Goal: Task Accomplishment & Management: Use online tool/utility

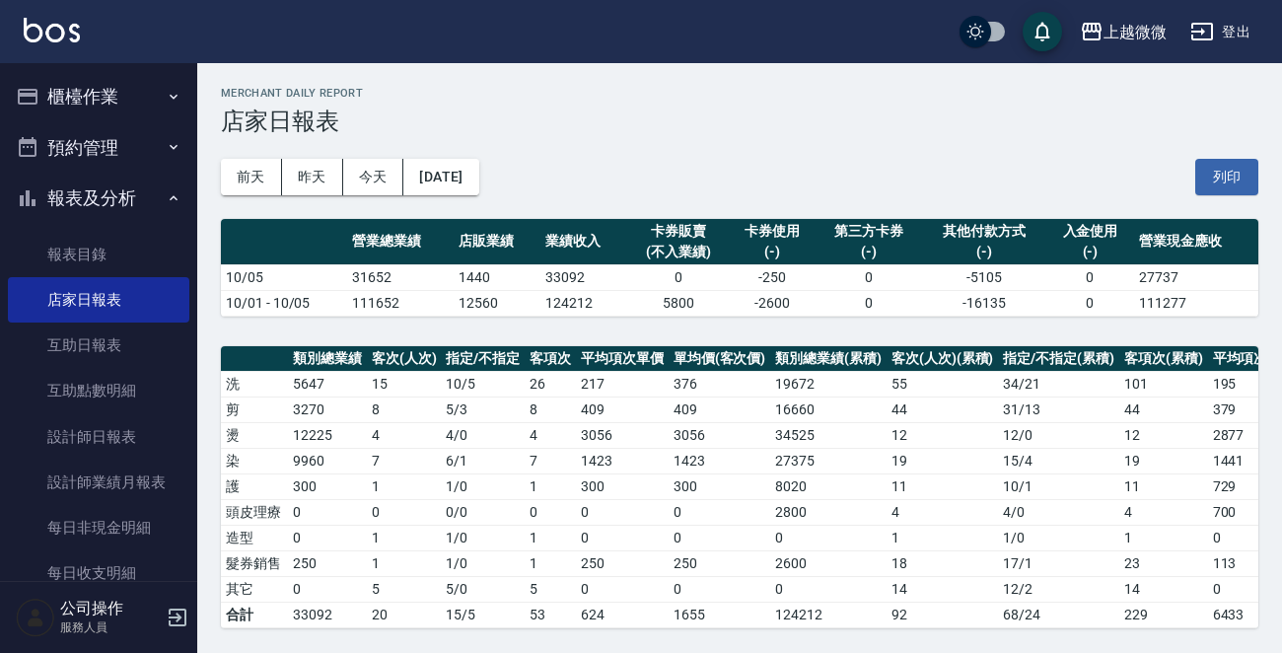
scroll to position [67, 0]
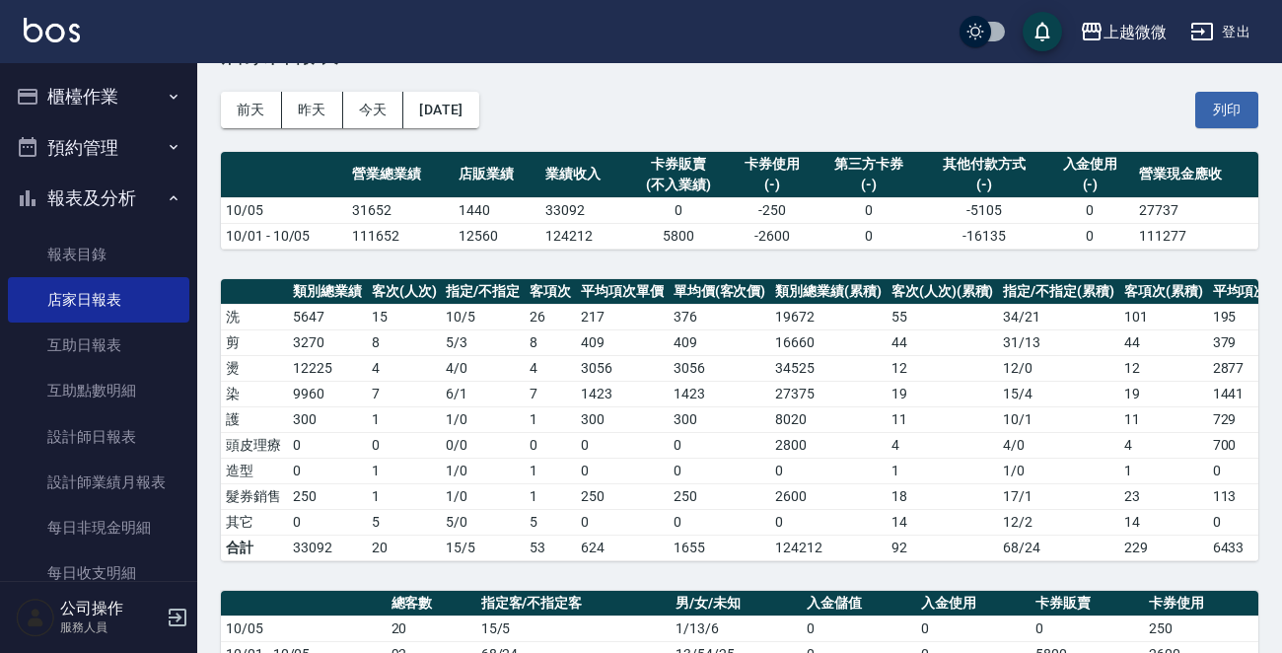
click at [166, 91] on icon "button" at bounding box center [174, 97] width 16 height 16
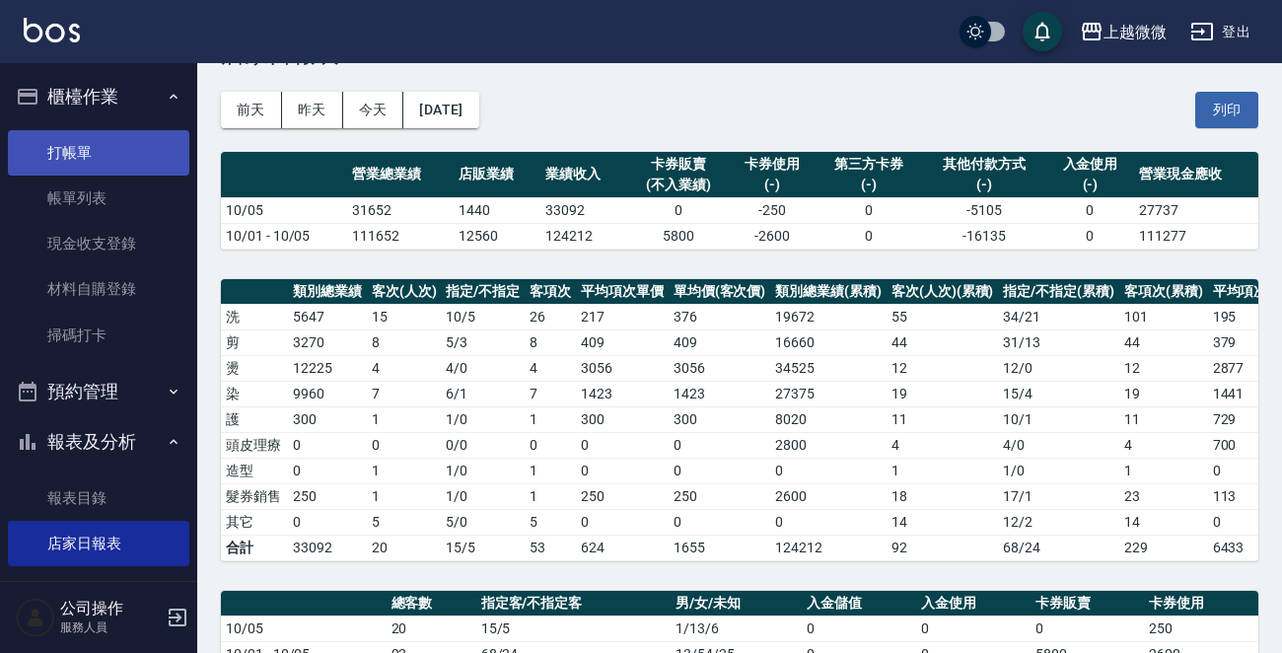
click at [135, 148] on link "打帳單" at bounding box center [98, 152] width 181 height 45
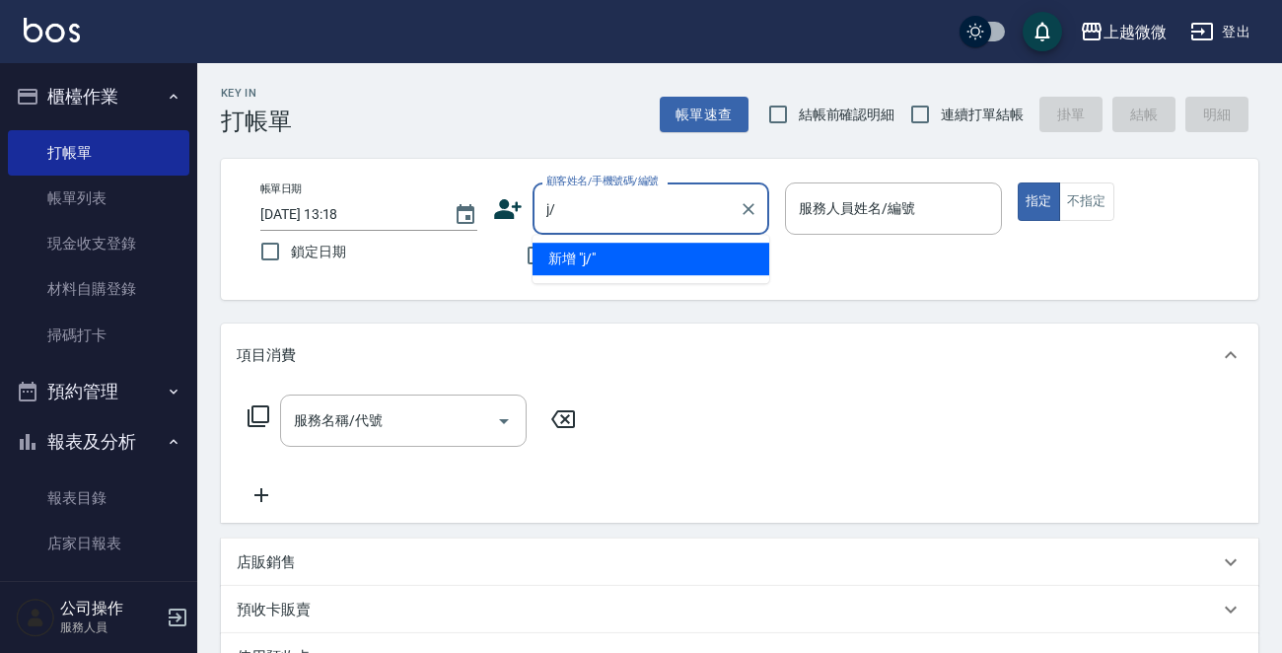
type input "j"
click at [612, 264] on li "翁子棉/0933032427/1601" at bounding box center [651, 259] width 237 height 33
type input "翁子棉/0933032427/1601"
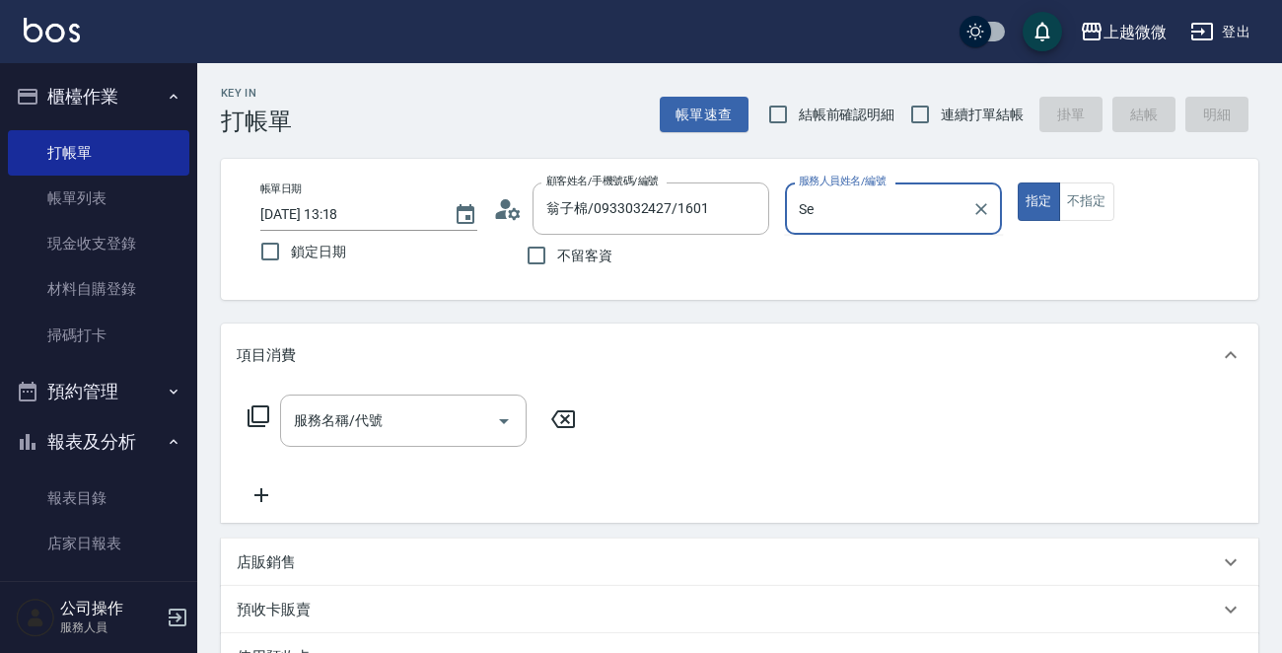
type input "S"
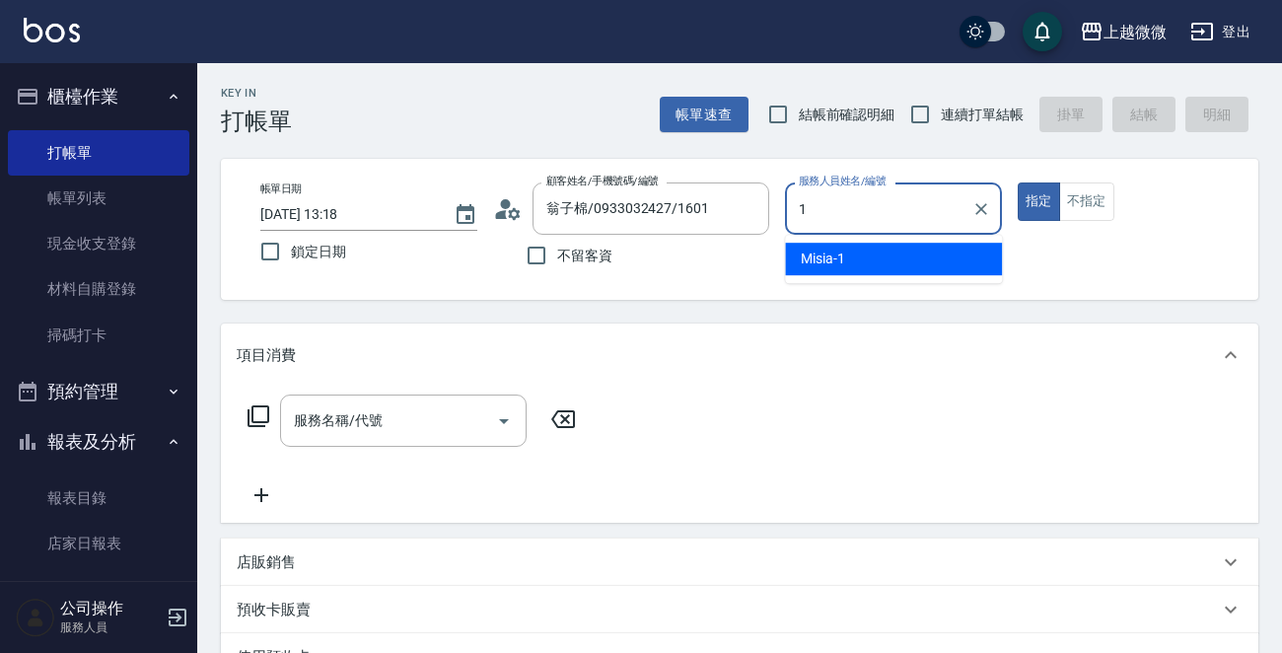
type input "Misia-1"
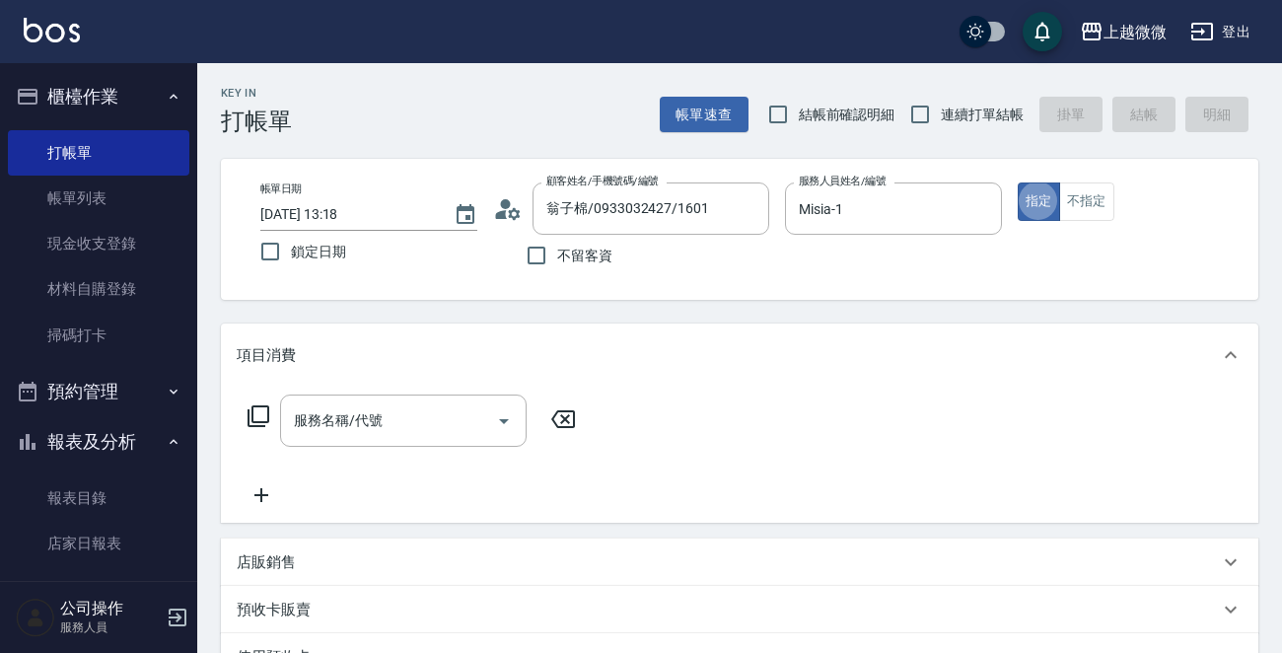
type button "true"
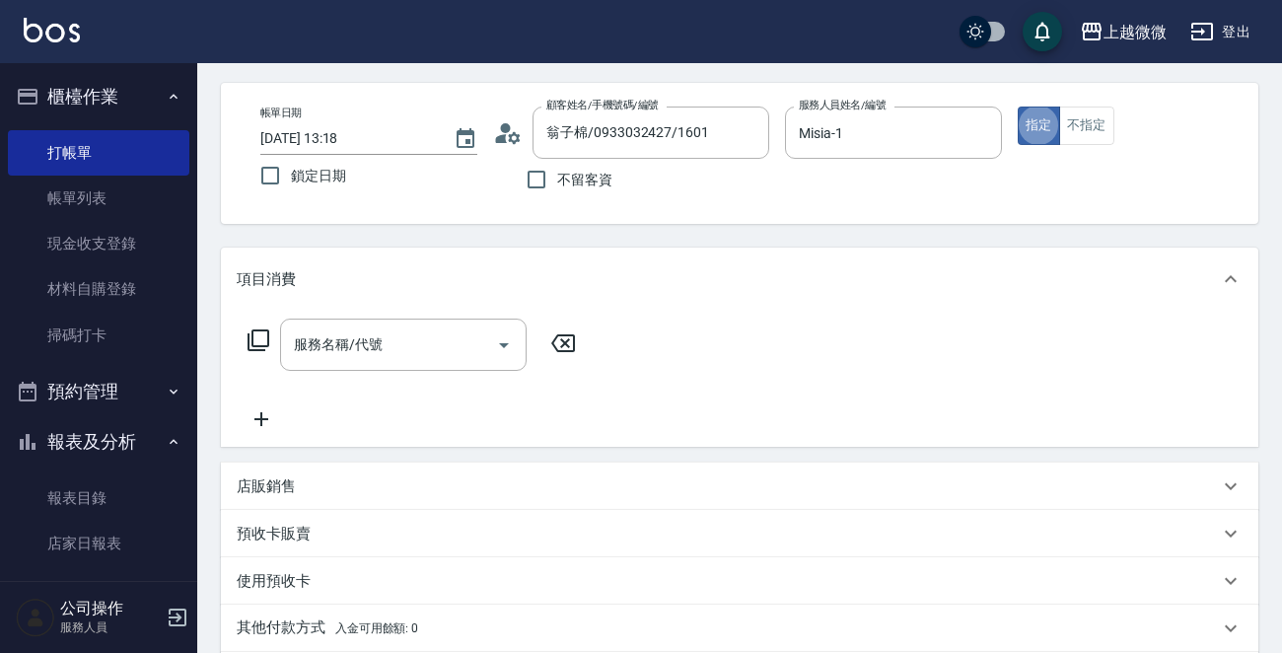
scroll to position [99, 0]
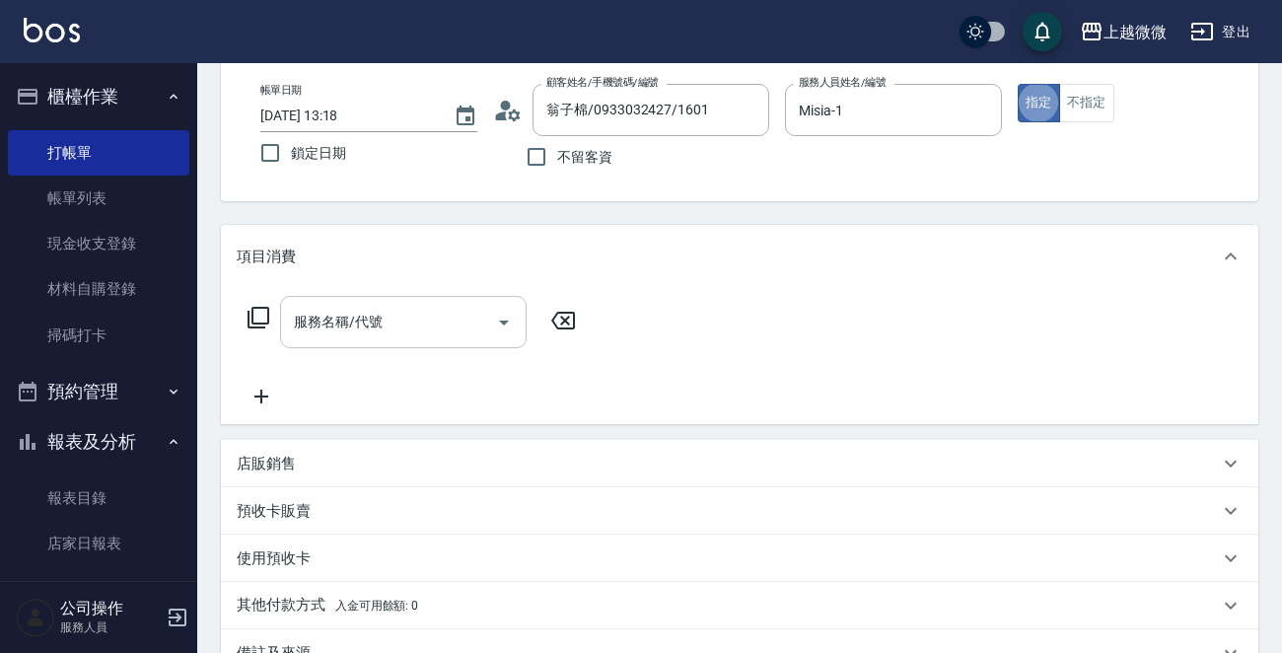
click at [509, 326] on icon "Open" at bounding box center [504, 323] width 24 height 24
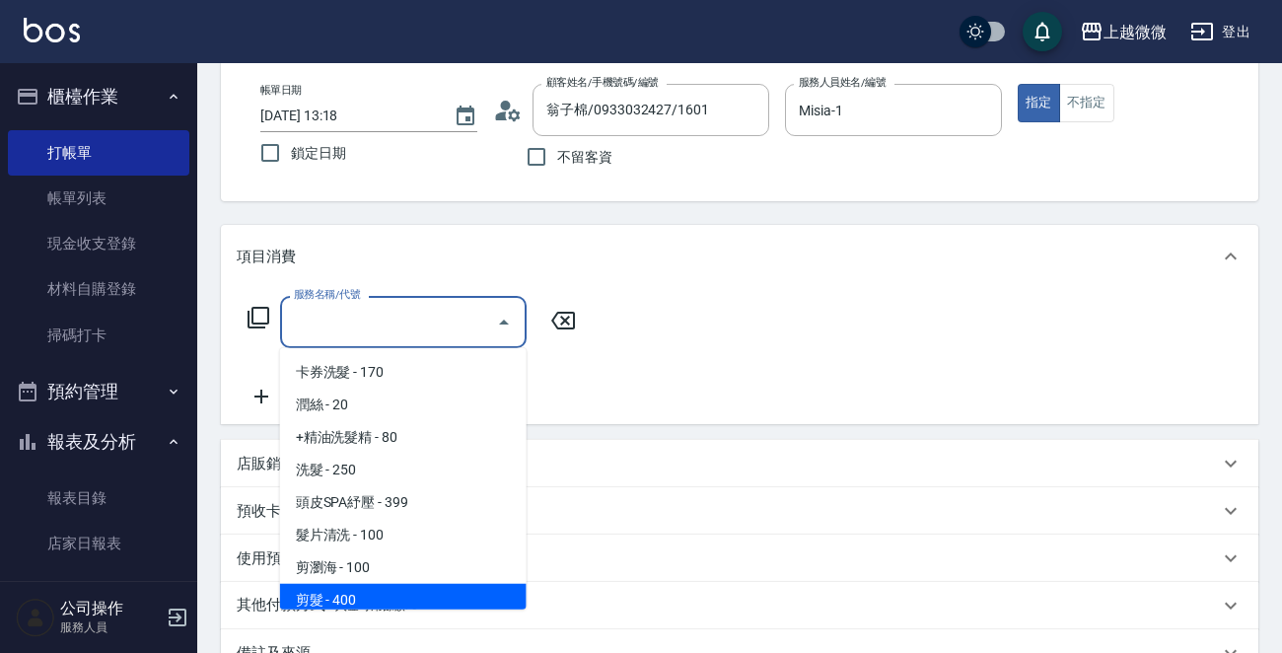
click at [361, 602] on span "剪髮 - 400" at bounding box center [403, 600] width 247 height 33
type input "剪髮(B02)"
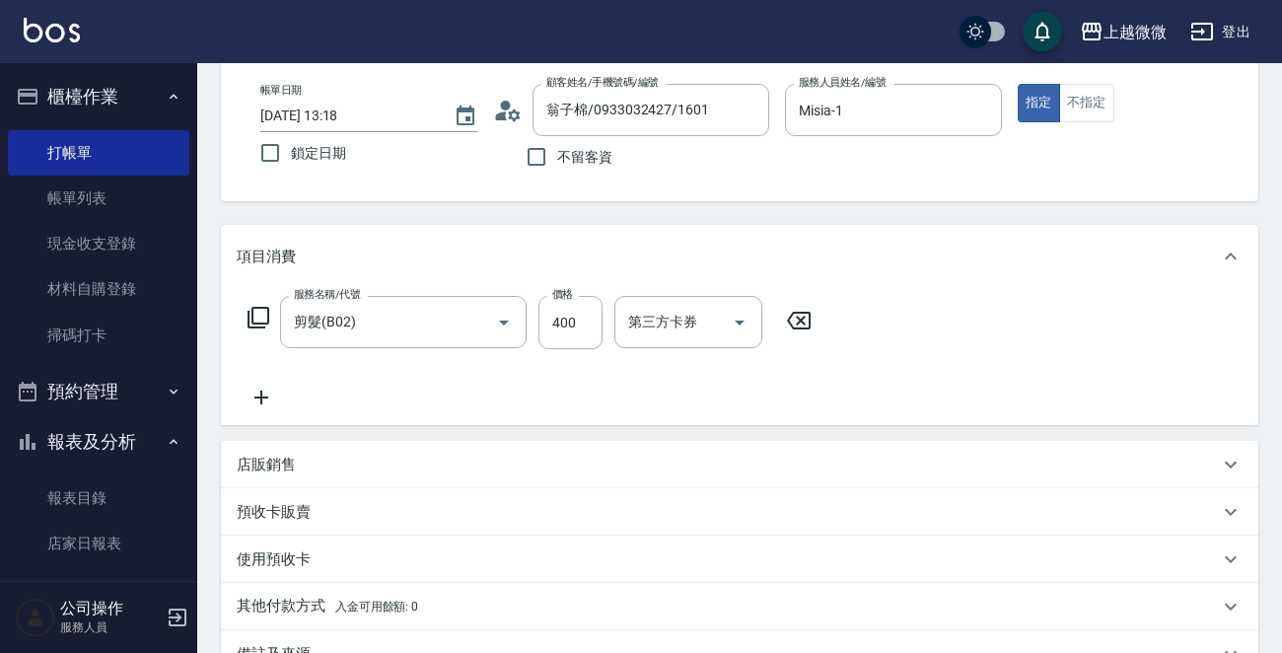
click at [257, 394] on icon at bounding box center [261, 398] width 49 height 24
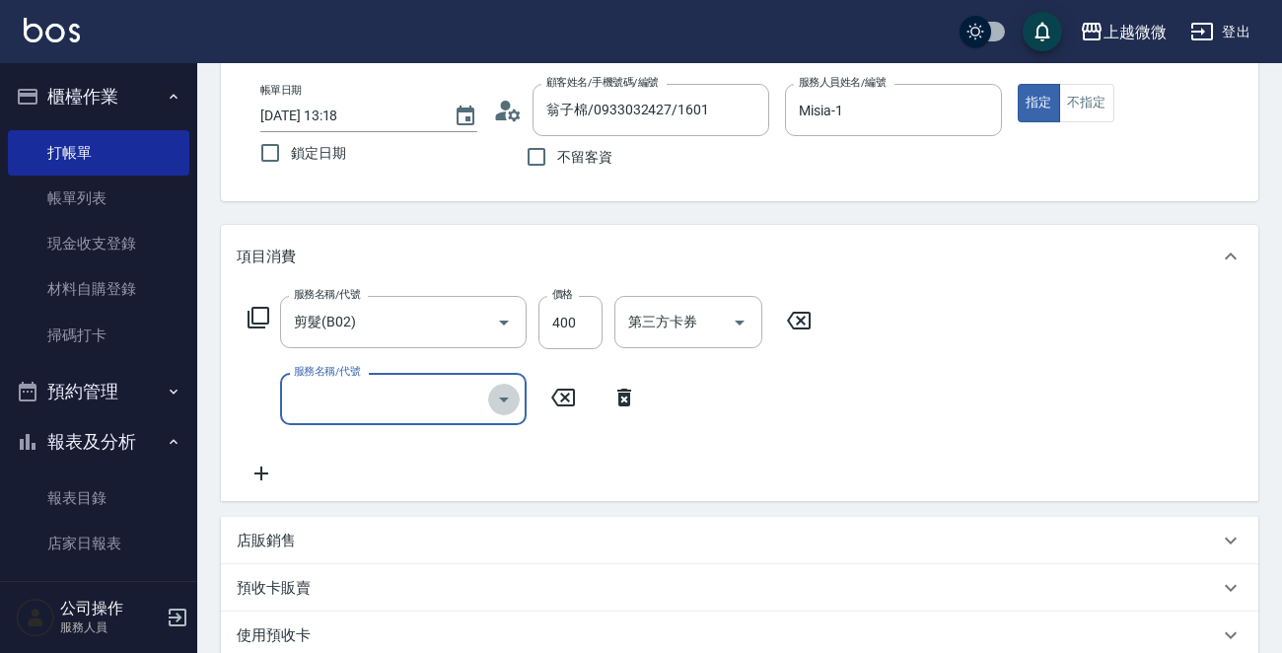
click at [494, 397] on icon "Open" at bounding box center [504, 400] width 24 height 24
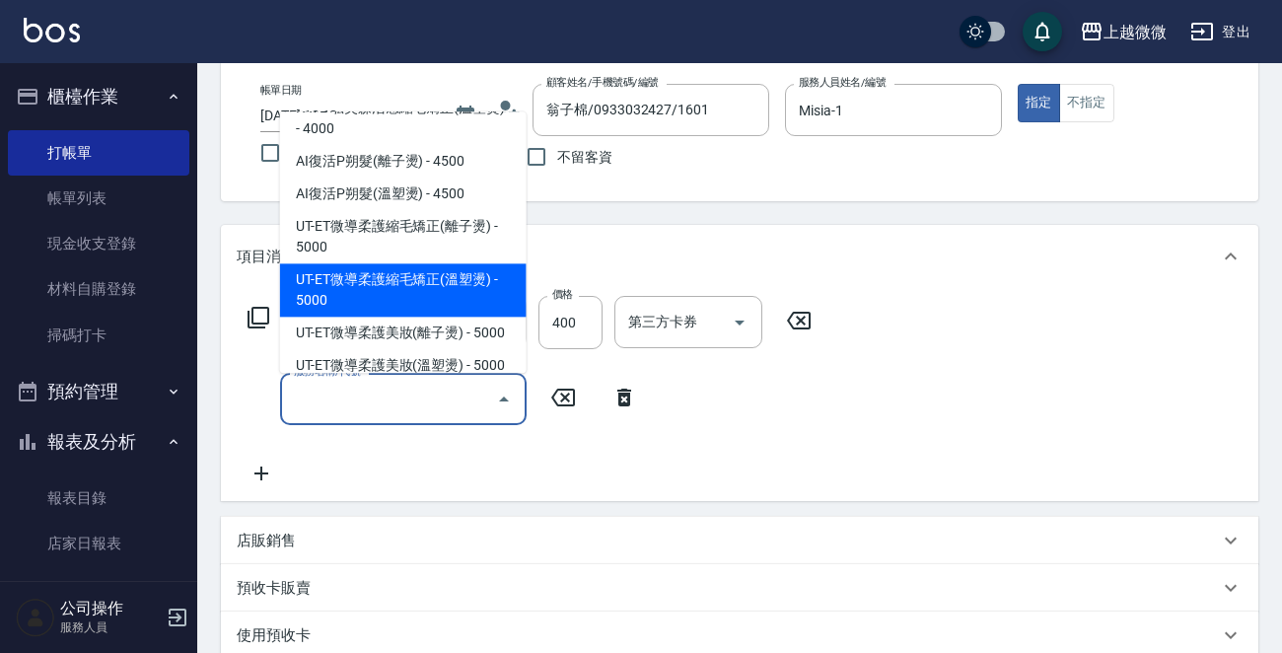
scroll to position [789, 0]
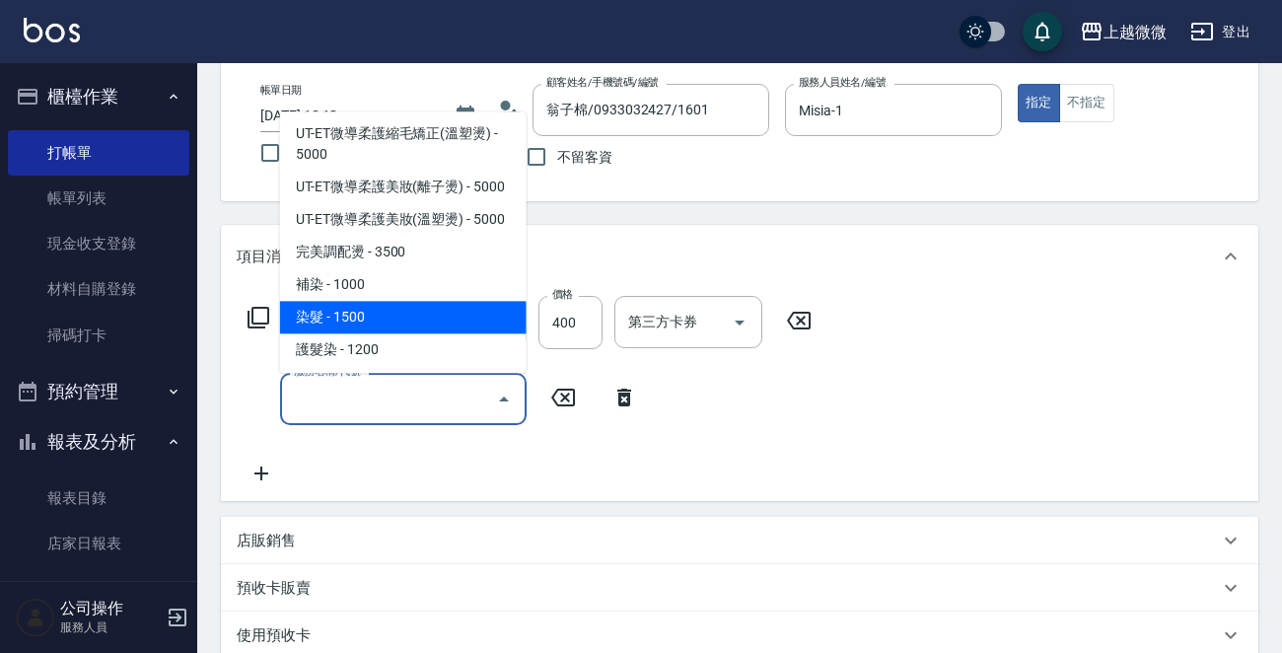
click at [426, 302] on span "染髮 - 1500" at bounding box center [403, 318] width 247 height 33
type input "染髮(D02)"
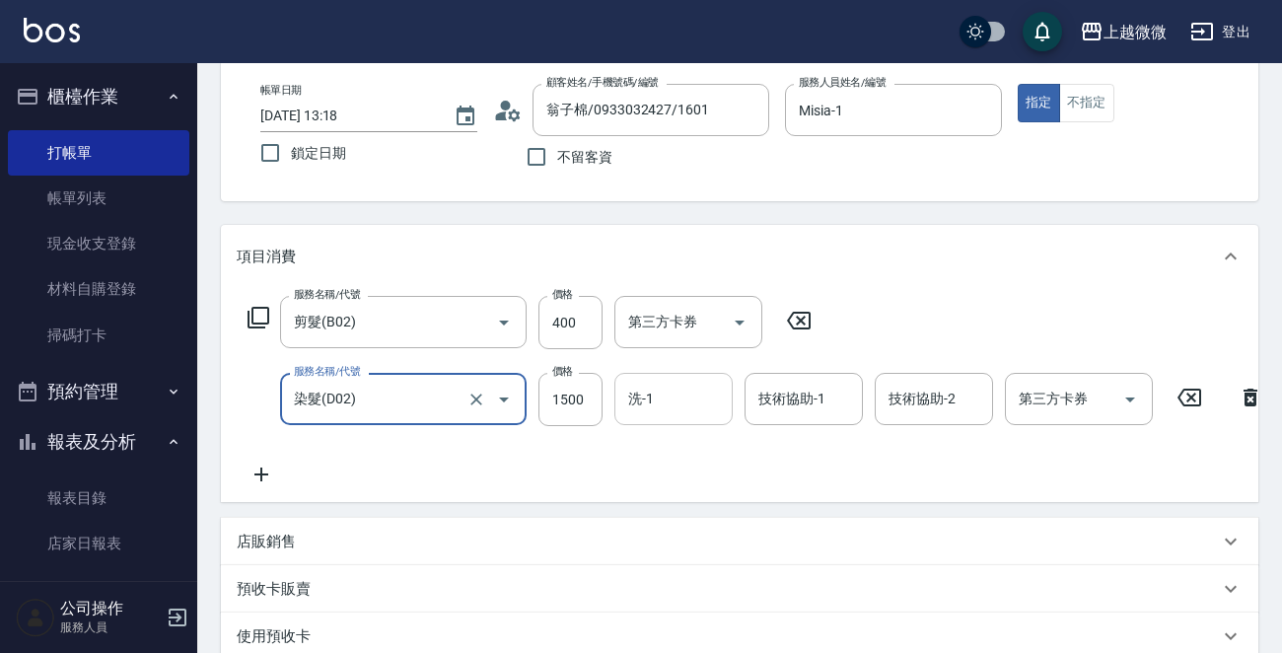
click at [635, 402] on input "洗-1" at bounding box center [673, 399] width 101 height 35
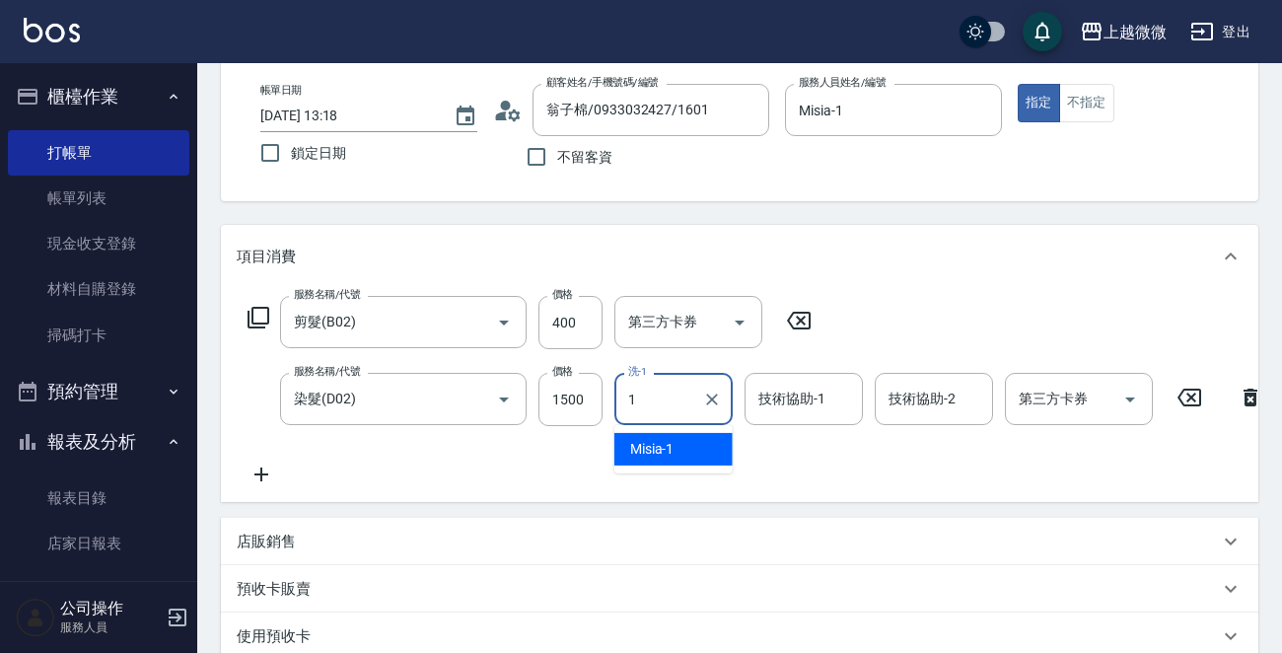
type input "Misia-1"
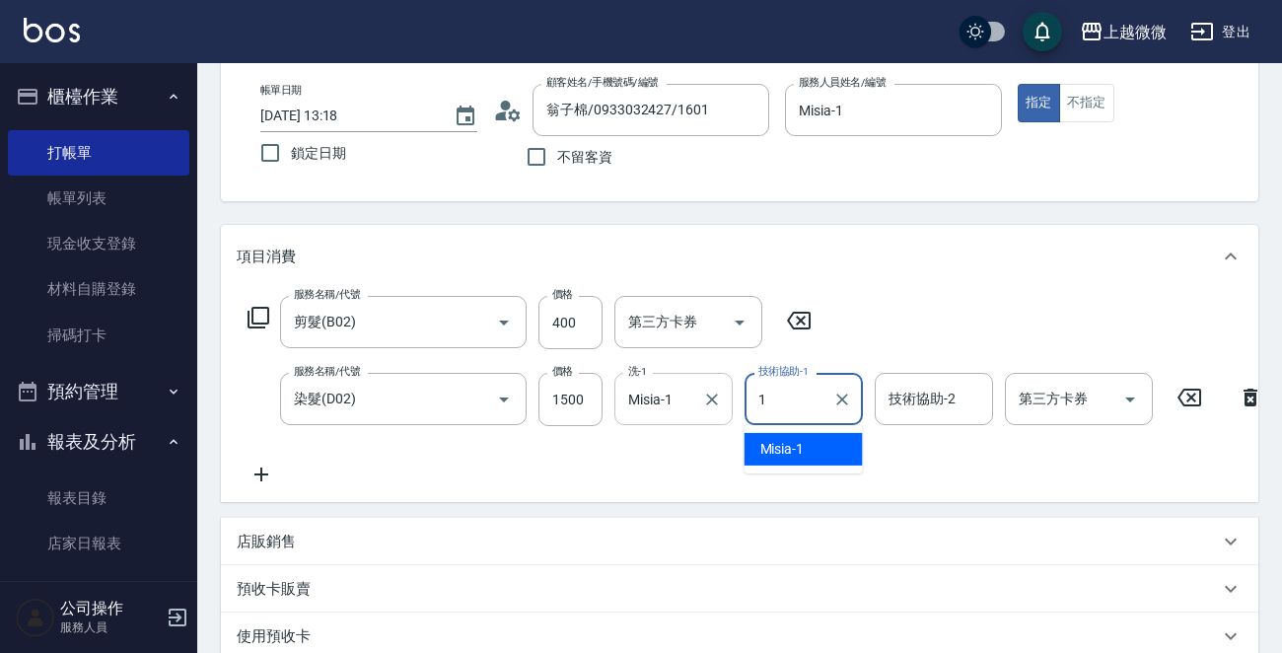
type input "Misia-1"
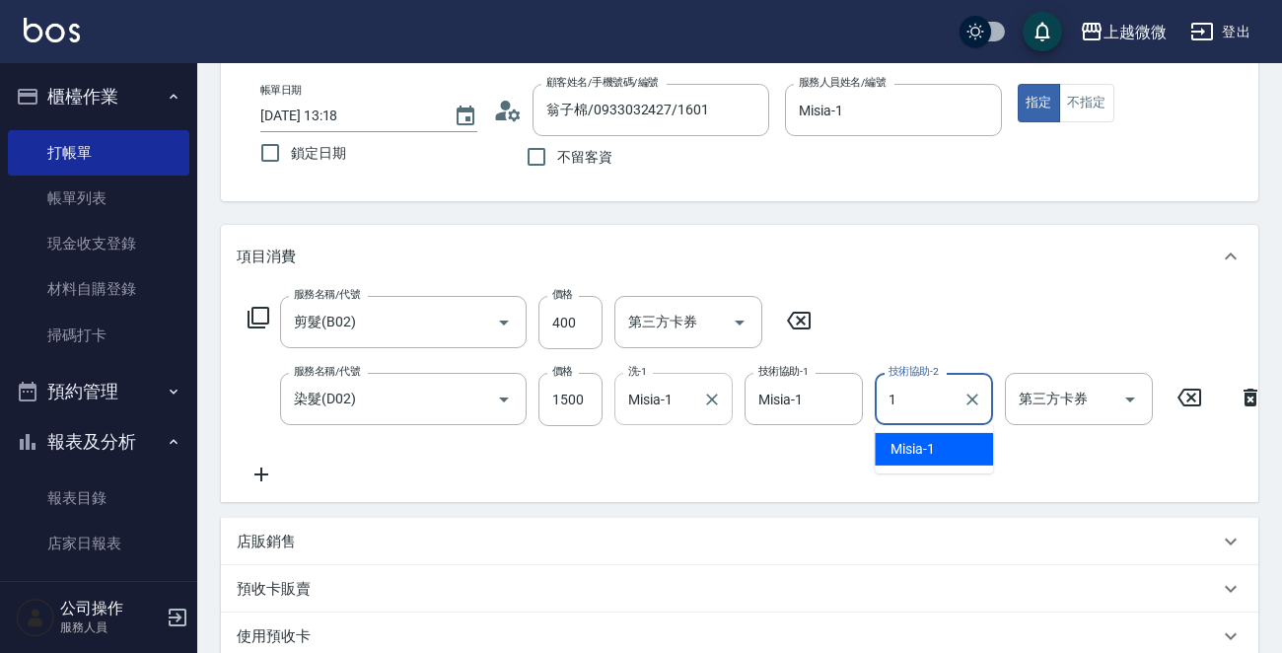
type input "Misia-1"
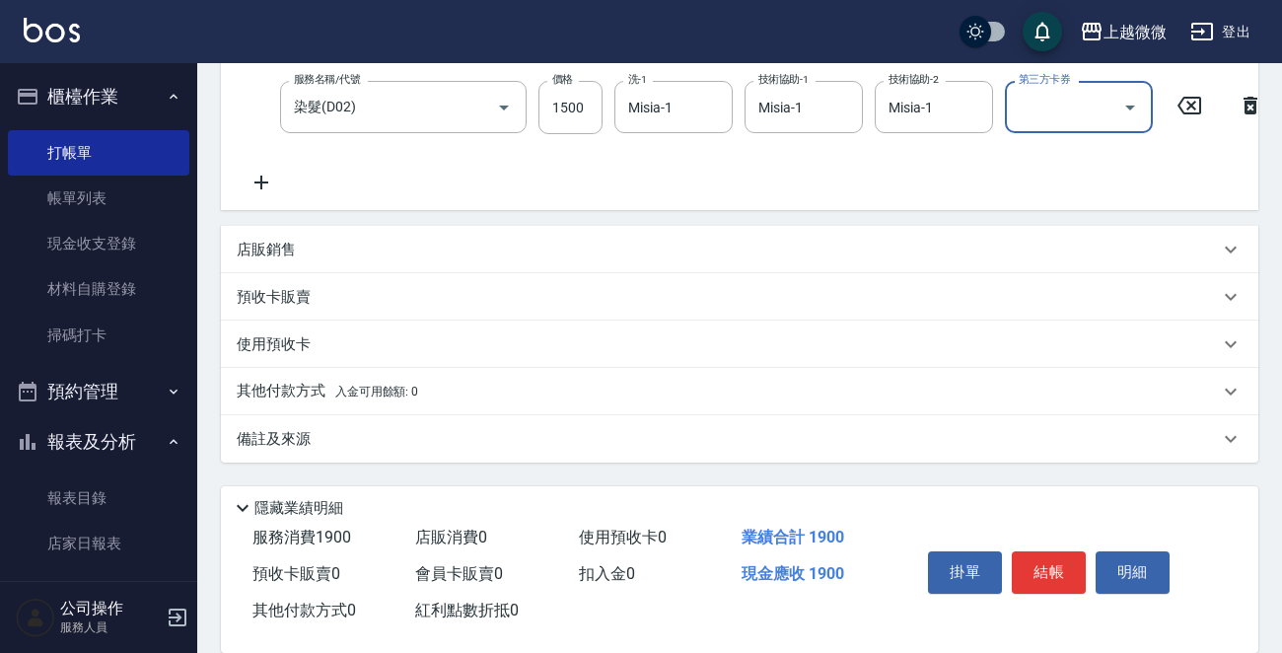
scroll to position [395, 0]
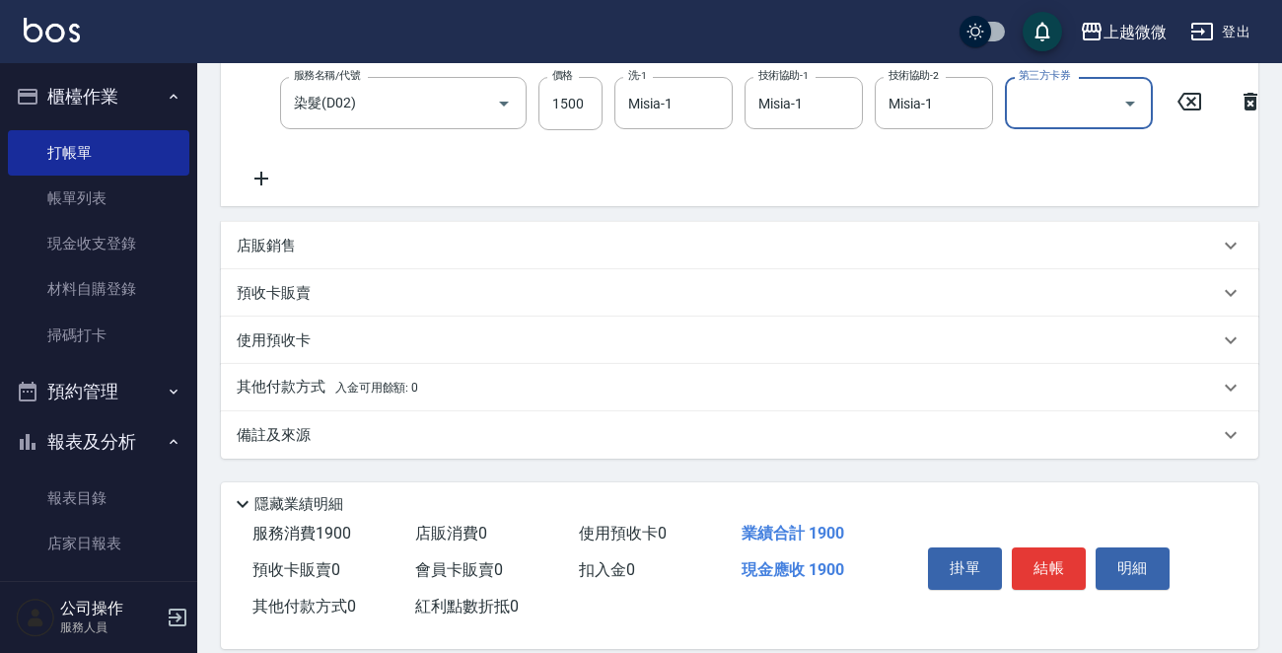
click at [261, 183] on icon at bounding box center [261, 179] width 14 height 14
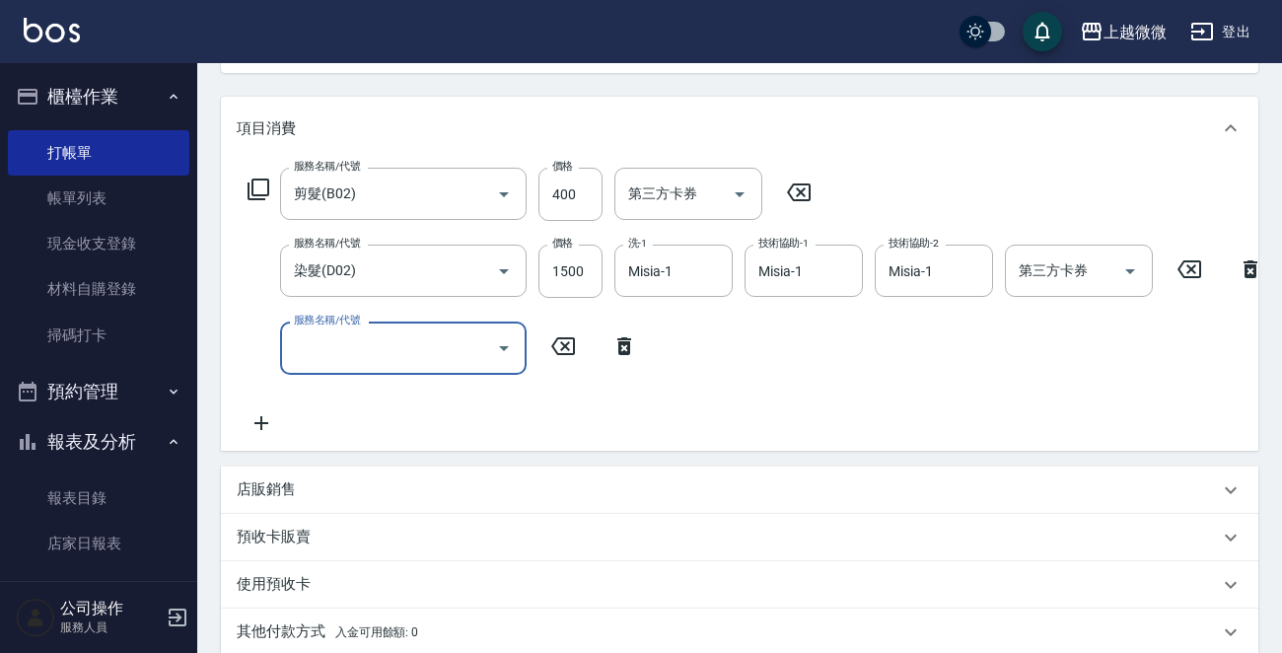
scroll to position [197, 0]
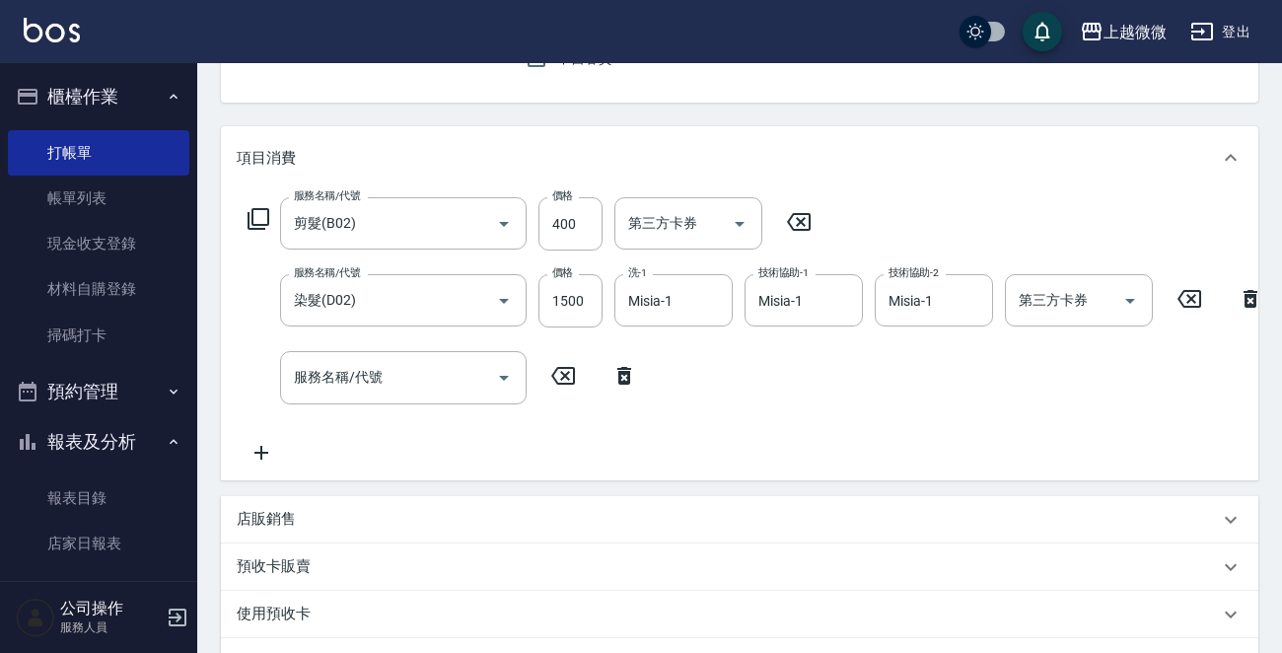
click at [254, 216] on icon at bounding box center [259, 219] width 24 height 24
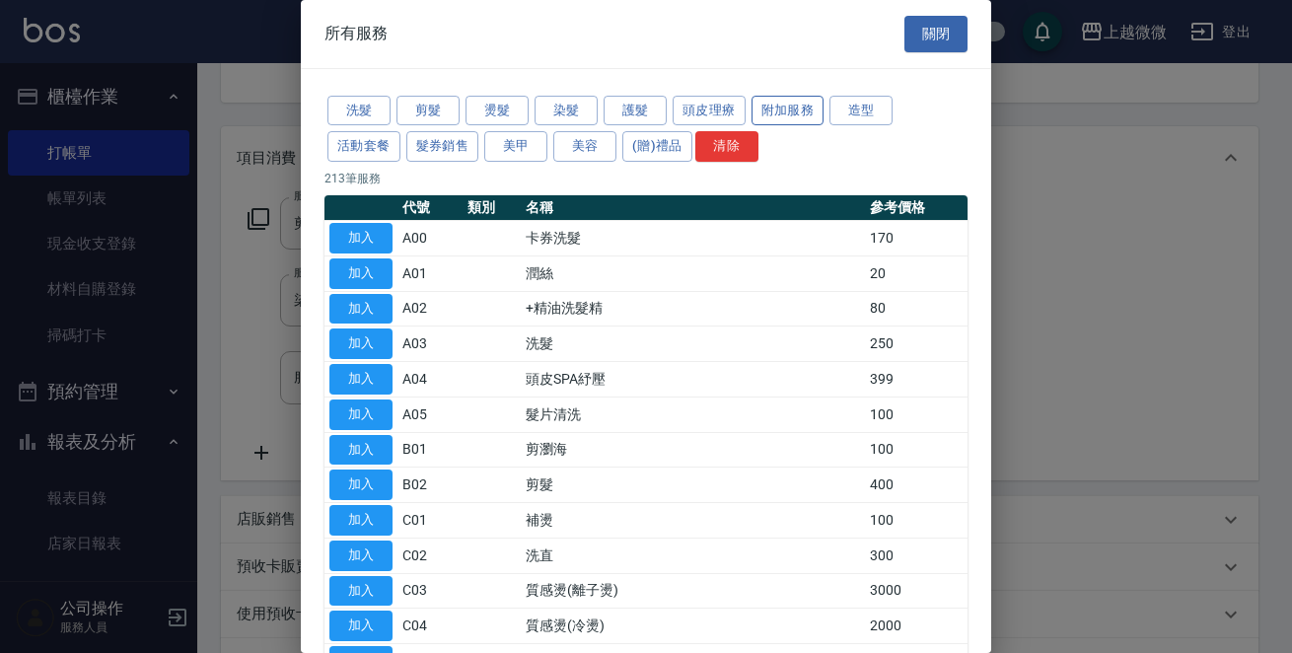
click at [794, 107] on button "附加服務" at bounding box center [788, 111] width 73 height 31
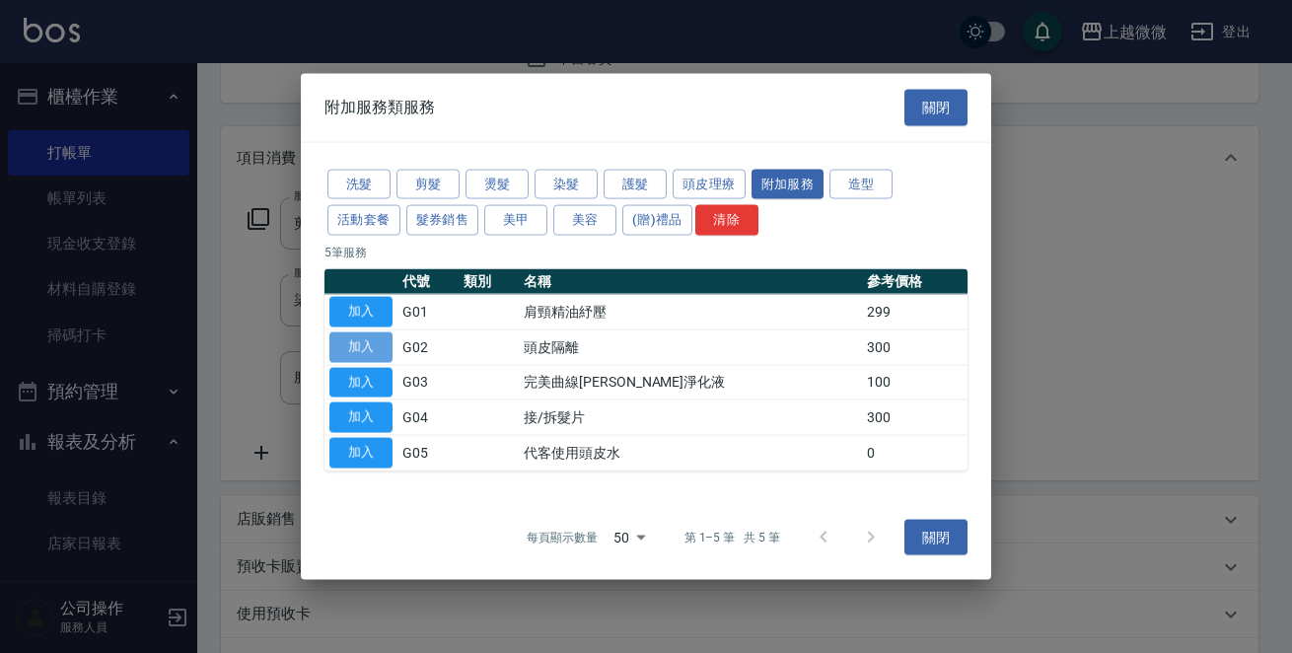
click at [357, 335] on button "加入" at bounding box center [360, 346] width 63 height 31
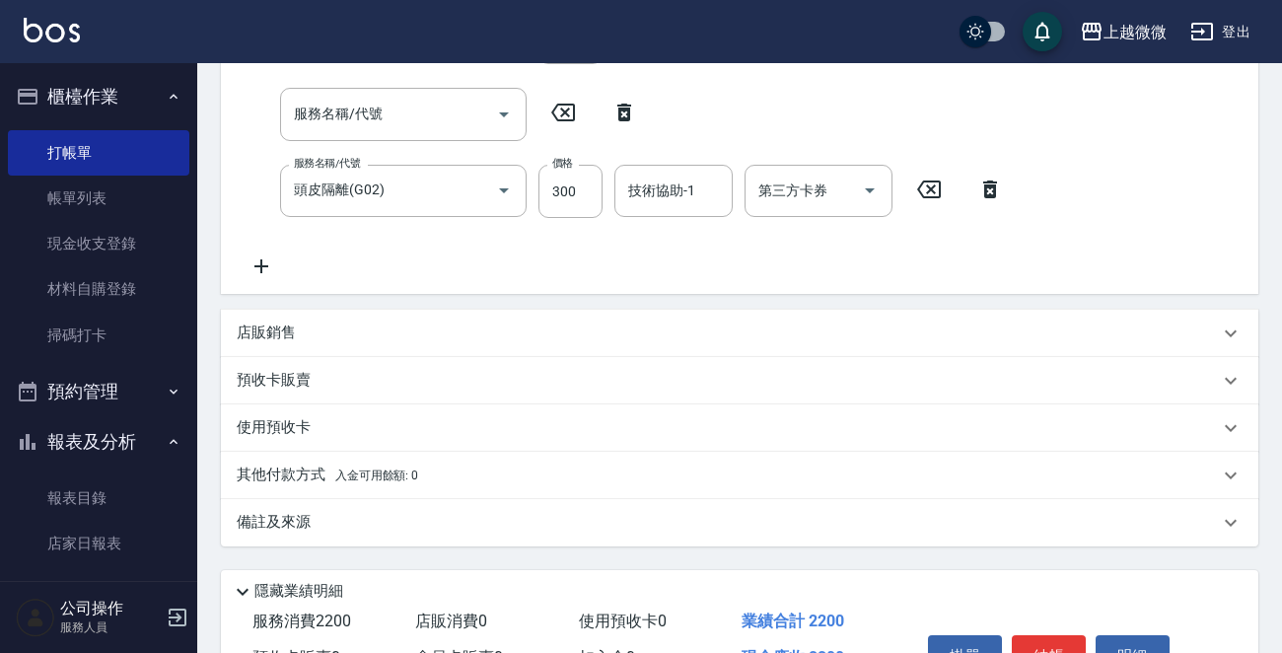
scroll to position [588, 0]
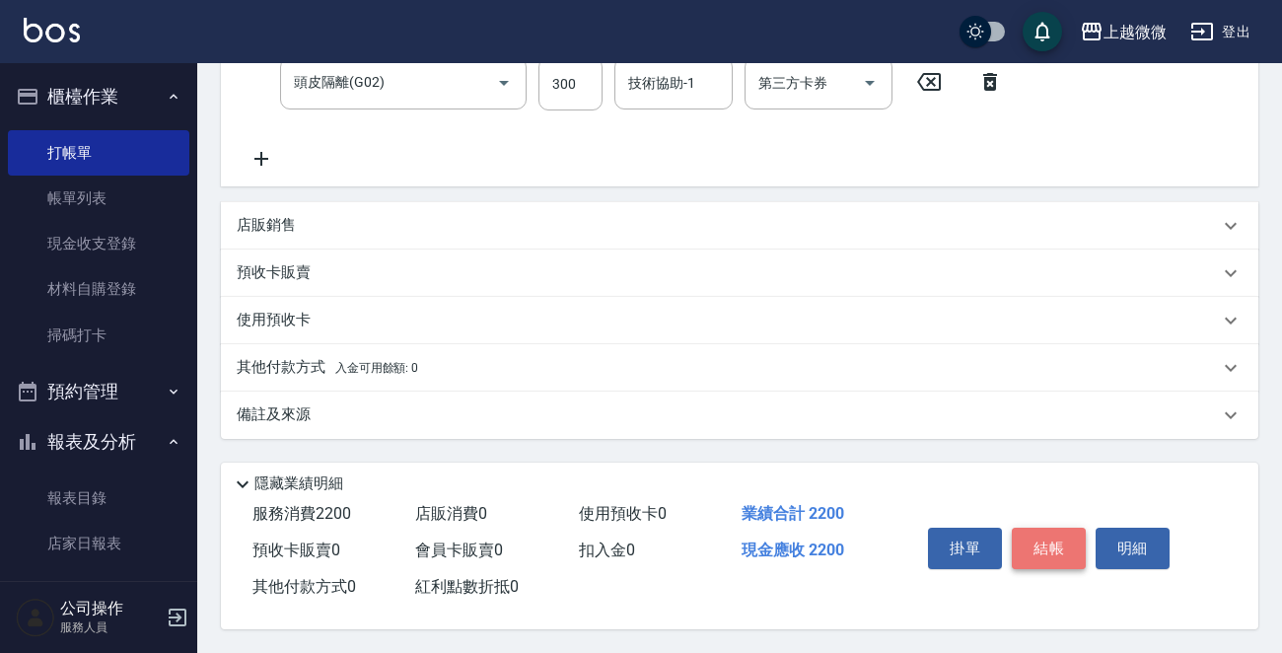
click at [1043, 543] on button "結帳" at bounding box center [1049, 548] width 74 height 41
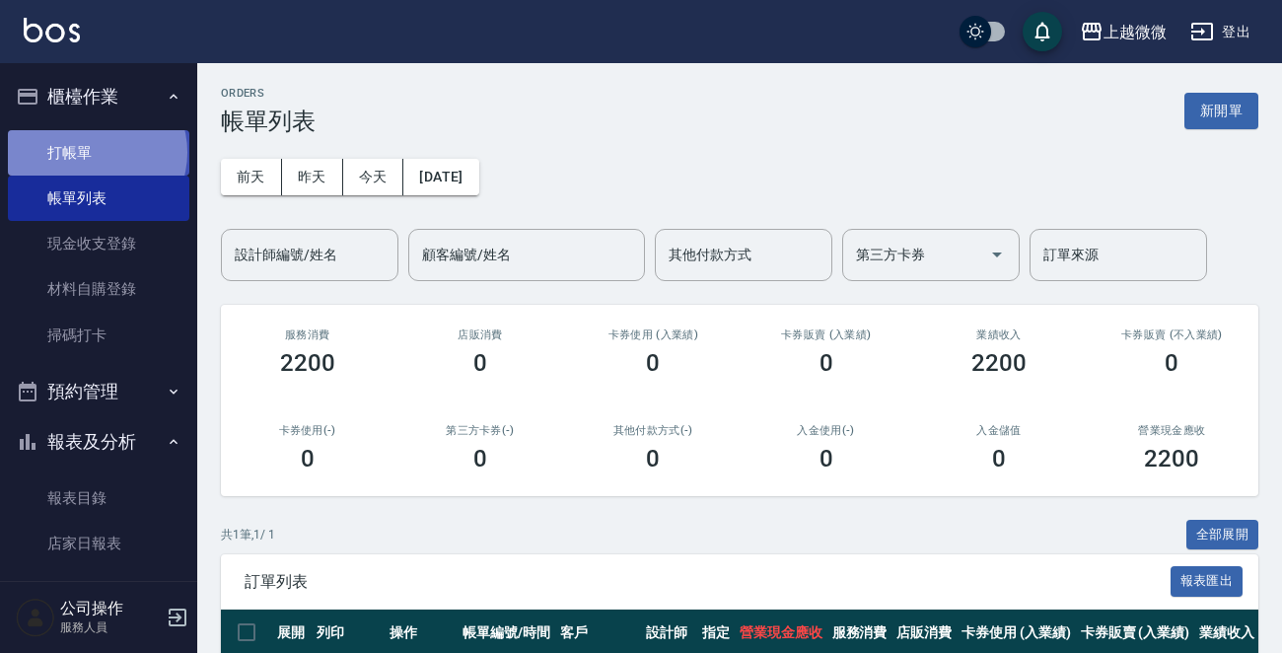
click at [96, 152] on link "打帳單" at bounding box center [98, 152] width 181 height 45
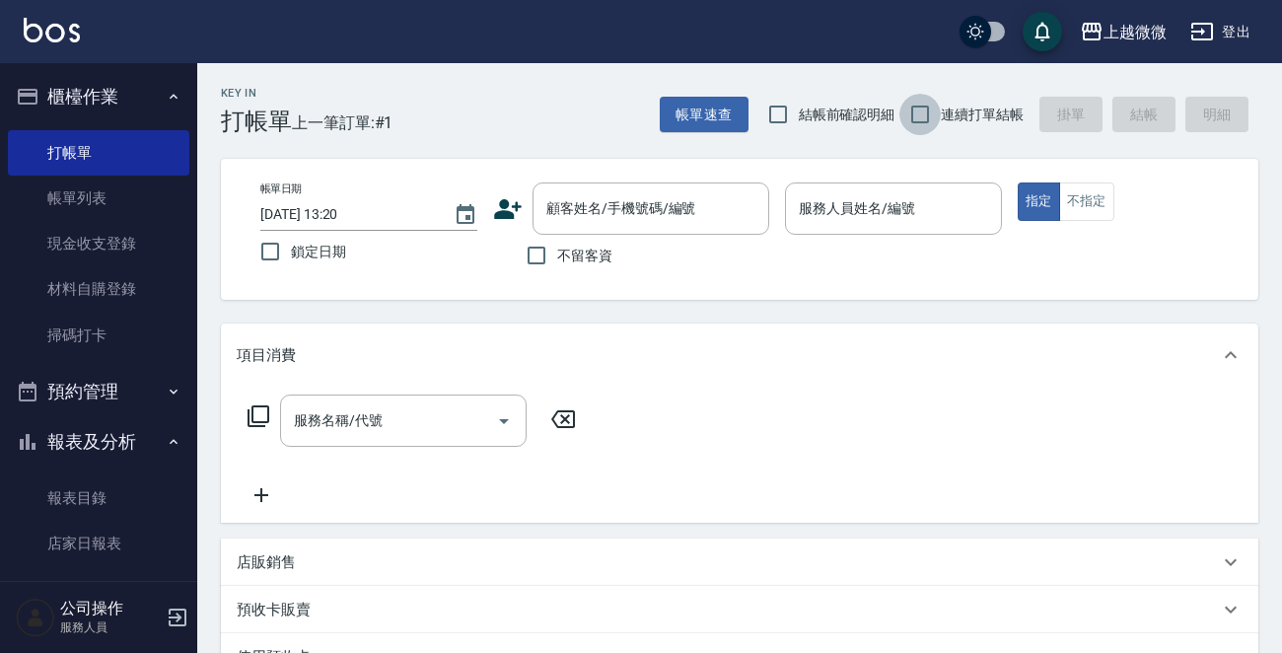
click at [924, 110] on input "連續打單結帳" at bounding box center [920, 114] width 41 height 41
checkbox input "true"
click at [582, 197] on input "顧客姓名/手機號碼/編號" at bounding box center [635, 208] width 189 height 35
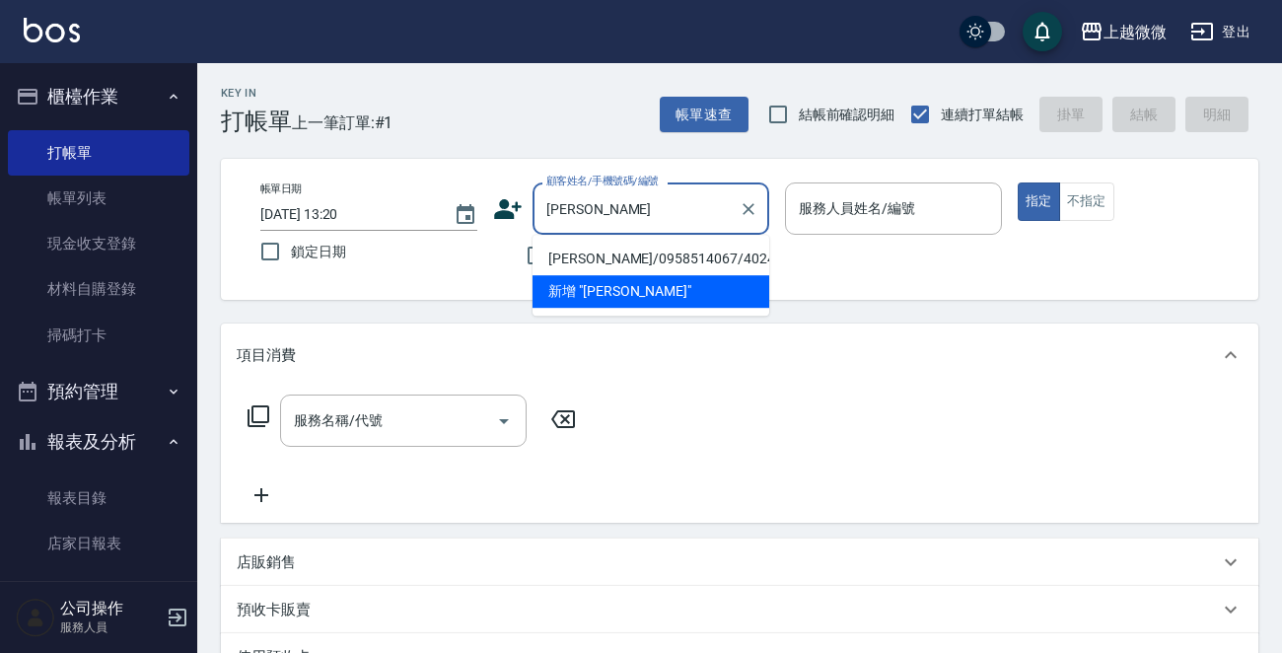
click at [606, 261] on li "[PERSON_NAME]/0958514067/4024" at bounding box center [651, 259] width 237 height 33
type input "[PERSON_NAME]/0958514067/4024"
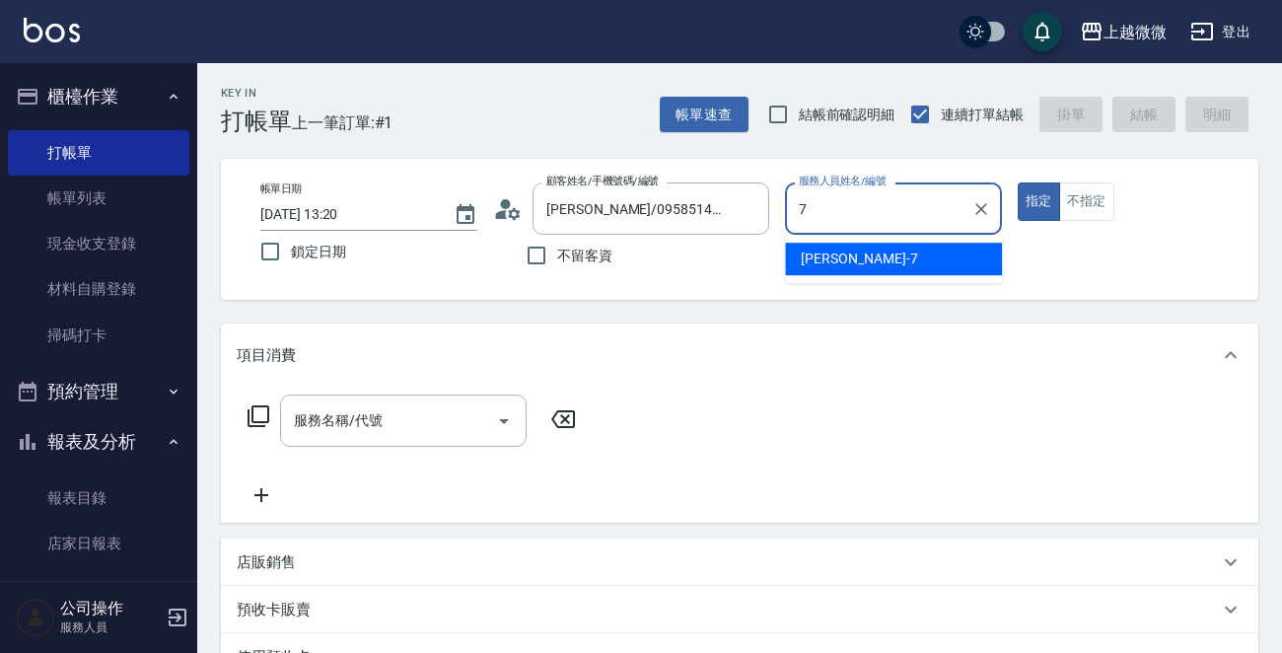
type input "[PERSON_NAME]-7"
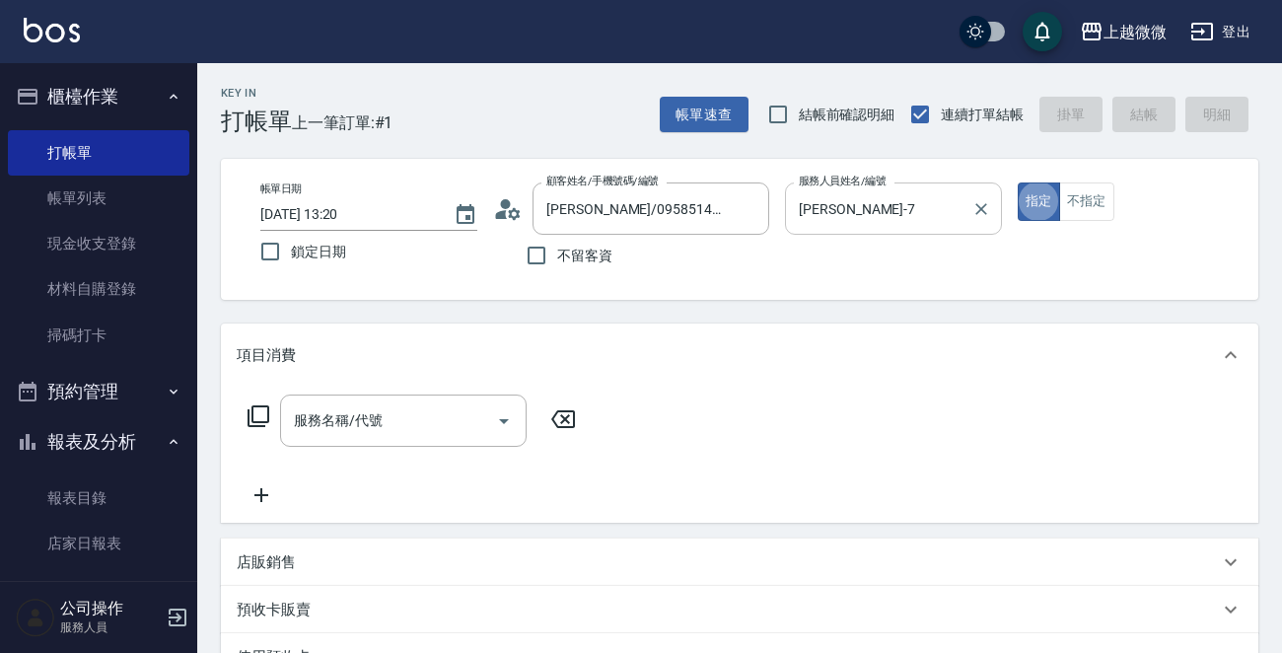
type button "true"
click at [508, 428] on icon "Open" at bounding box center [504, 421] width 24 height 24
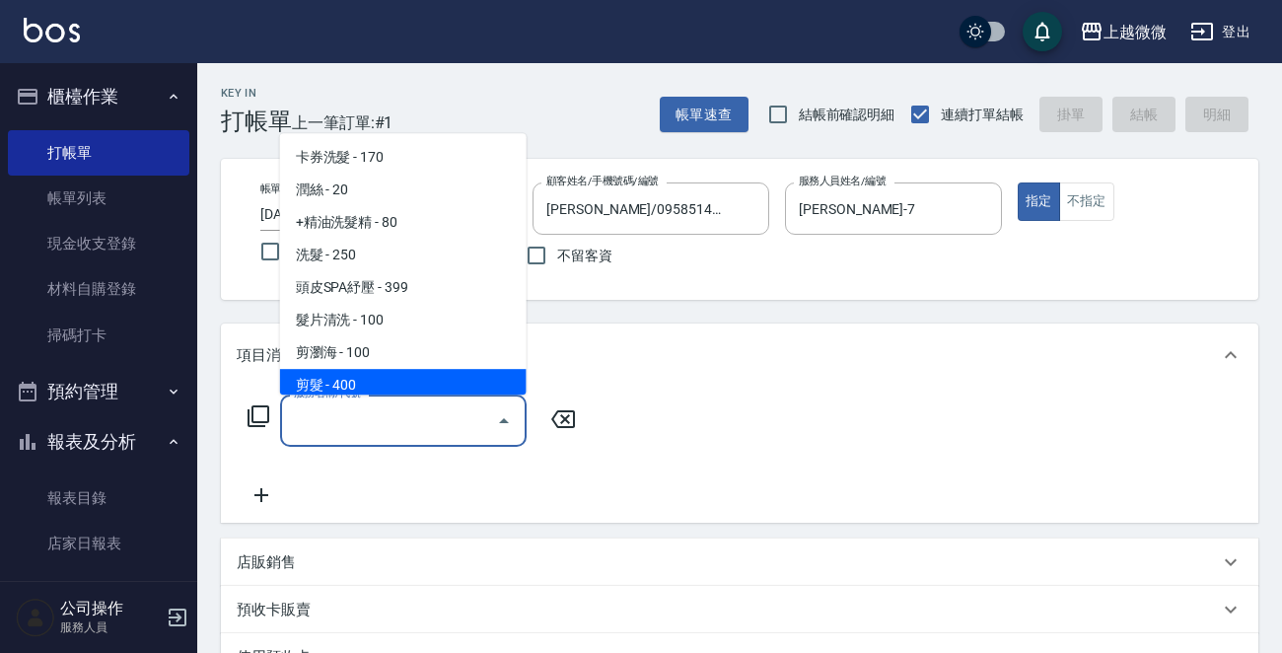
click at [368, 385] on span "剪髮 - 400" at bounding box center [403, 385] width 247 height 33
type input "剪髮(B02)"
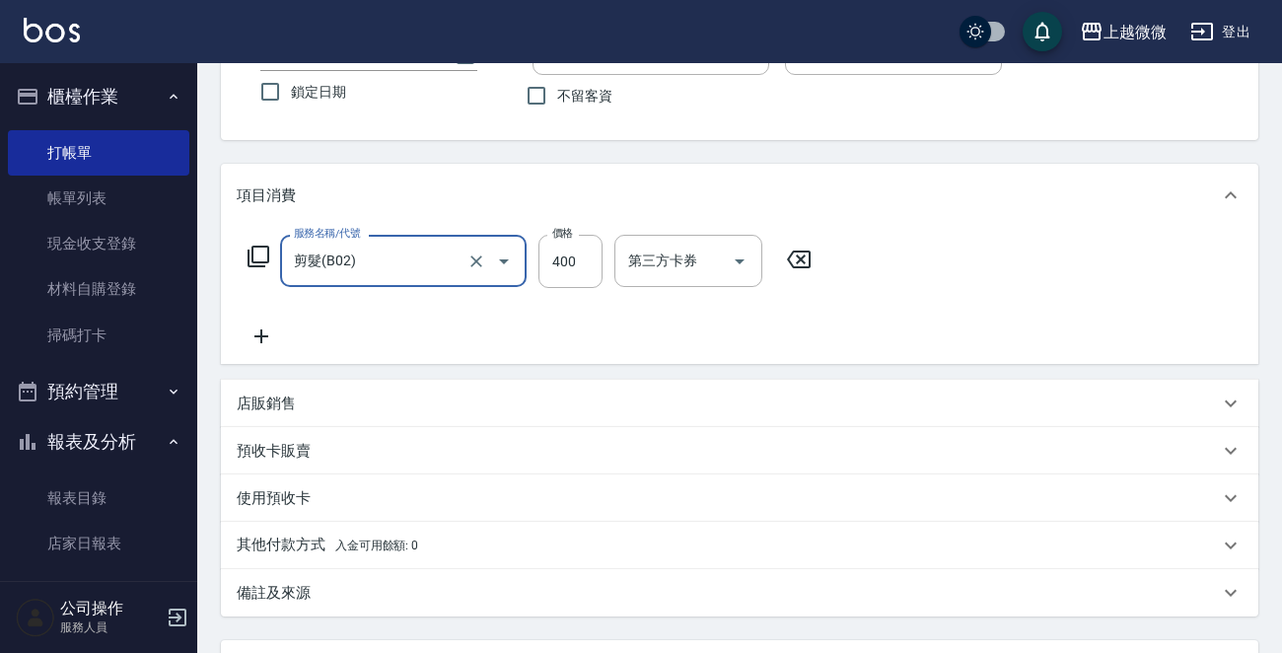
scroll to position [342, 0]
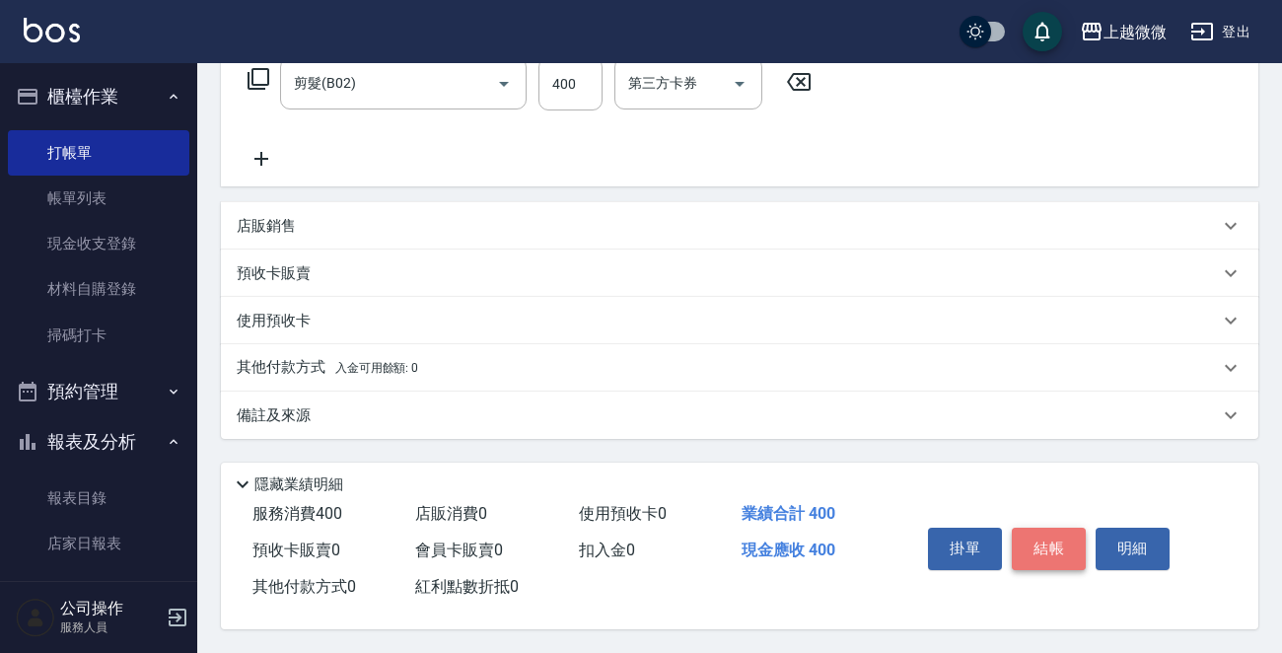
click at [1055, 532] on button "結帳" at bounding box center [1049, 548] width 74 height 41
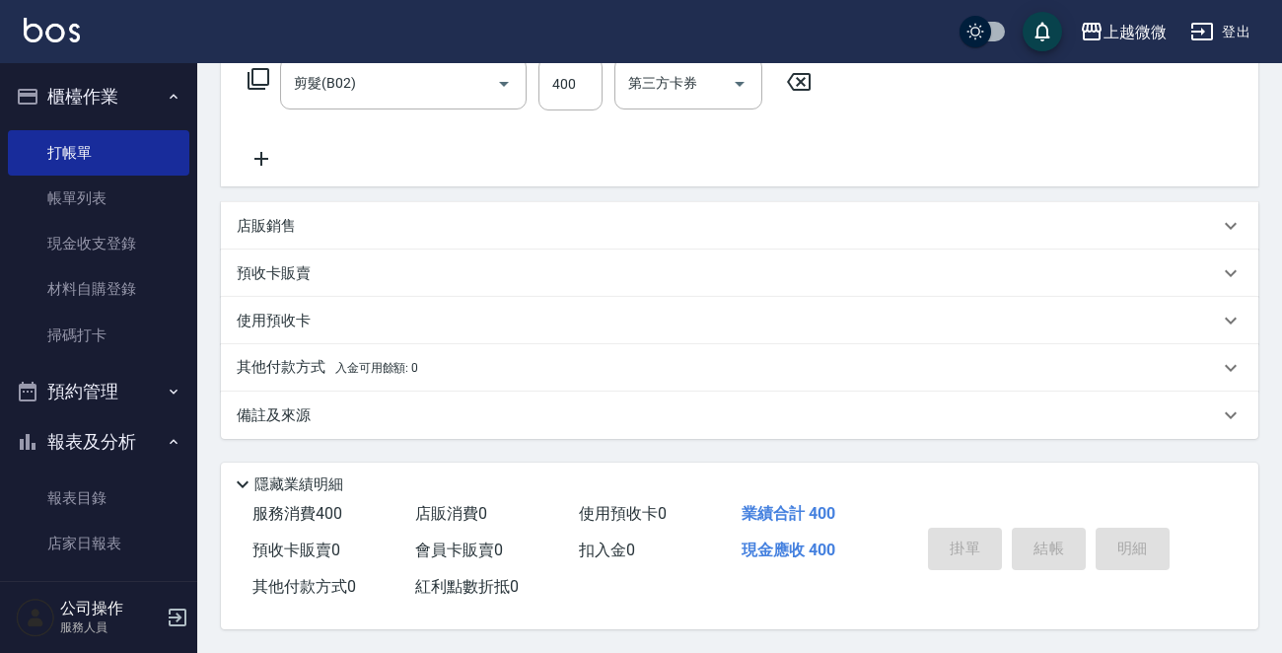
type input "[DATE] 13:23"
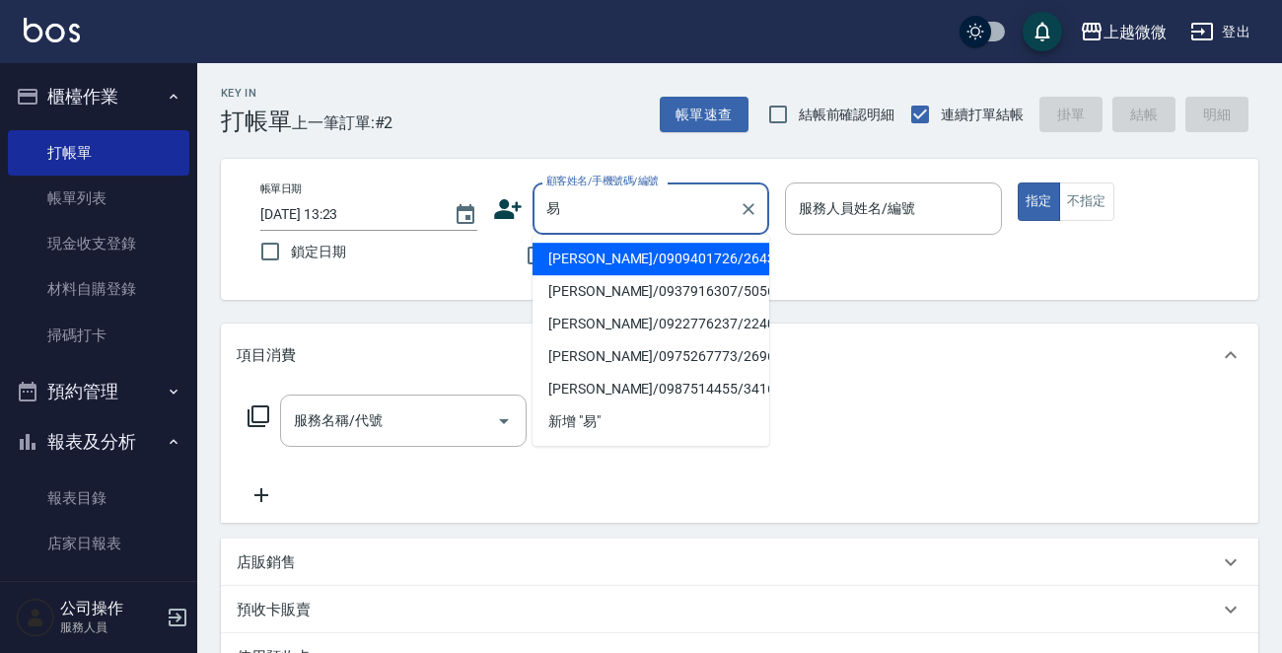
click at [624, 260] on li "[PERSON_NAME]/0909401726/2643" at bounding box center [651, 259] width 237 height 33
type input "[PERSON_NAME]/0909401726/2643"
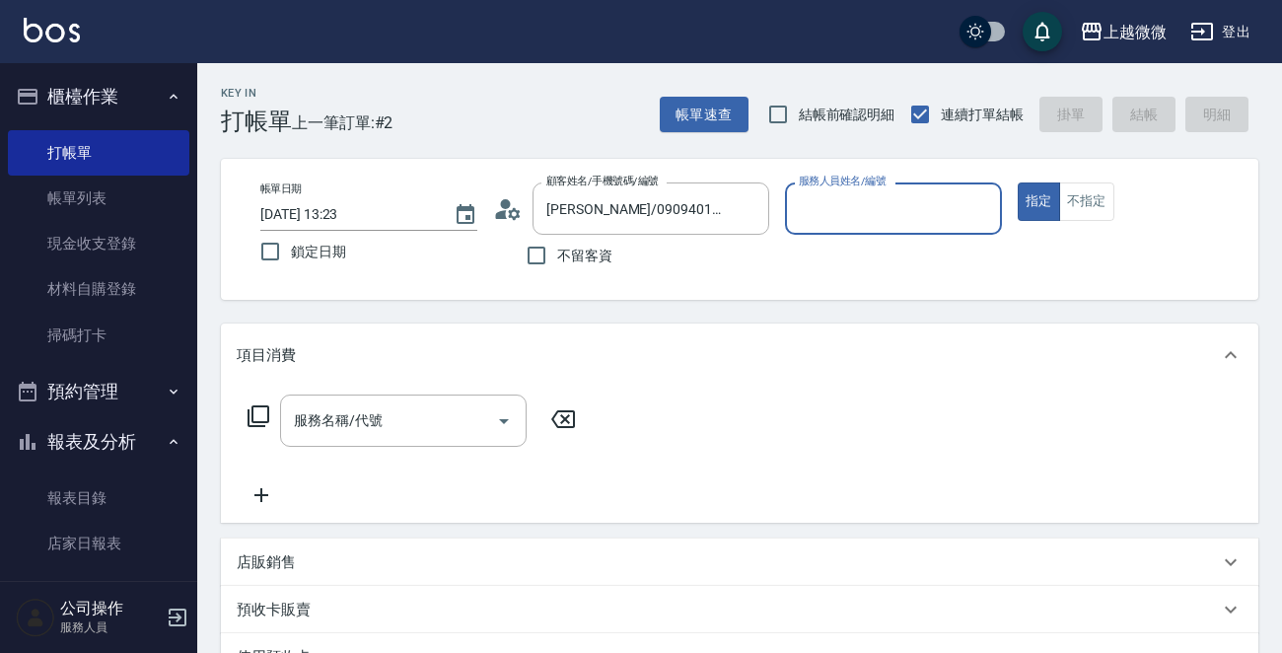
type input "Mini-2"
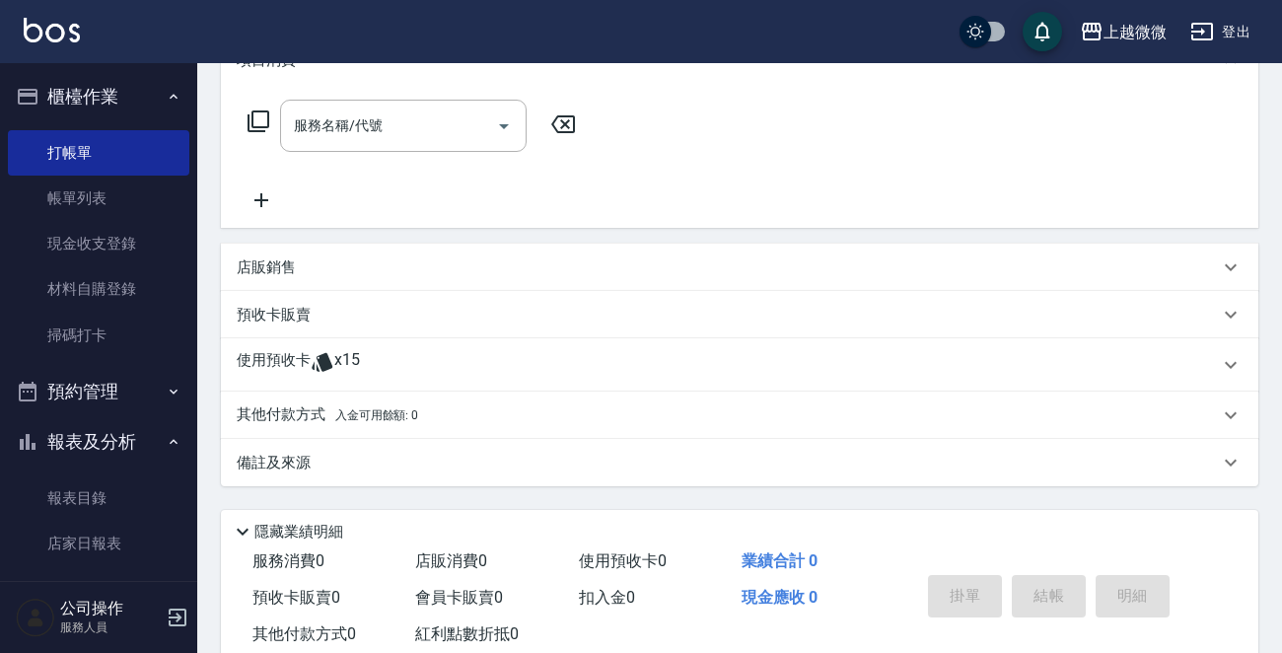
scroll to position [296, 0]
click at [324, 354] on icon at bounding box center [322, 361] width 21 height 19
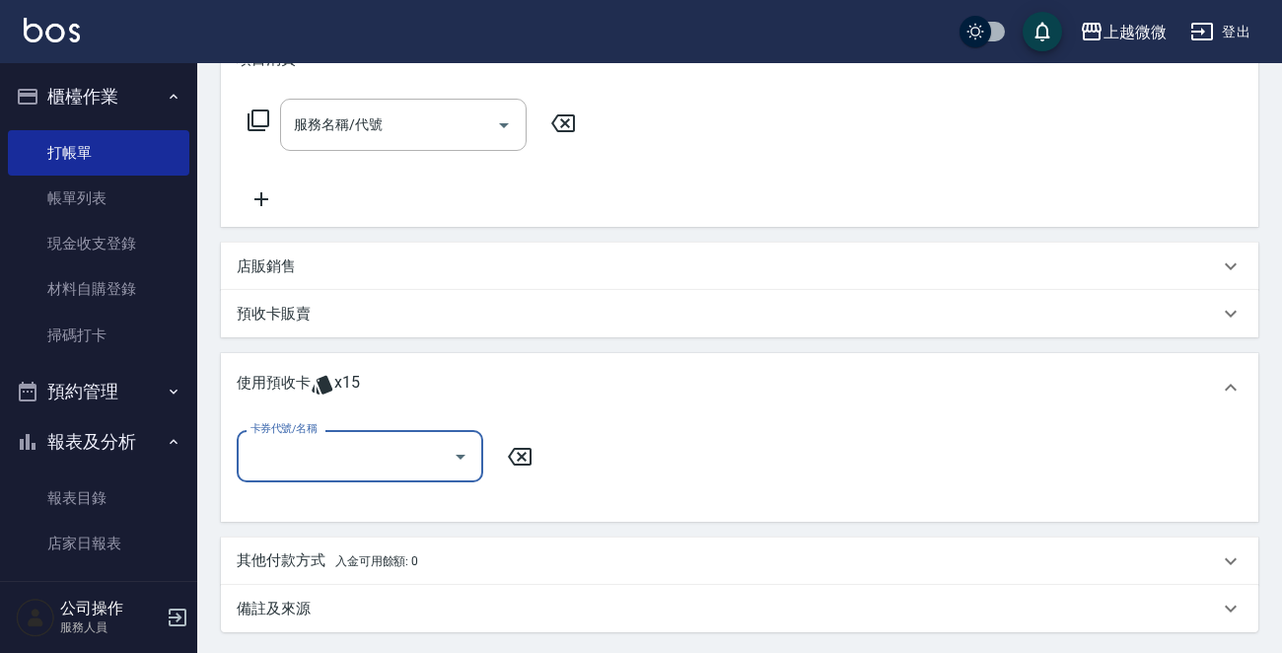
scroll to position [0, 0]
click at [463, 453] on icon "Open" at bounding box center [461, 457] width 24 height 24
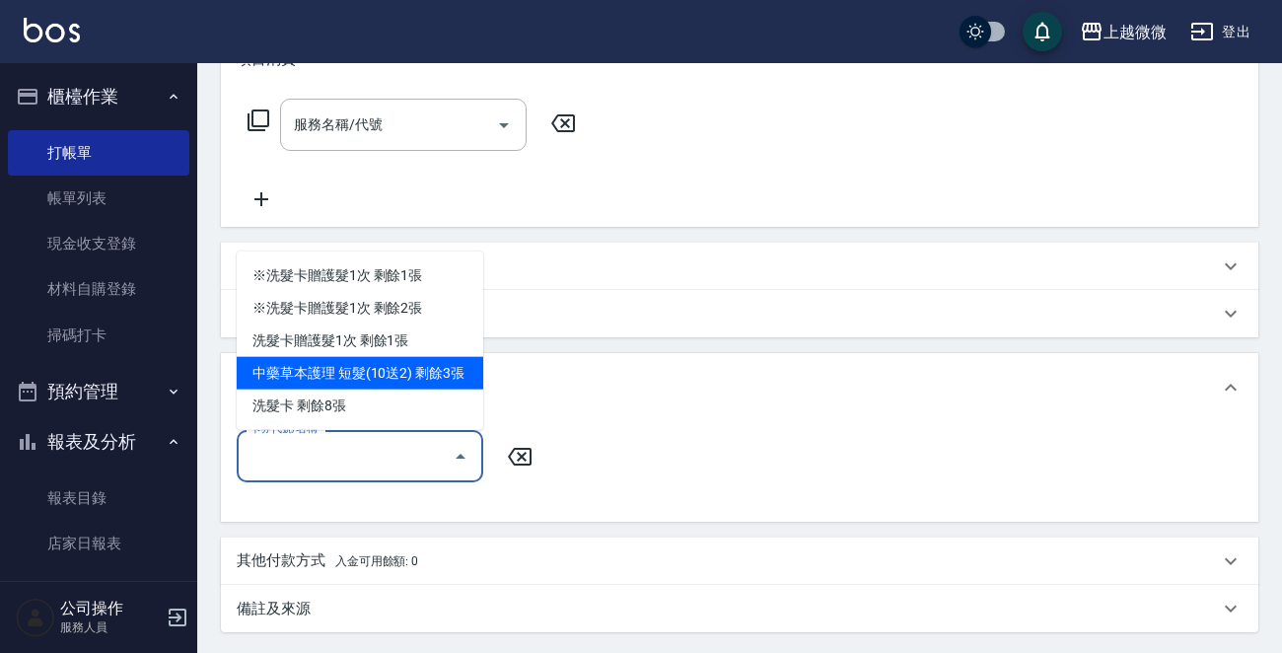
click at [441, 372] on div "中藥草本護理 短髮(10送2) 剩餘3張" at bounding box center [360, 373] width 247 height 33
type input "中藥草本護理 短髮(10送2)"
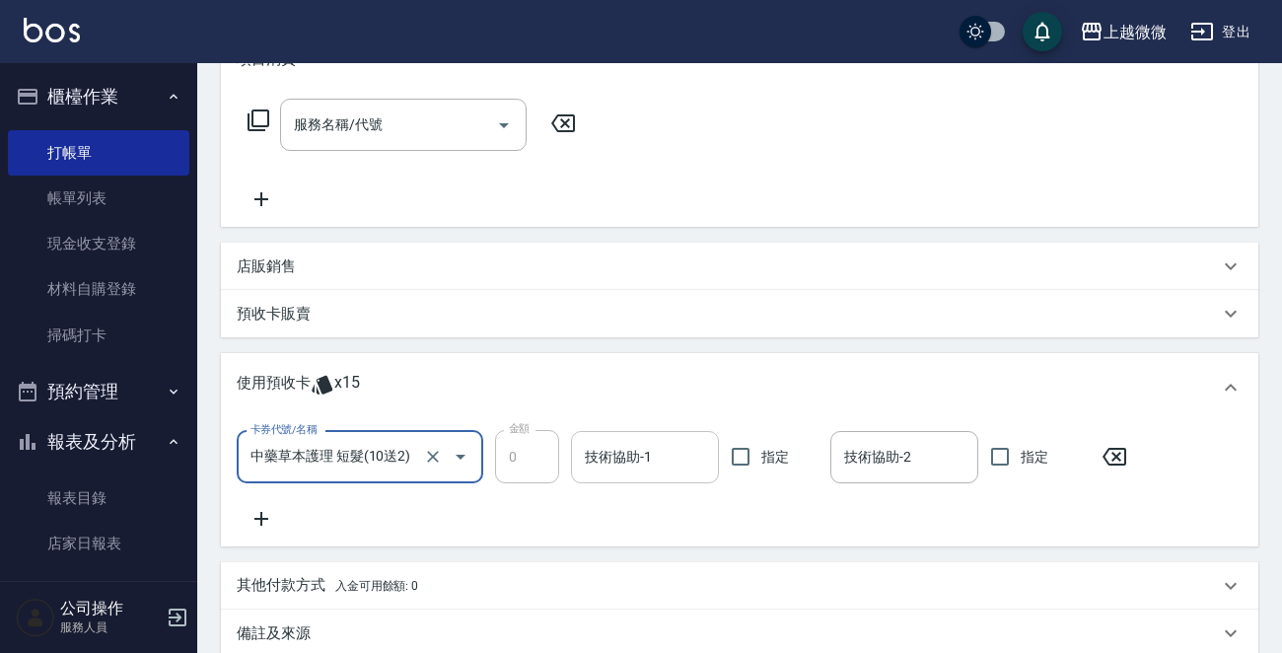
click at [603, 443] on div "技術協助-1 技術協助-1" at bounding box center [645, 457] width 148 height 52
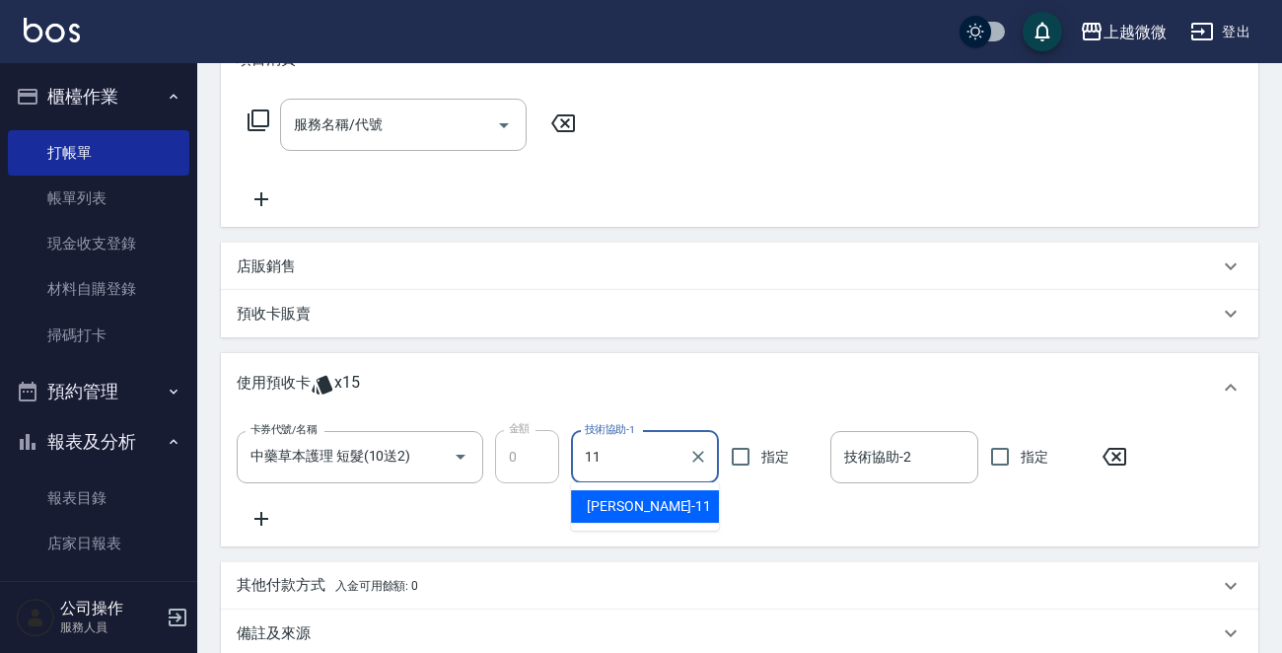
type input "[PERSON_NAME]-11"
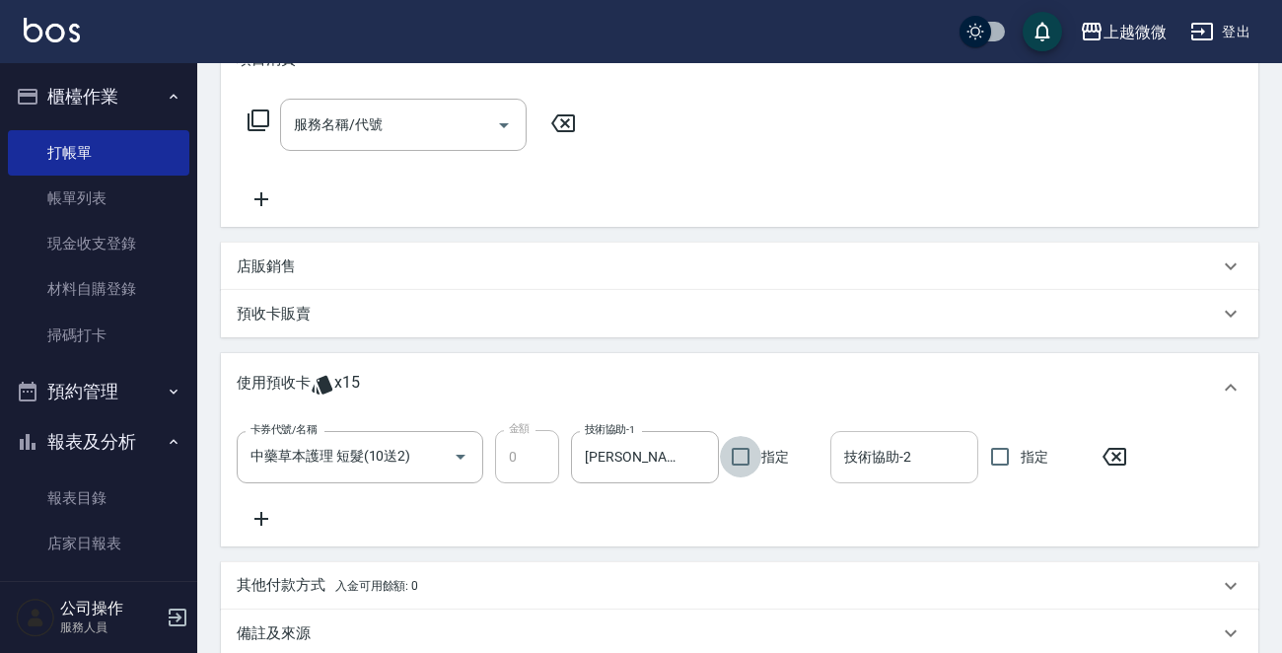
click at [876, 457] on input "技術協助-2" at bounding box center [904, 457] width 130 height 35
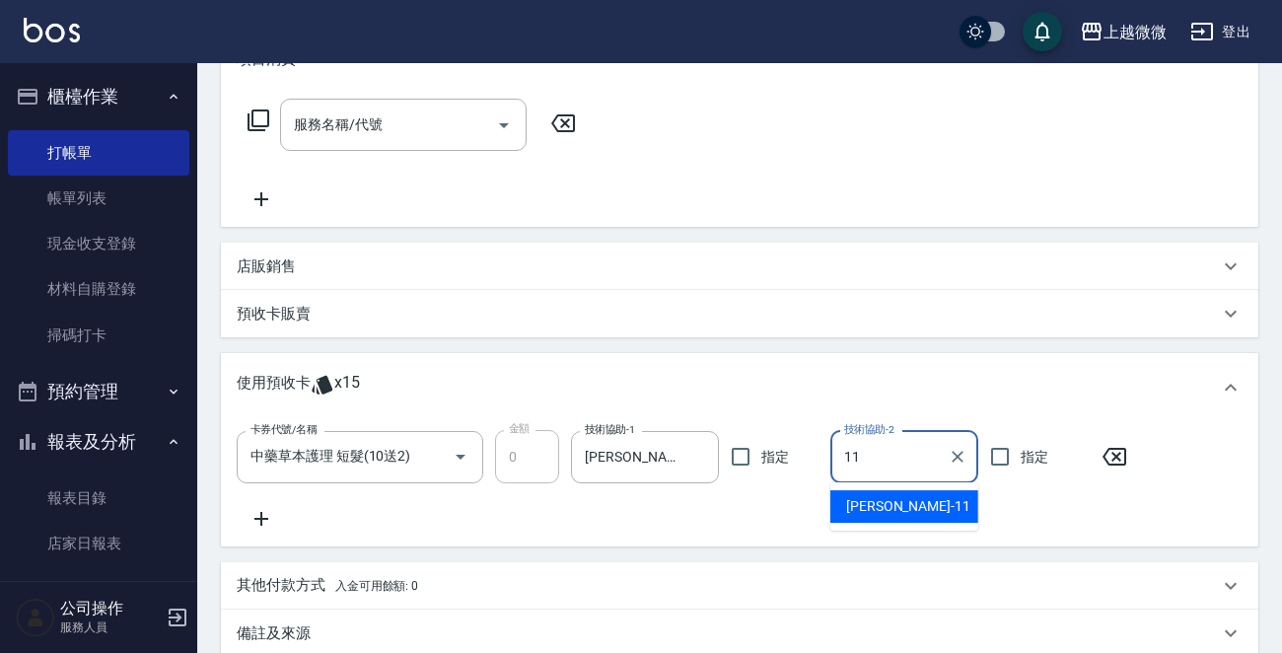
type input "[PERSON_NAME]-11"
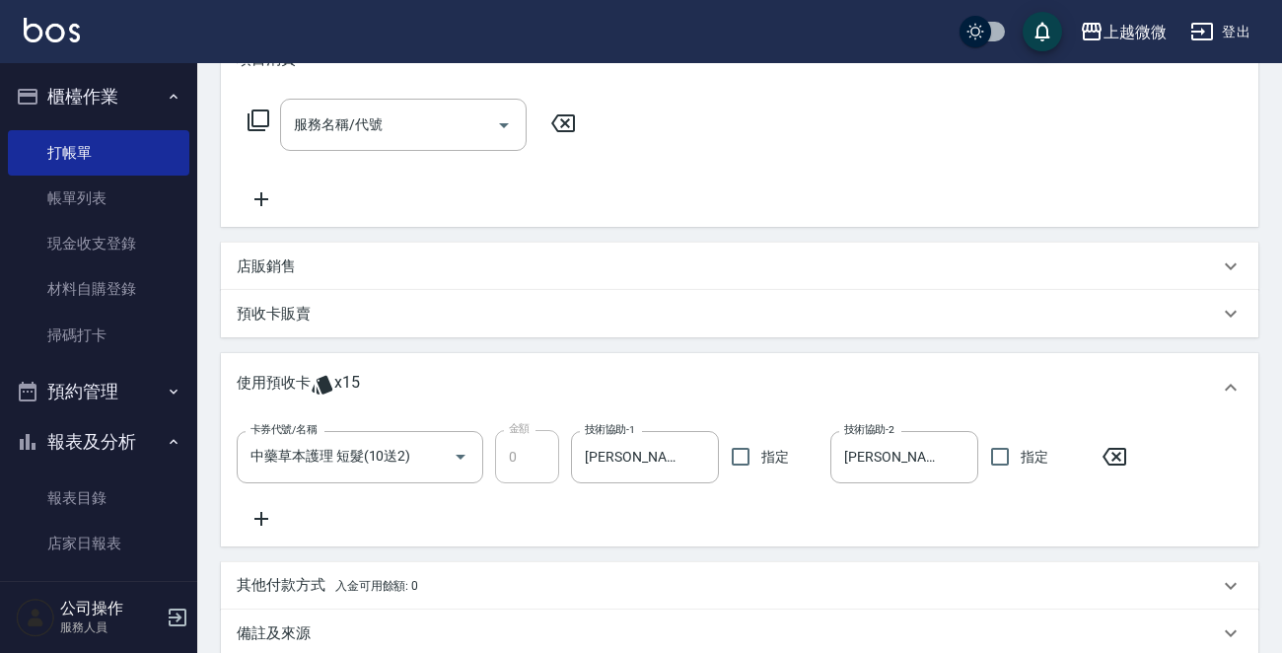
click at [259, 510] on icon at bounding box center [261, 519] width 49 height 24
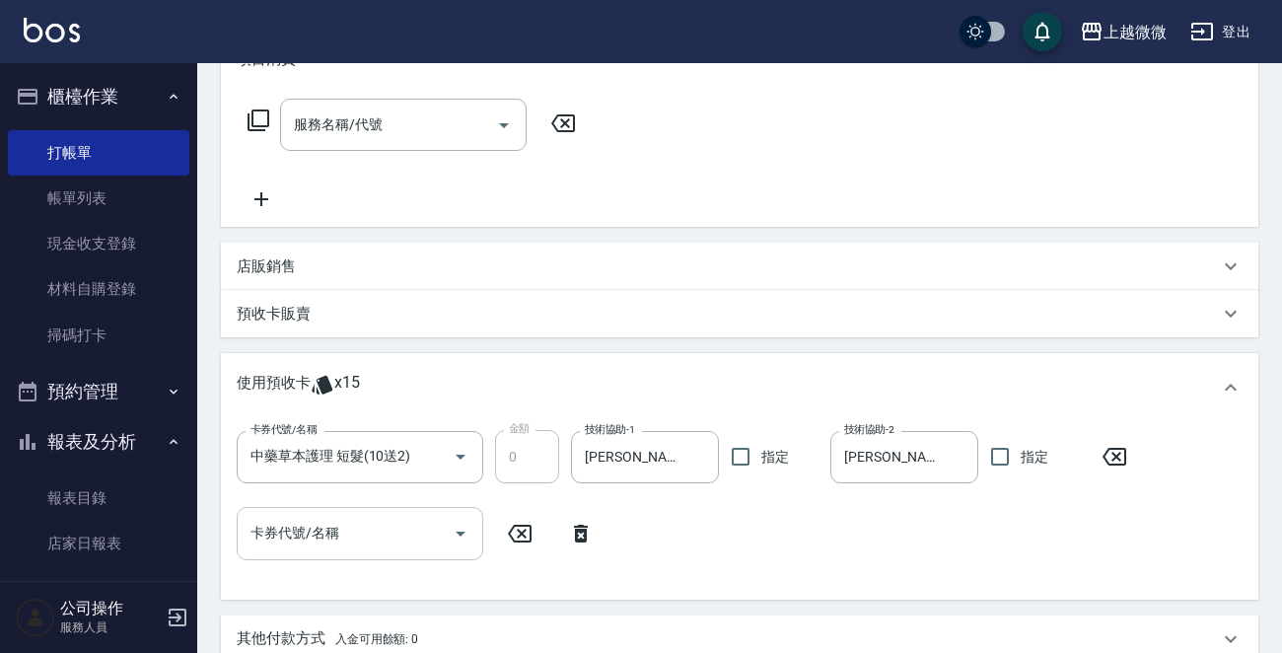
click at [458, 532] on icon "Open" at bounding box center [461, 534] width 10 height 5
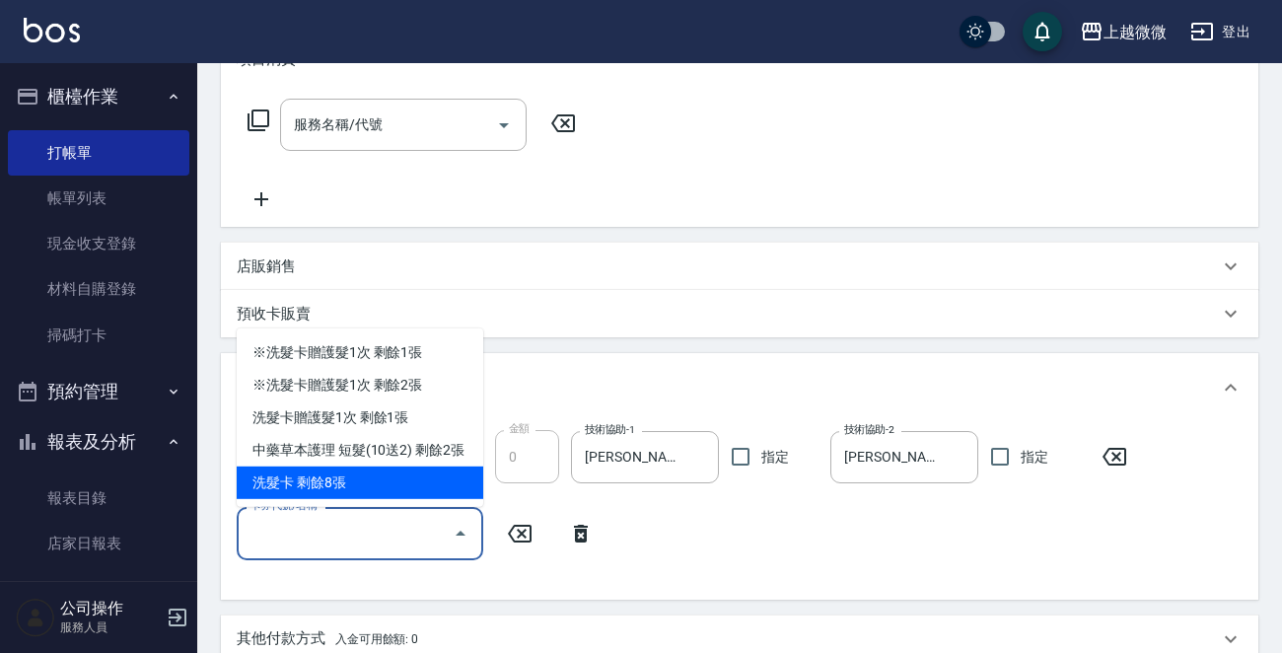
click at [444, 468] on div "洗髮卡 剩餘8張" at bounding box center [360, 483] width 247 height 33
type input "洗髮卡"
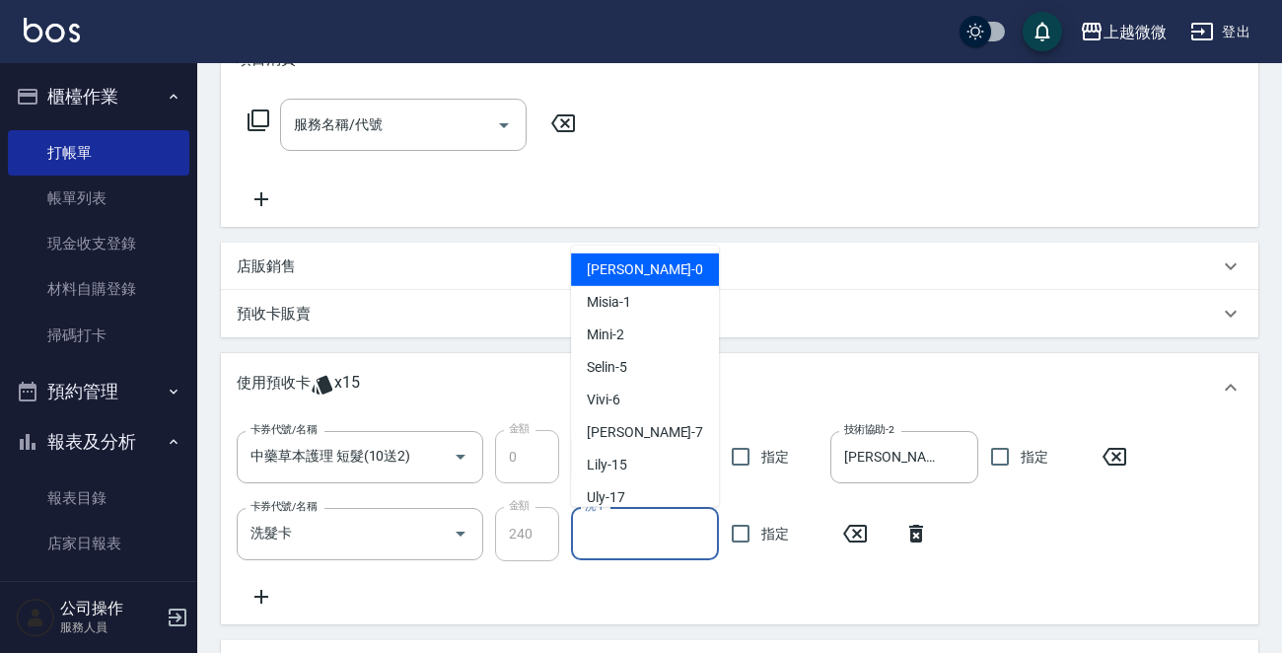
click at [598, 519] on div "洗-1 洗-1" at bounding box center [645, 534] width 148 height 52
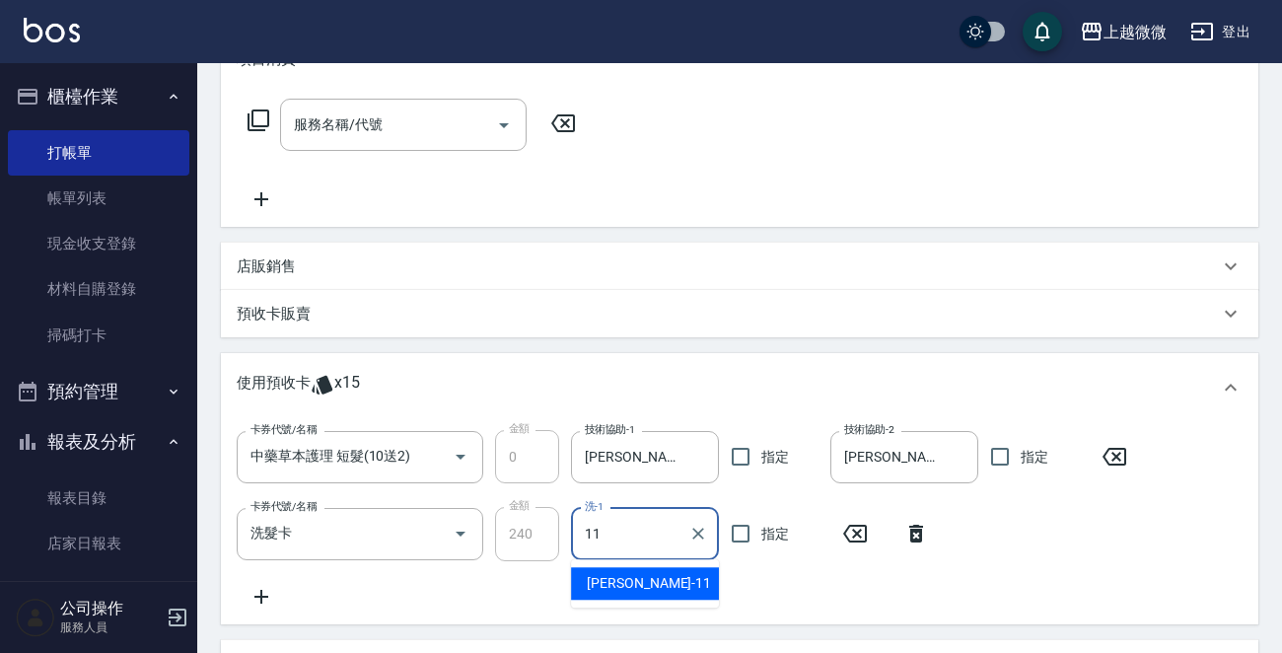
type input "[PERSON_NAME]-11"
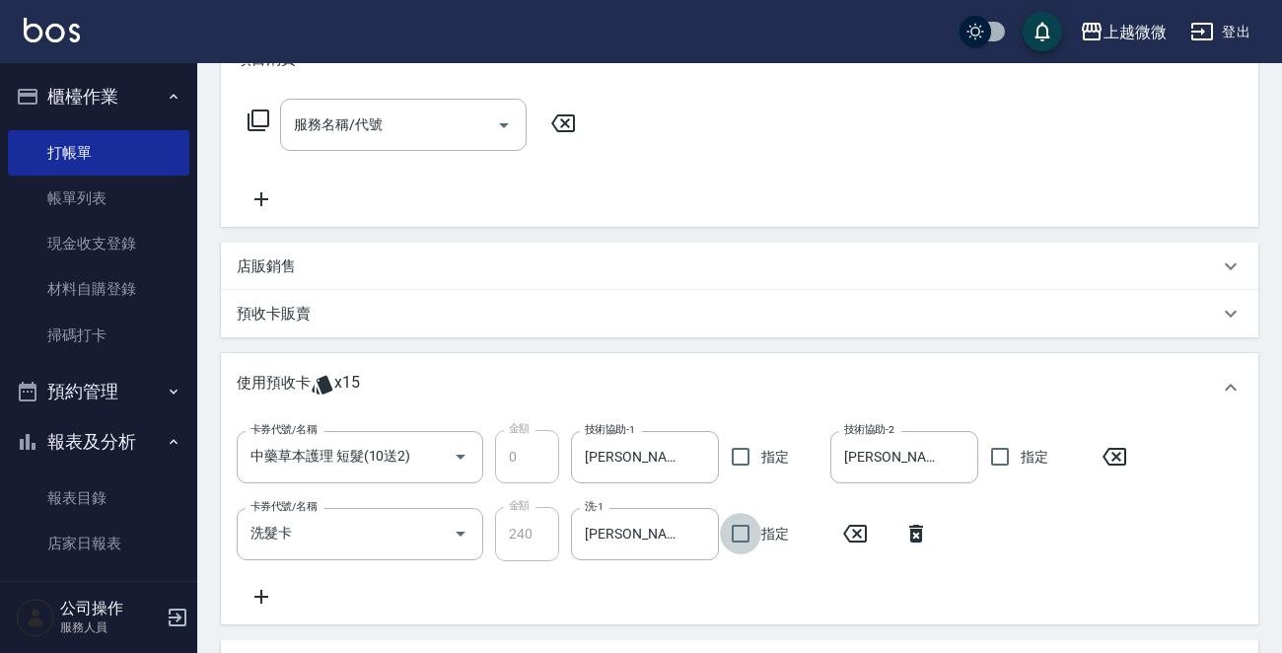
scroll to position [592, 0]
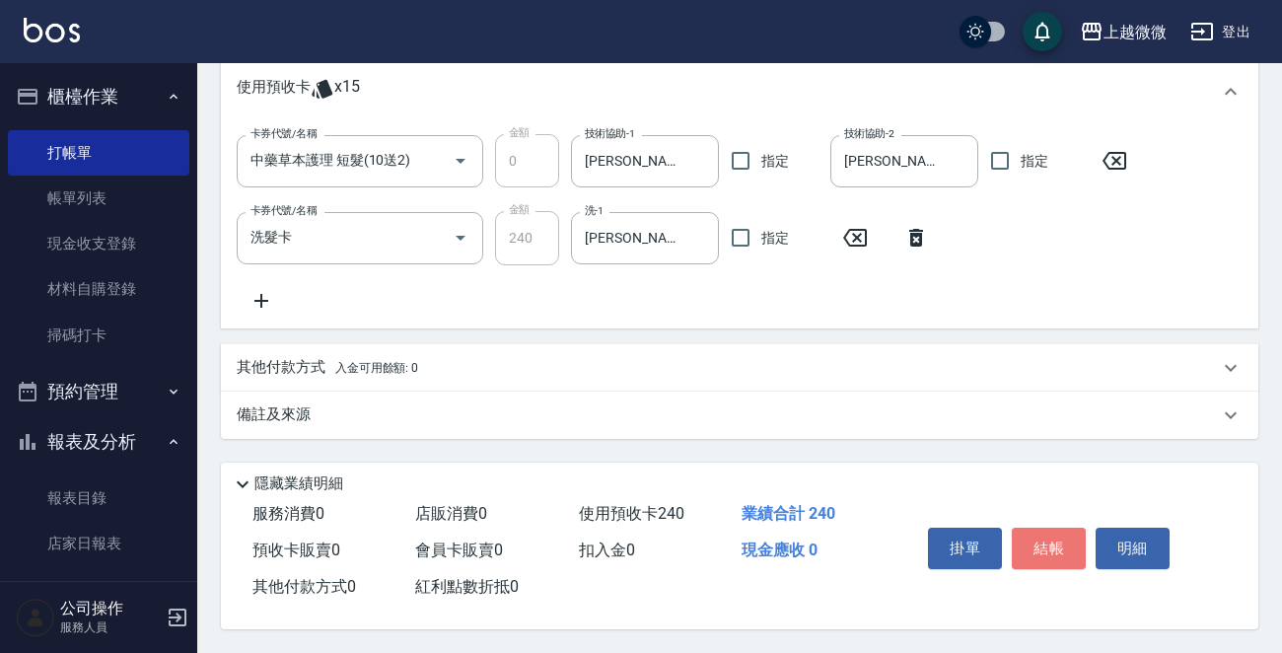
drag, startPoint x: 1045, startPoint y: 542, endPoint x: 1024, endPoint y: 543, distance: 20.7
click at [1045, 543] on button "結帳" at bounding box center [1049, 548] width 74 height 41
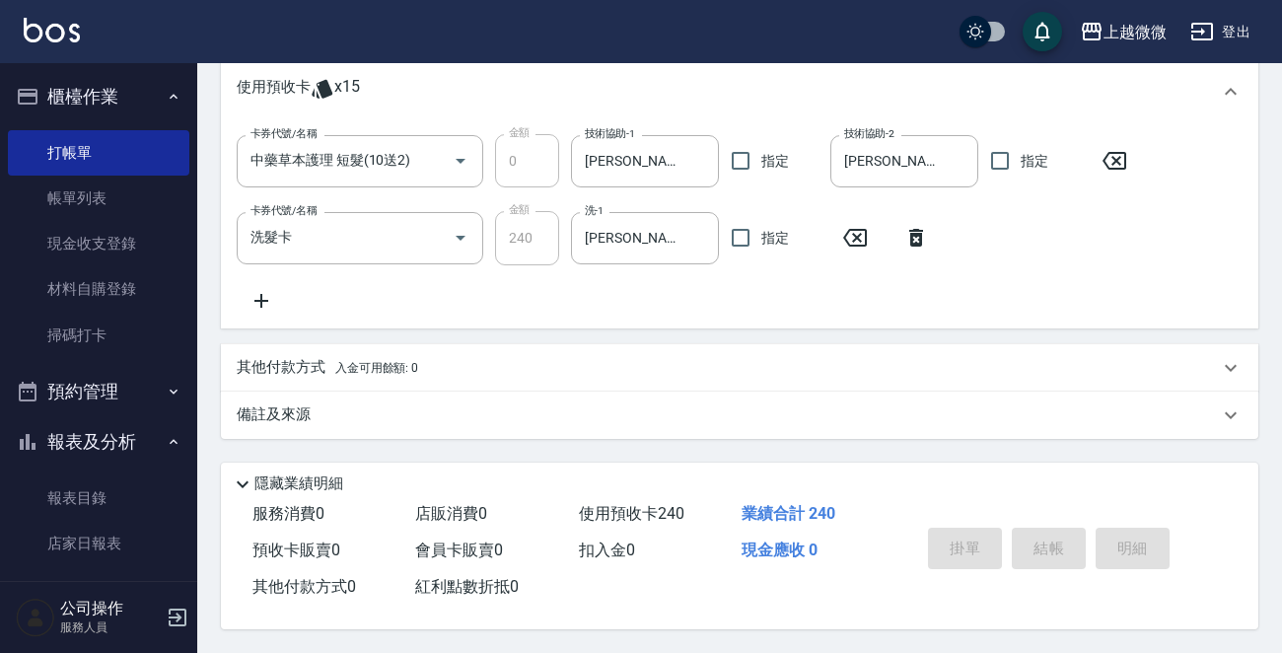
type input "[DATE] 13:24"
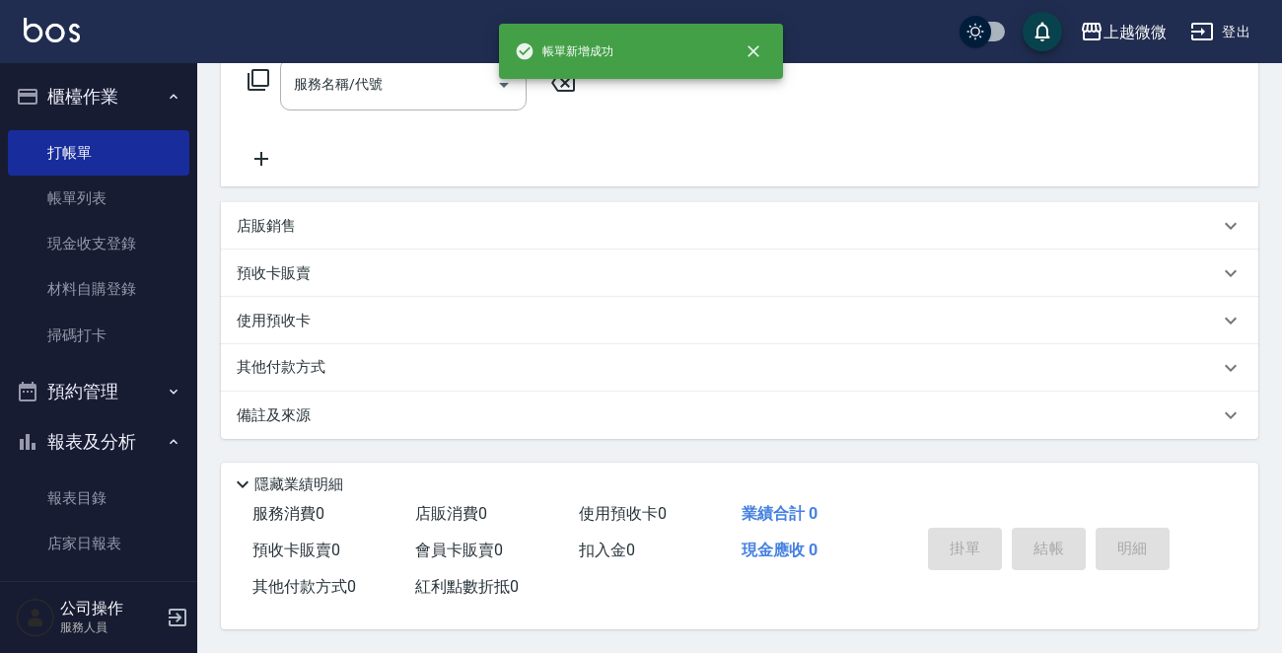
scroll to position [0, 0]
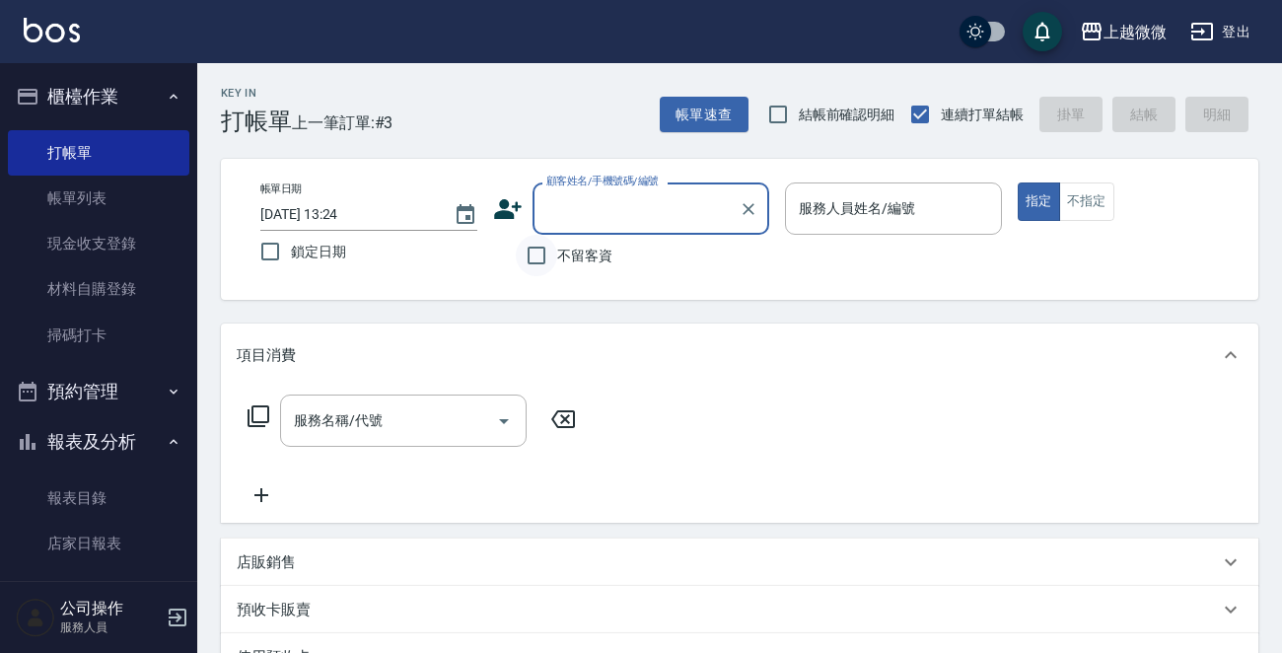
click at [528, 250] on input "不留客資" at bounding box center [536, 255] width 41 height 41
checkbox input "true"
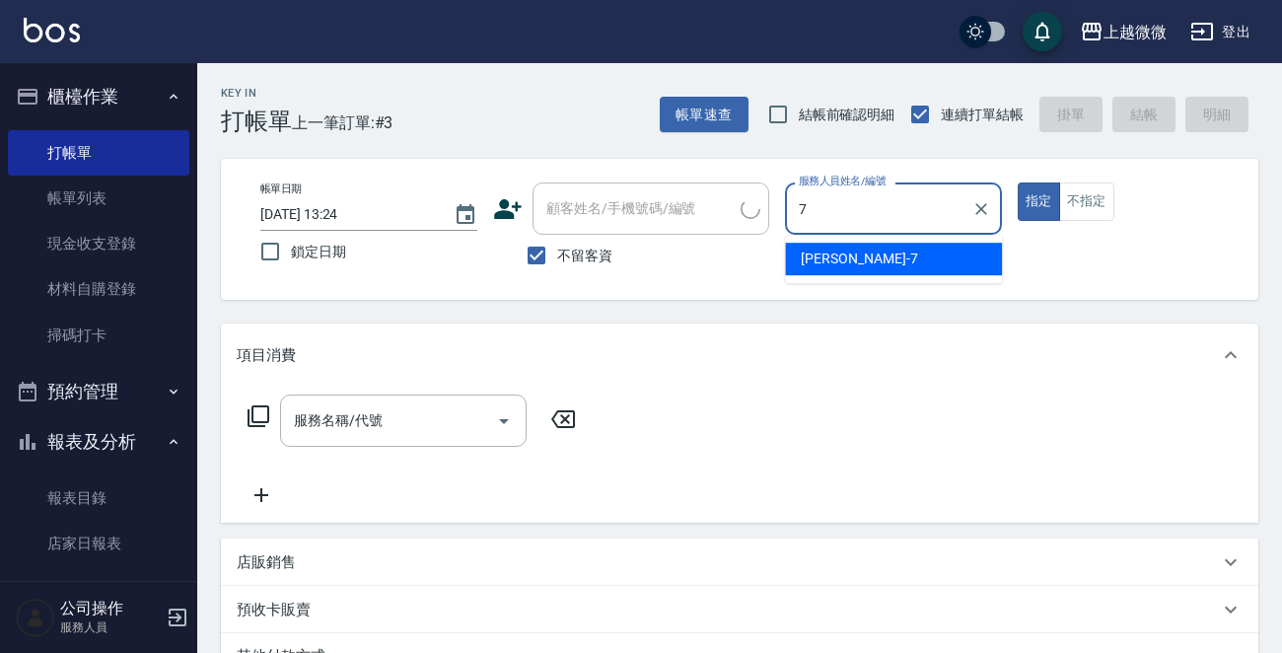
type input "[PERSON_NAME]-7"
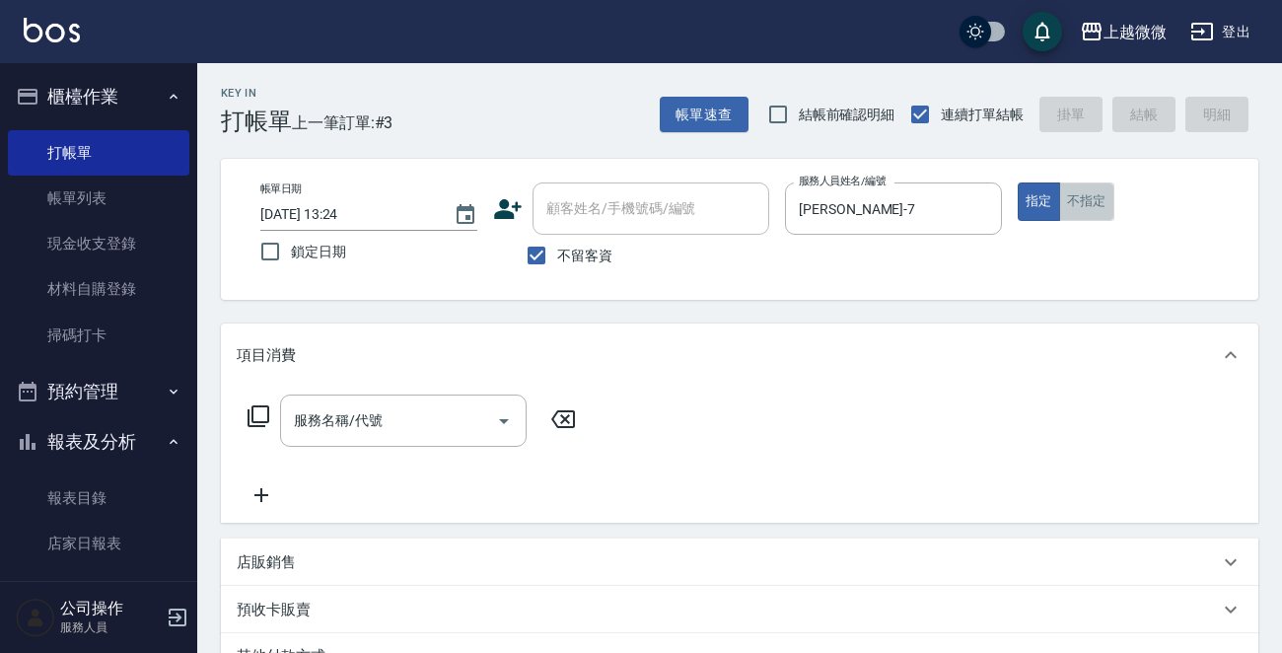
click at [1087, 198] on button "不指定" at bounding box center [1086, 201] width 55 height 38
click at [507, 413] on icon "Open" at bounding box center [504, 421] width 24 height 24
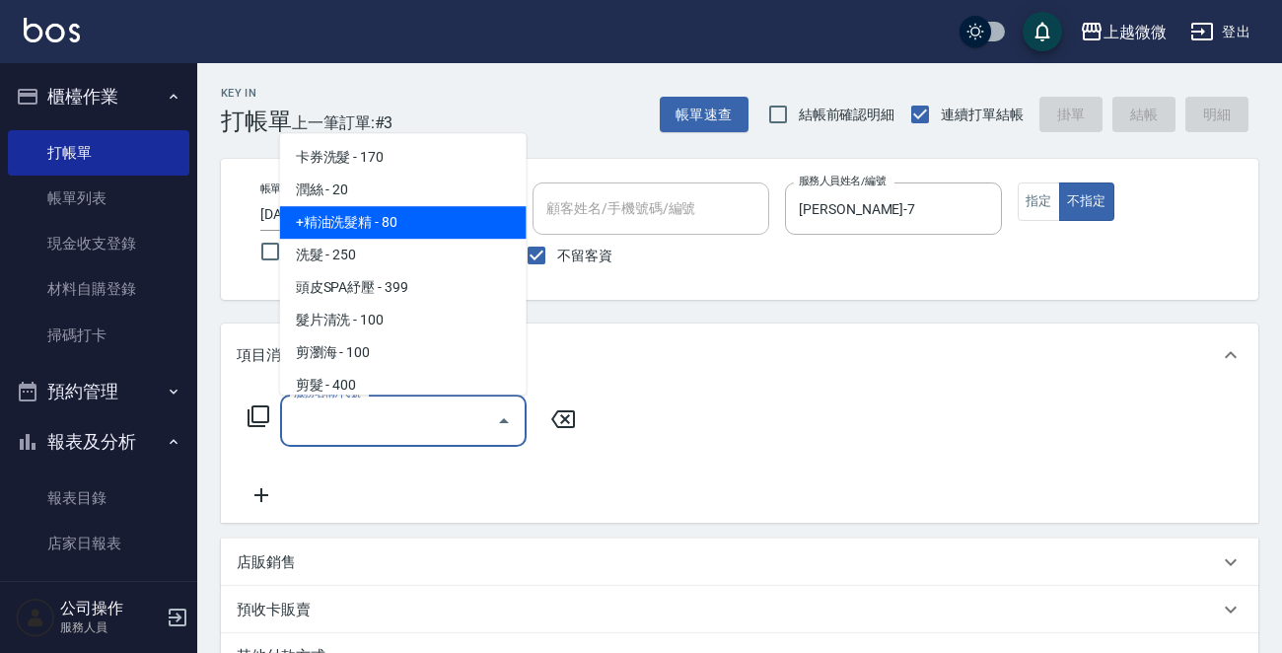
click at [397, 212] on span "+精油洗髮精 - 80" at bounding box center [403, 222] width 247 height 33
type input "+精油洗髮精(A02)"
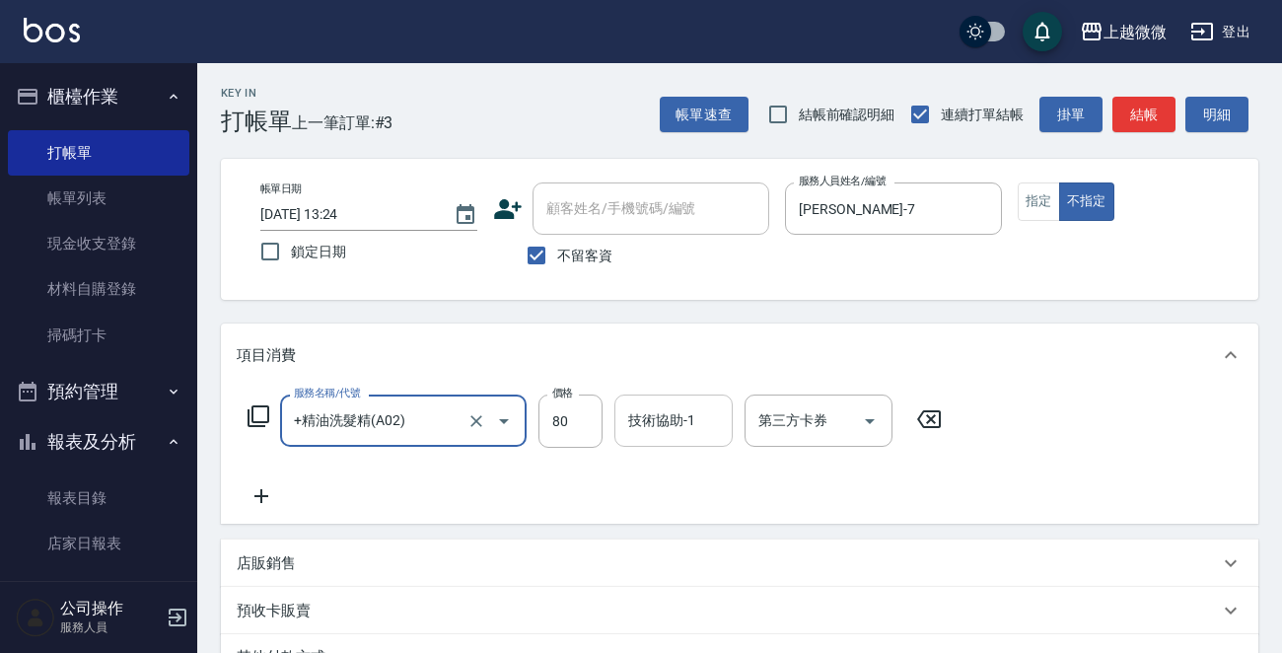
click at [671, 438] on div "技術協助-1" at bounding box center [673, 421] width 118 height 52
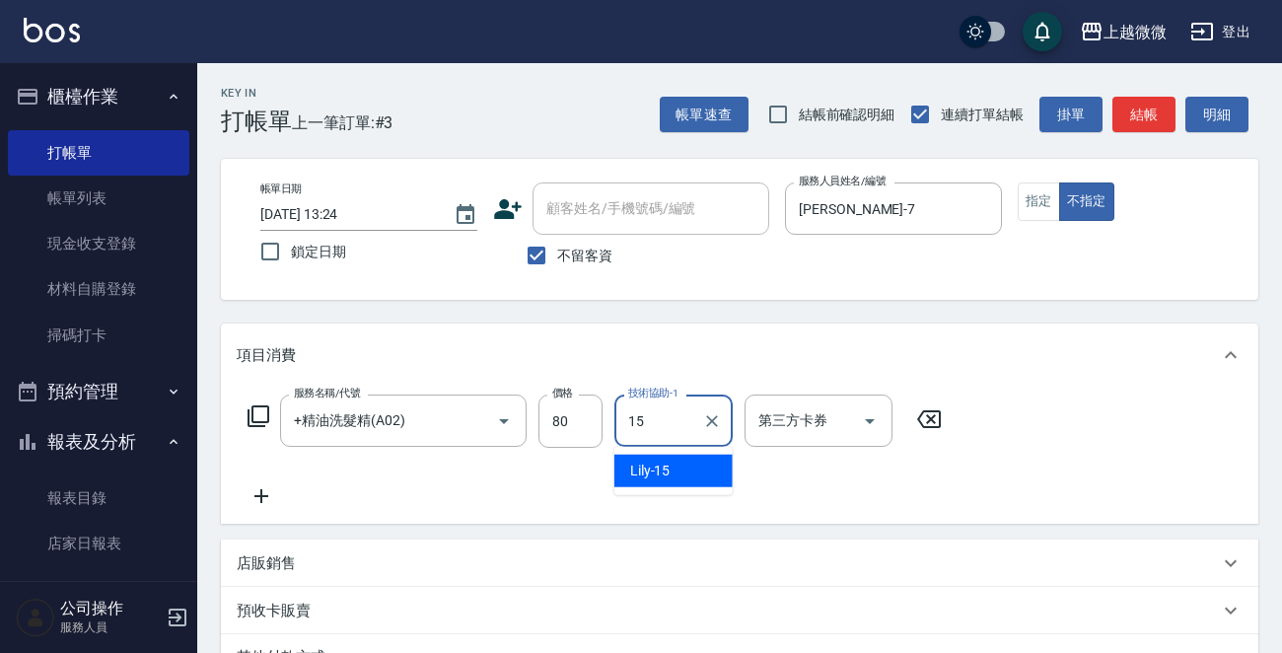
type input "Lily-15"
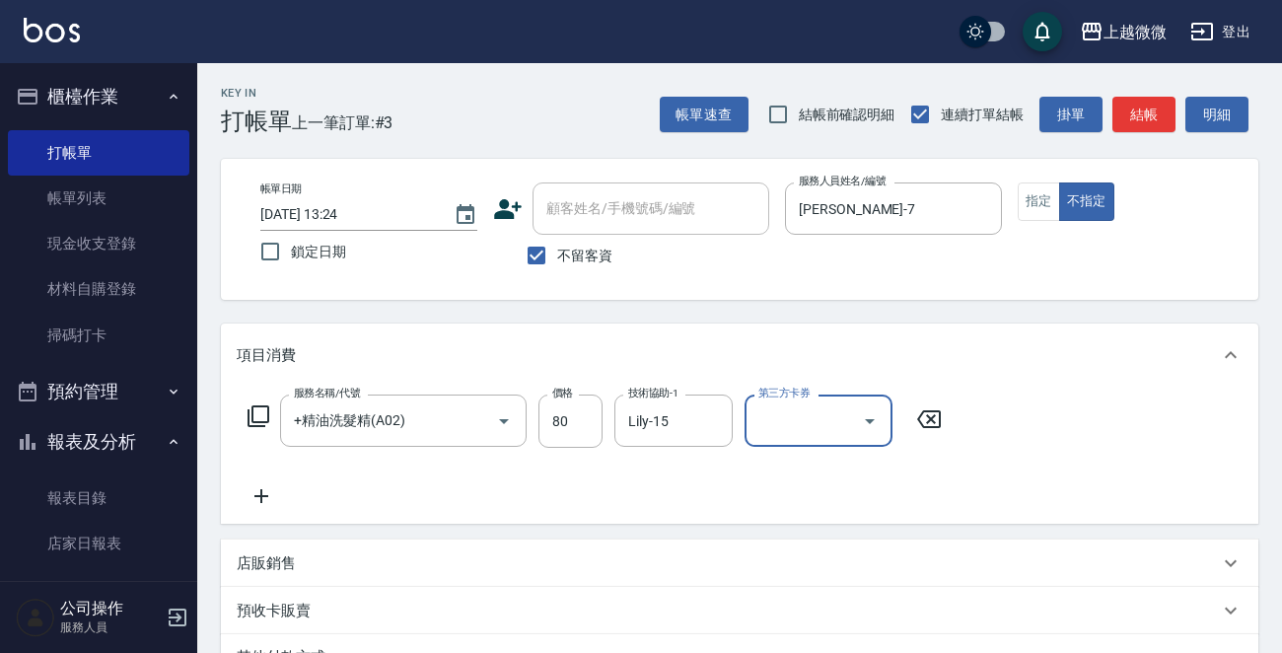
click at [264, 488] on icon at bounding box center [261, 496] width 49 height 24
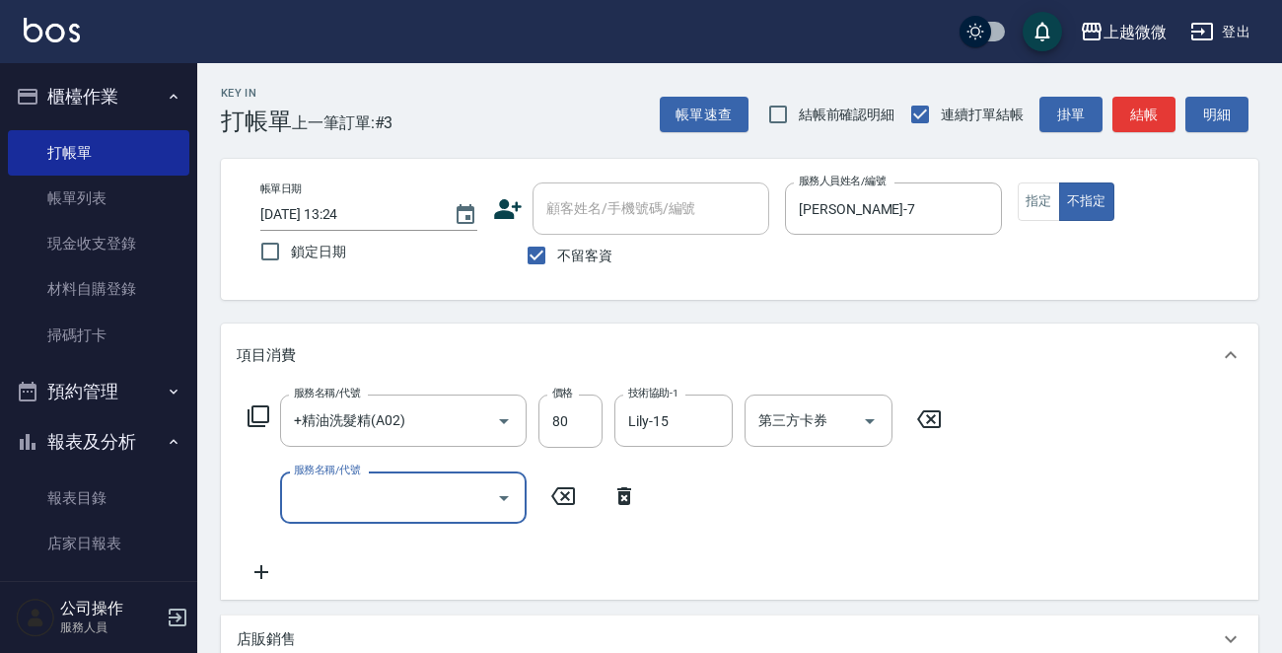
click at [490, 492] on button "Open" at bounding box center [504, 498] width 32 height 32
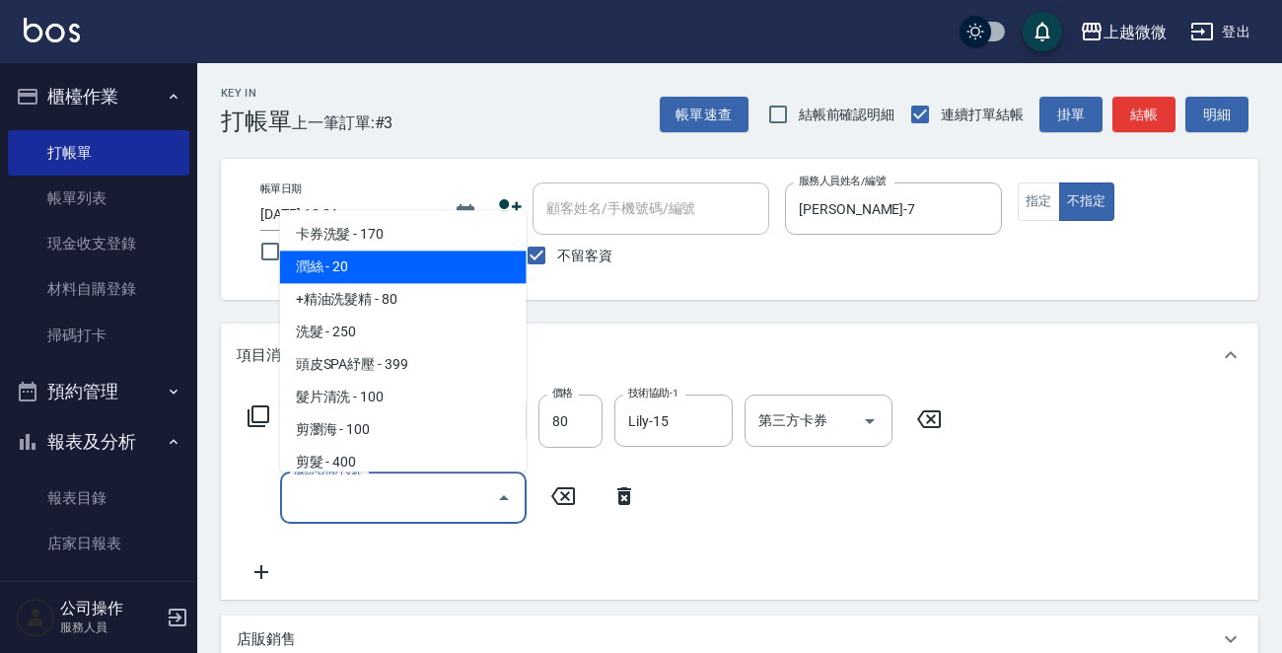
click at [369, 267] on span "潤絲 - 20" at bounding box center [403, 268] width 247 height 33
type input "潤絲(A01)"
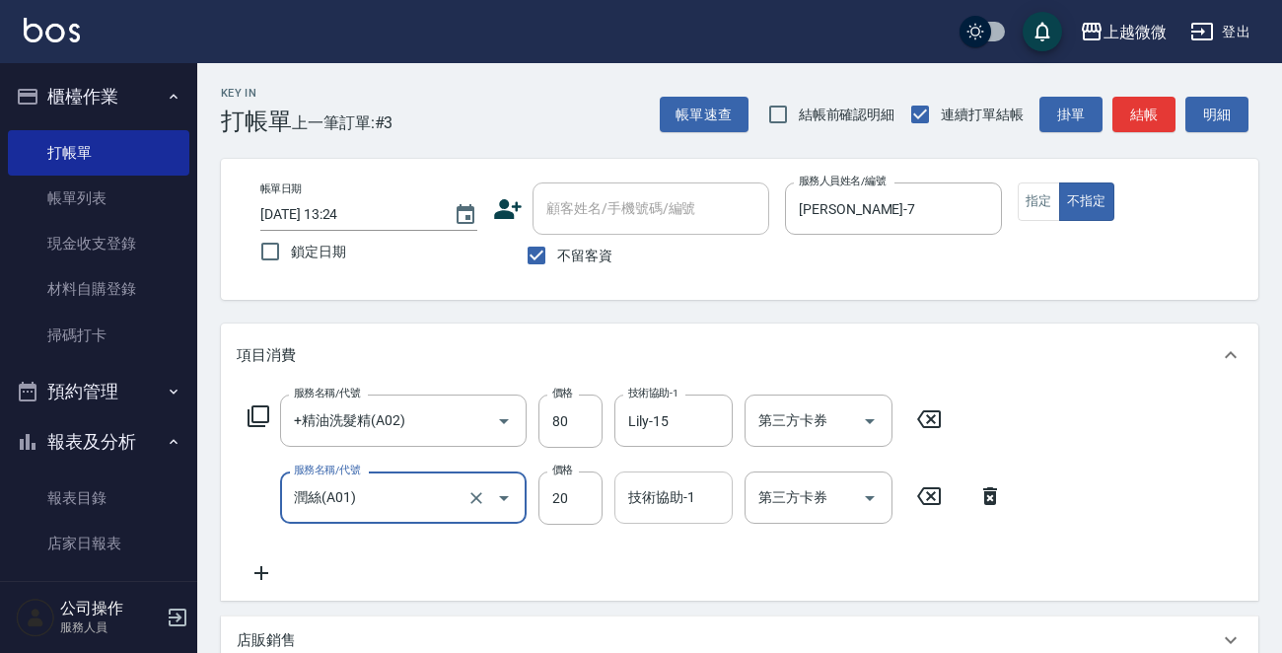
click at [627, 488] on div "技術協助-1 技術協助-1" at bounding box center [673, 497] width 118 height 52
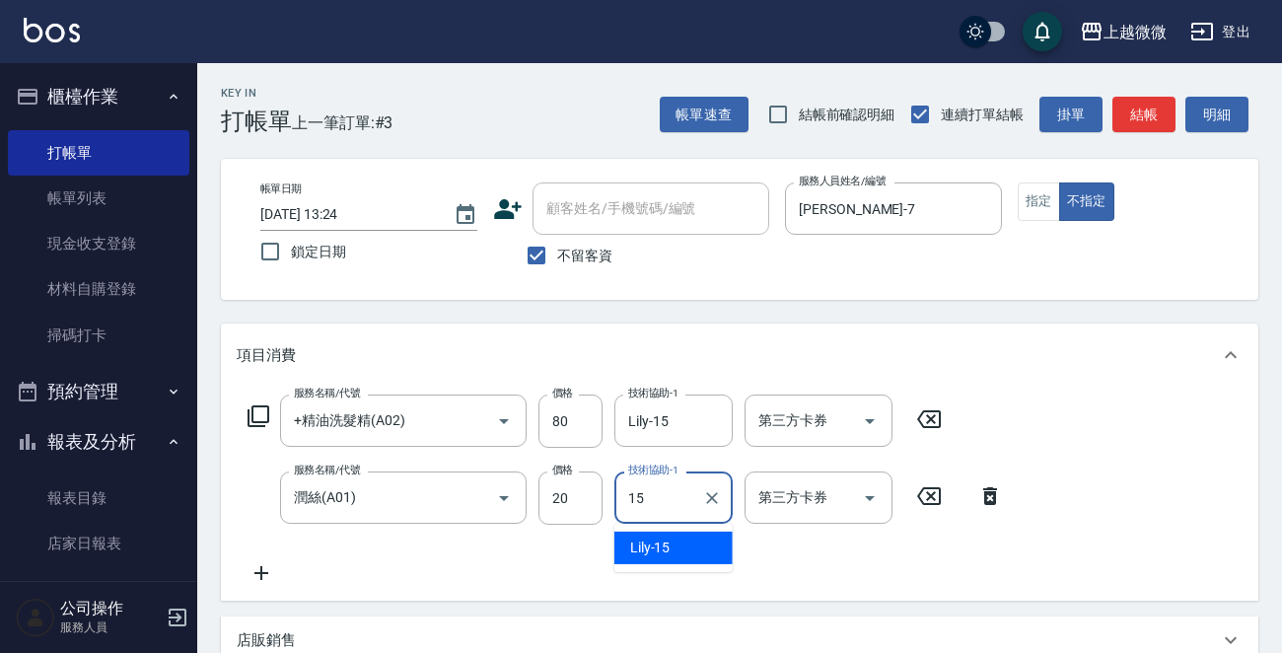
type input "Lily-15"
click at [256, 568] on icon at bounding box center [261, 573] width 49 height 24
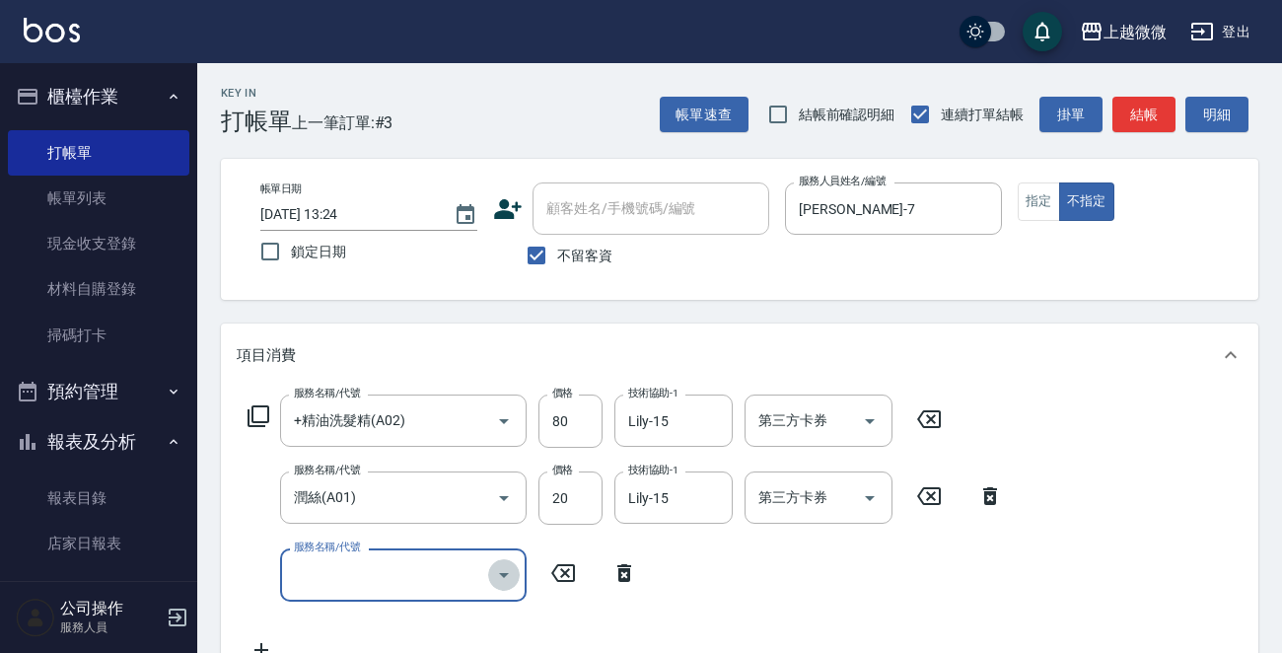
click at [492, 570] on icon "Open" at bounding box center [504, 575] width 24 height 24
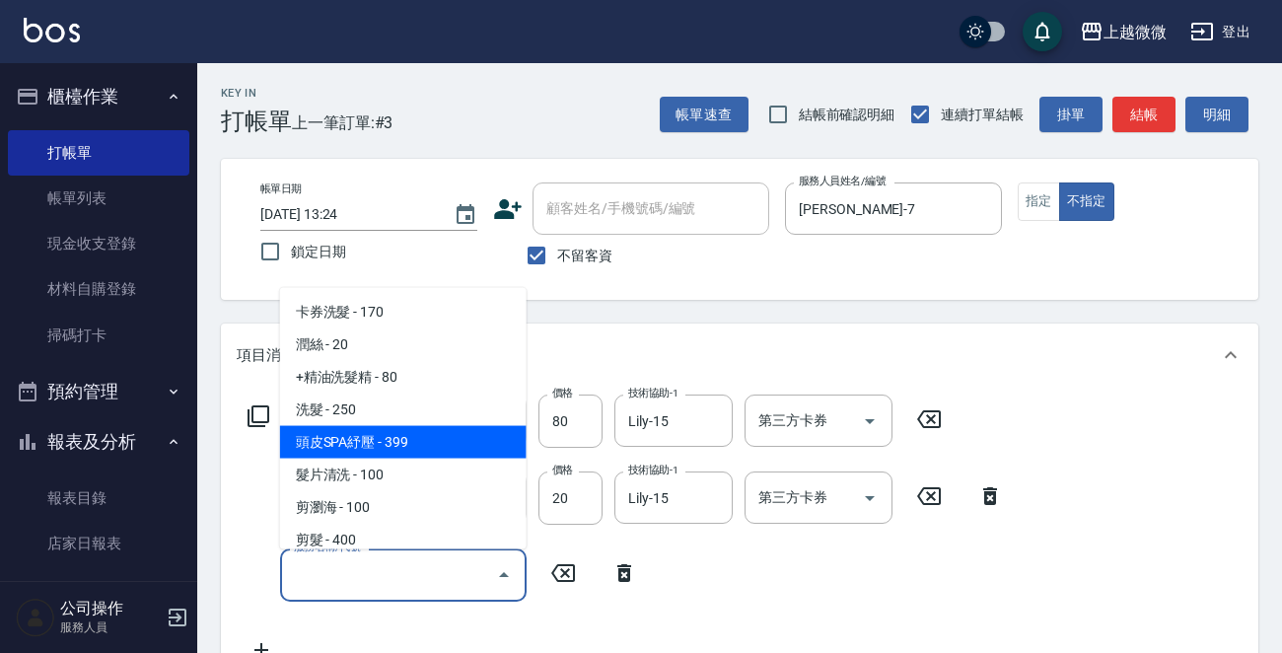
click at [461, 446] on span "頭皮SPA紓壓 - 399" at bounding box center [403, 442] width 247 height 33
type input "頭皮SPA紓壓(A04)"
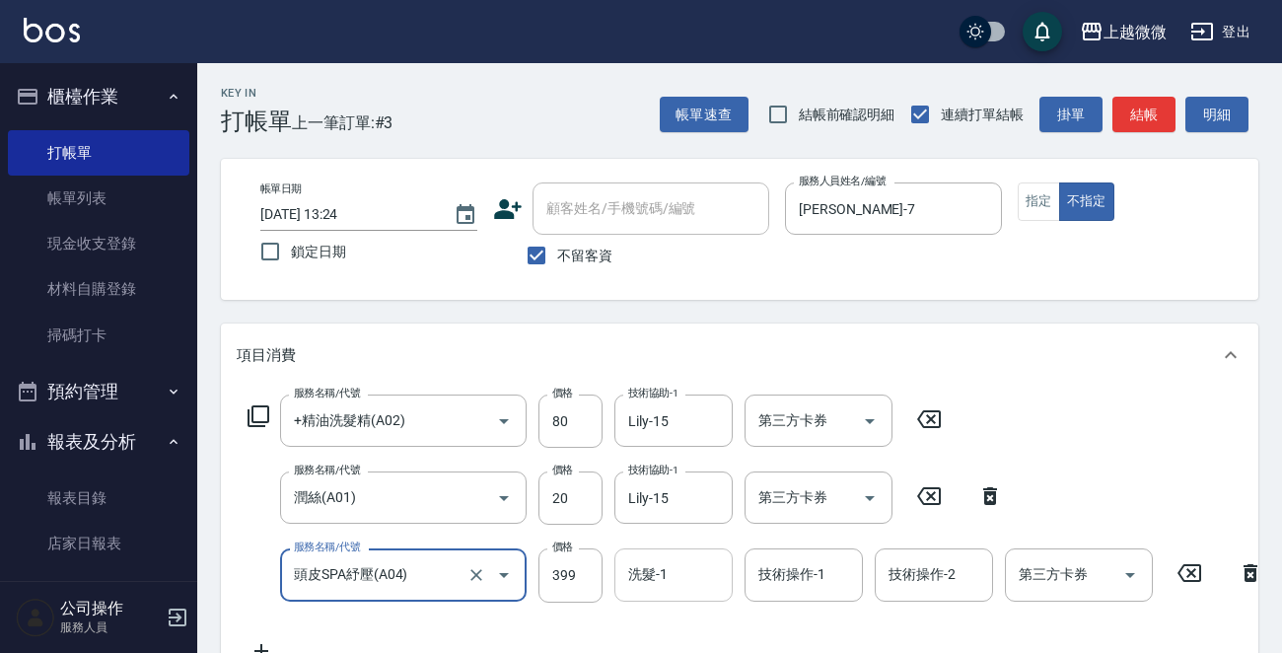
click at [669, 581] on input "洗髮-1" at bounding box center [673, 574] width 101 height 35
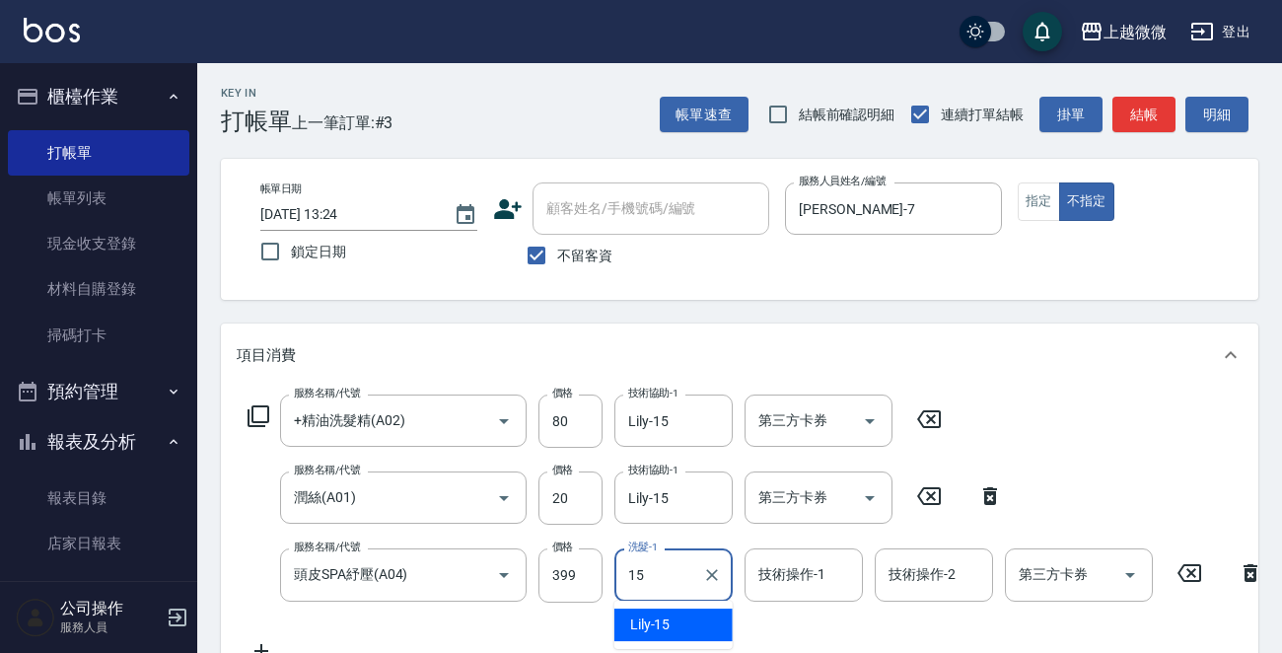
type input "Lily-15"
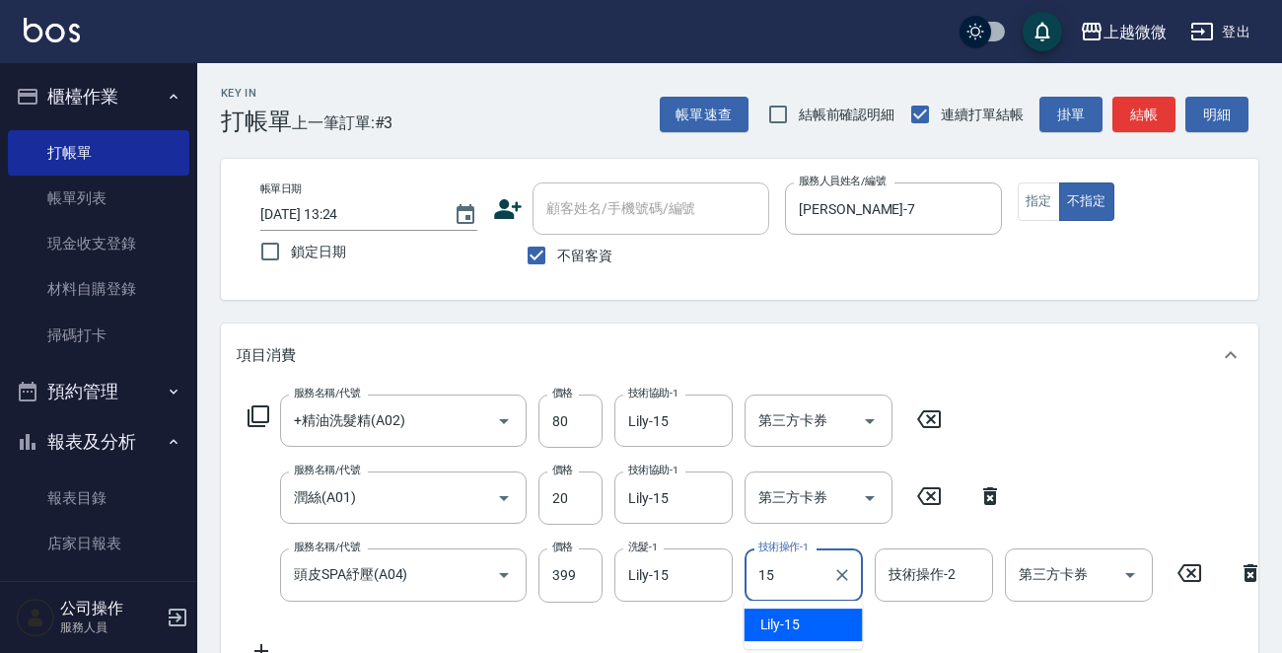
type input "Lily-15"
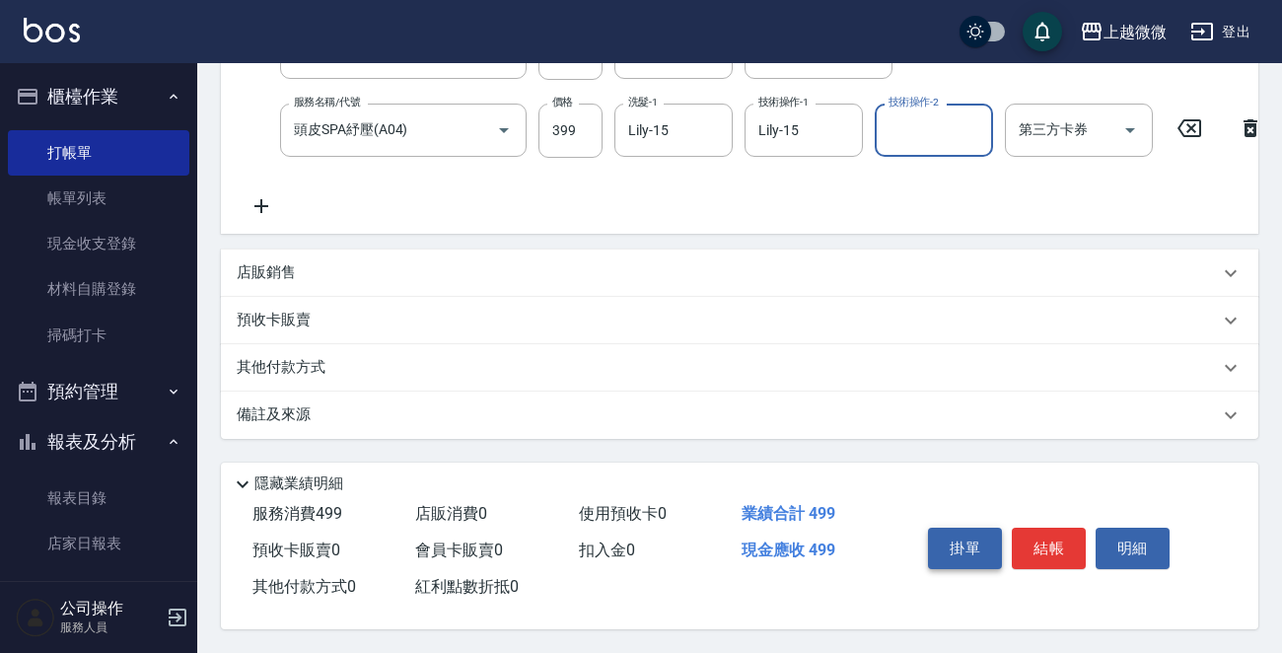
scroll to position [464, 0]
click at [1032, 547] on button "結帳" at bounding box center [1049, 548] width 74 height 41
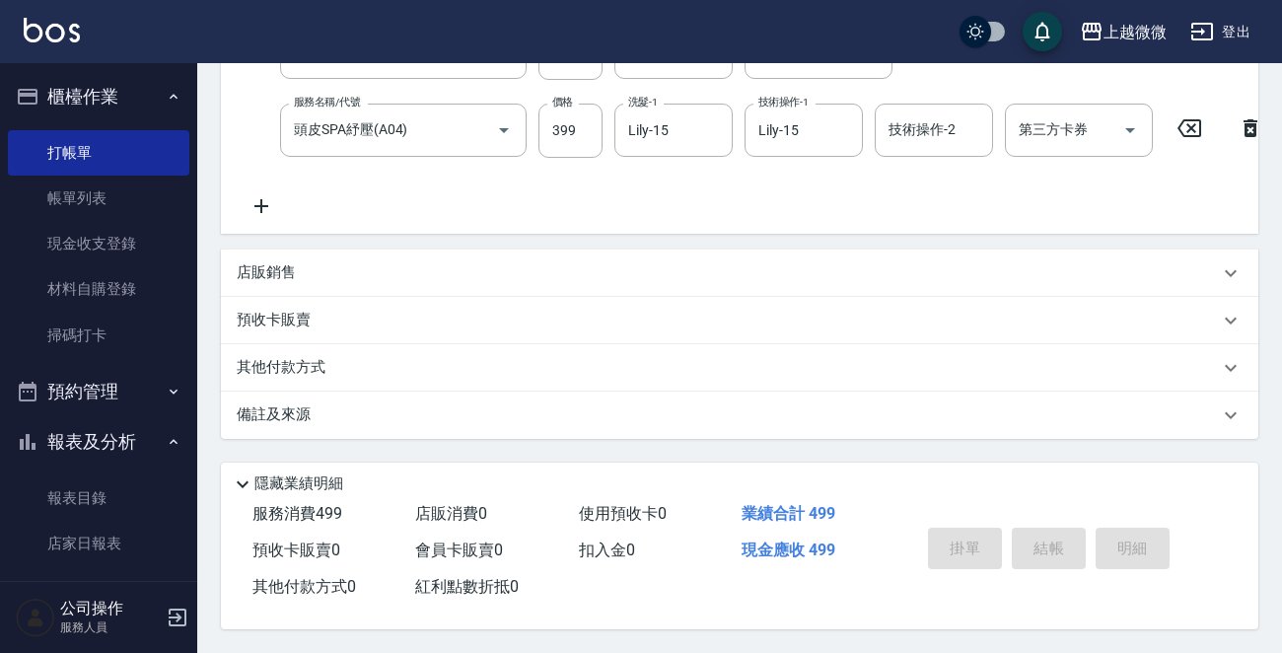
type input "[DATE] 13:25"
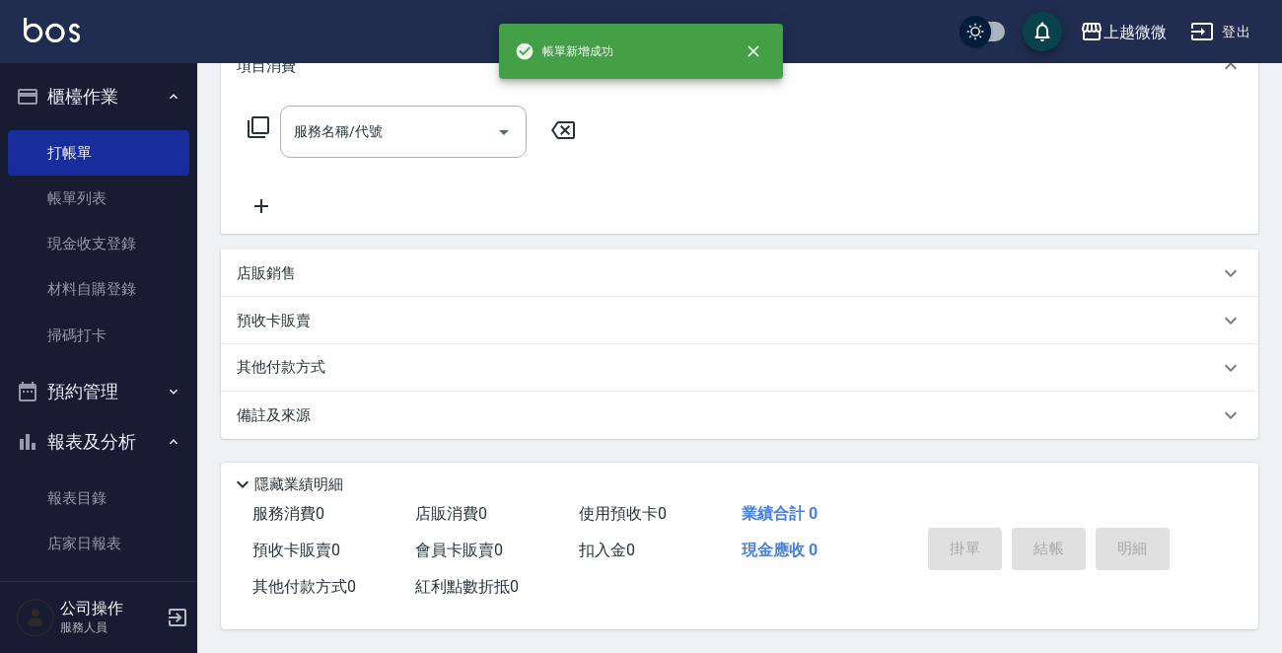
scroll to position [0, 0]
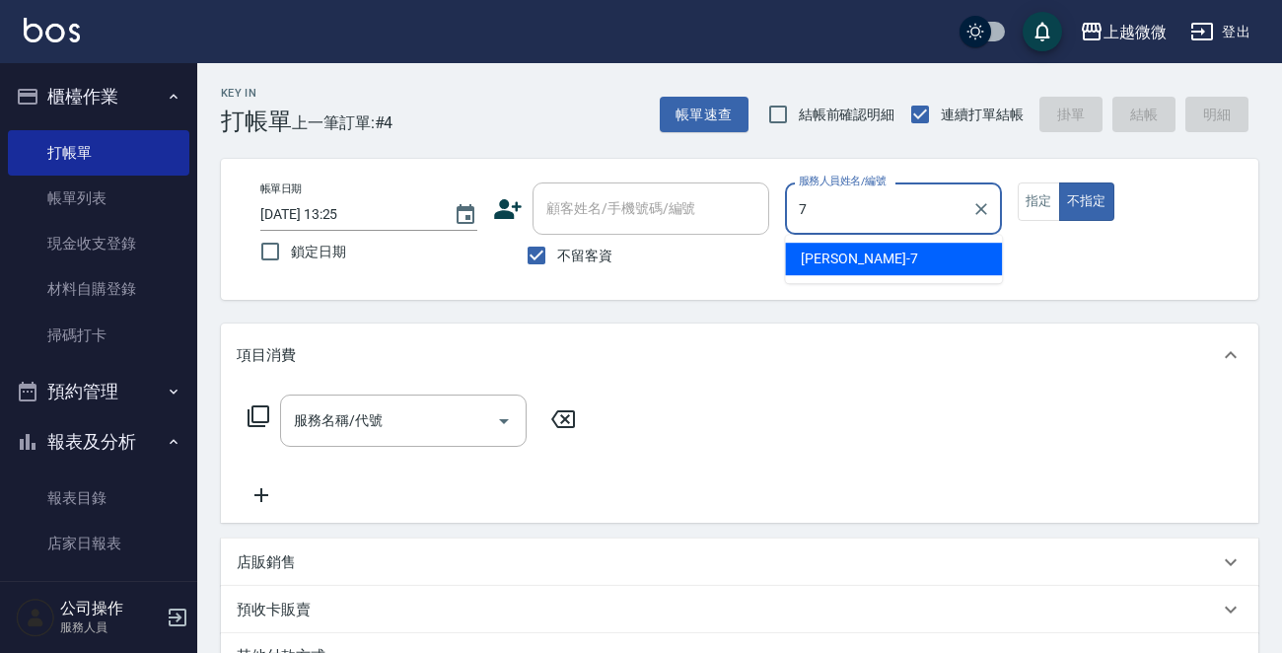
type input "[PERSON_NAME]-7"
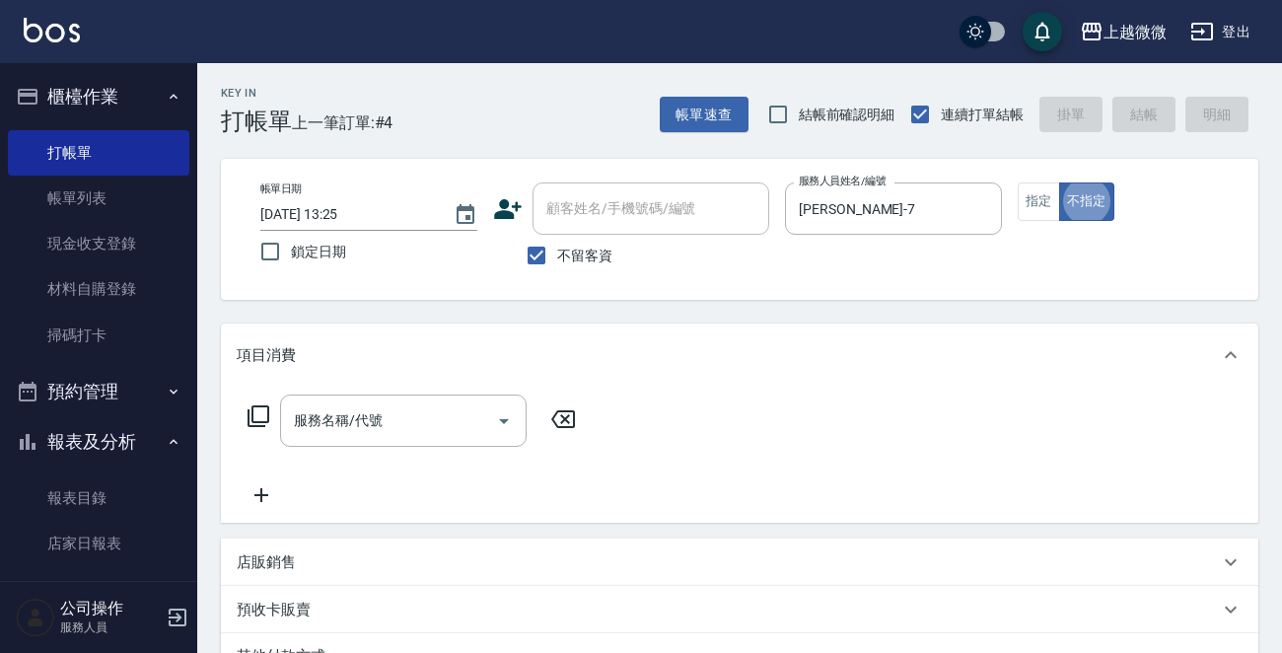
type button "false"
click at [496, 424] on icon "Open" at bounding box center [504, 421] width 24 height 24
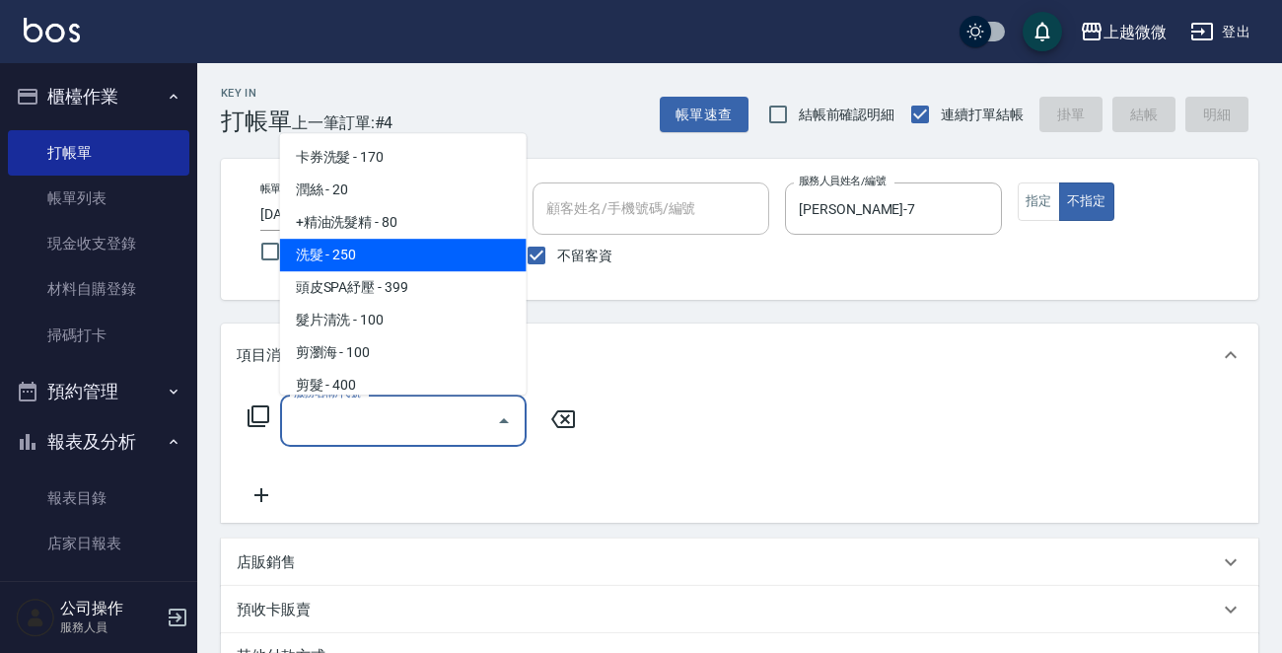
click at [409, 253] on span "洗髮 - 250" at bounding box center [403, 255] width 247 height 33
type input "洗髮(A03)"
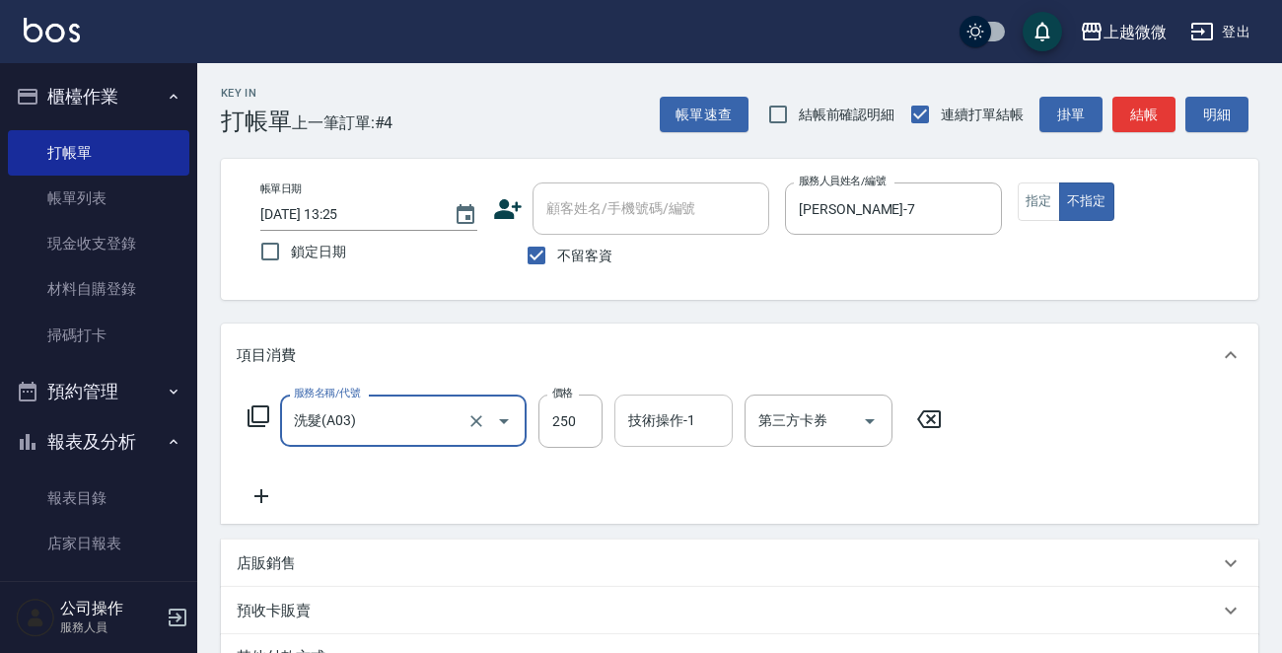
click at [696, 423] on input "技術操作-1" at bounding box center [673, 420] width 101 height 35
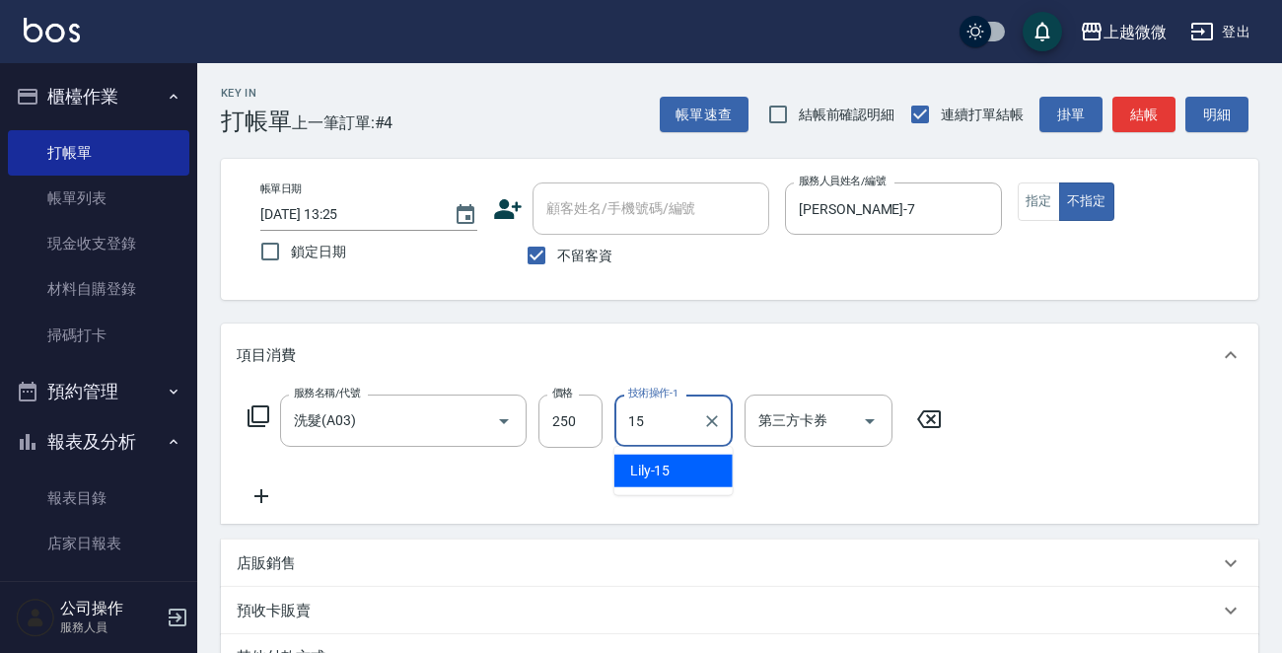
type input "Lily-15"
click at [260, 489] on icon at bounding box center [261, 496] width 14 height 14
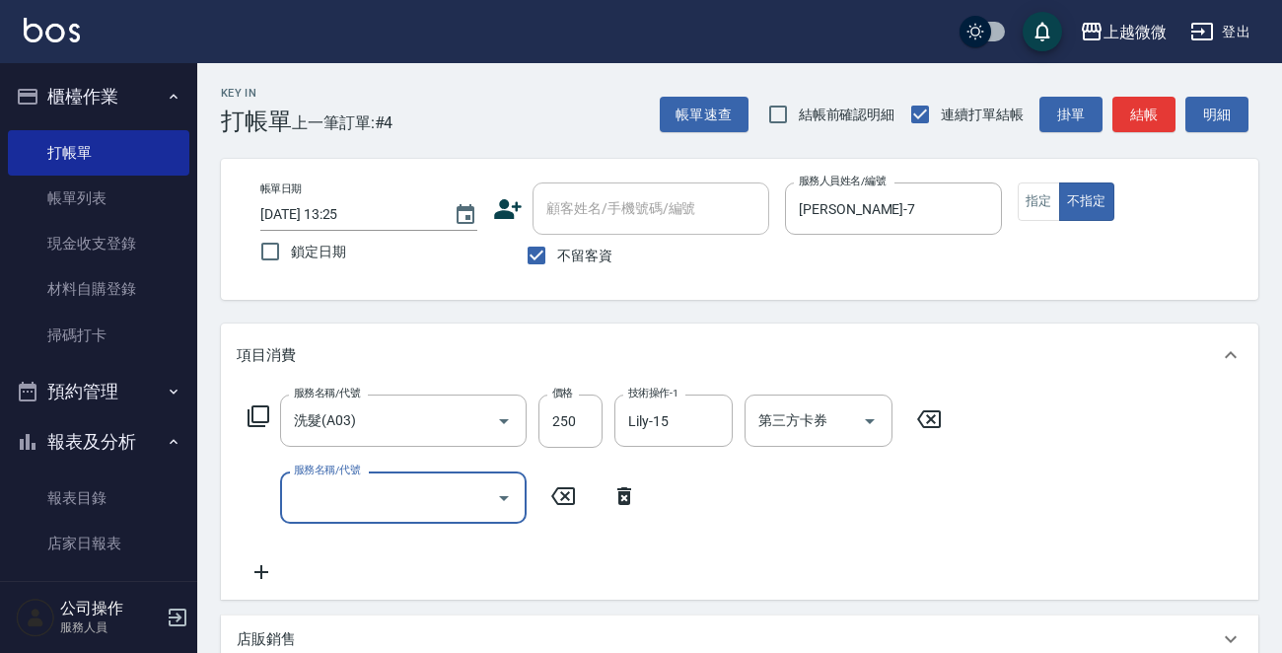
click at [505, 490] on icon "Open" at bounding box center [504, 498] width 24 height 24
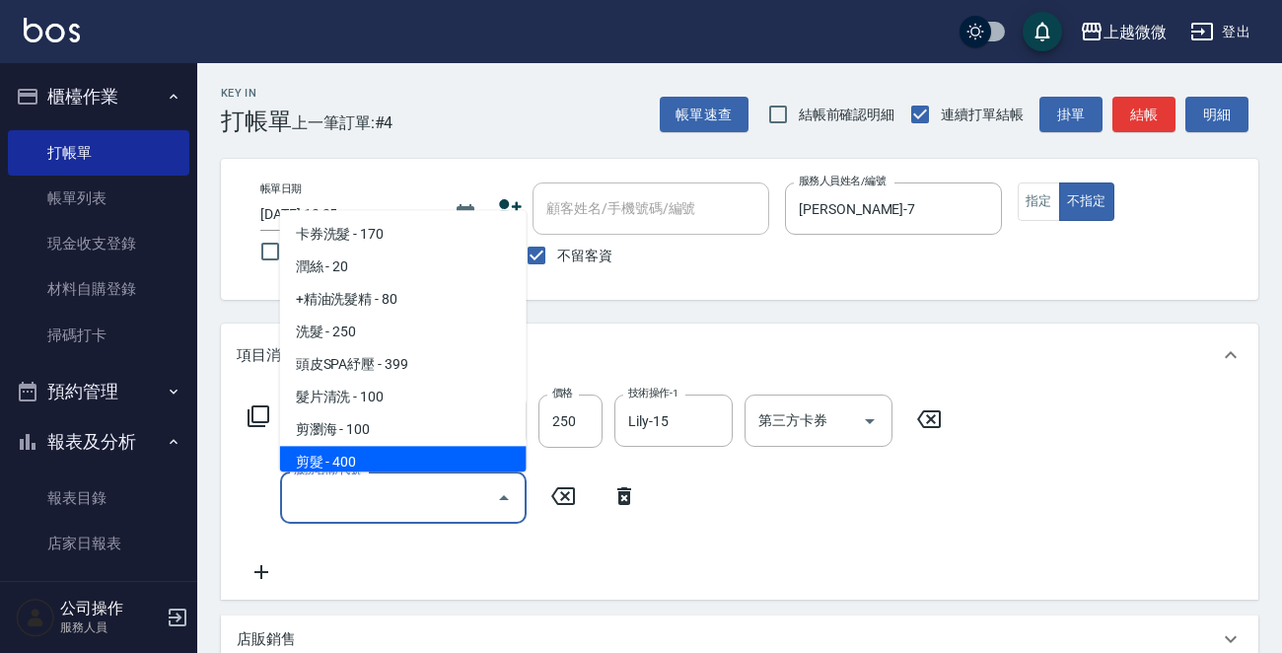
click at [425, 453] on span "剪髮 - 400" at bounding box center [403, 463] width 247 height 33
type input "剪髮(B02)"
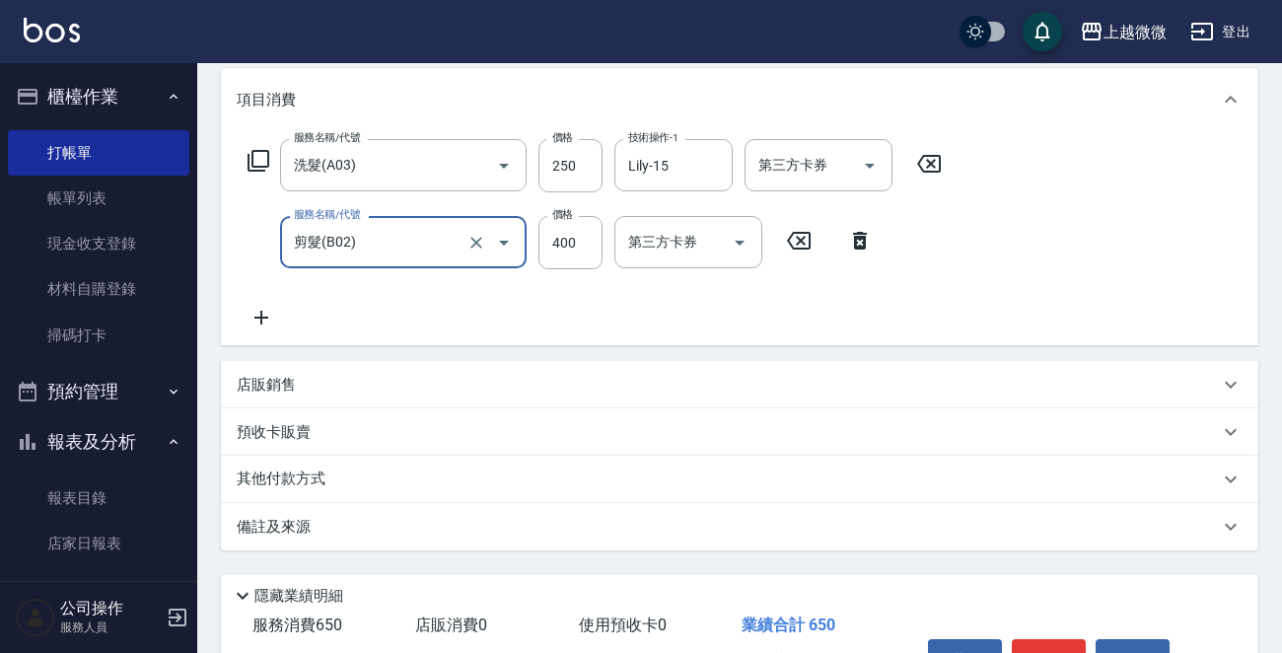
scroll to position [372, 0]
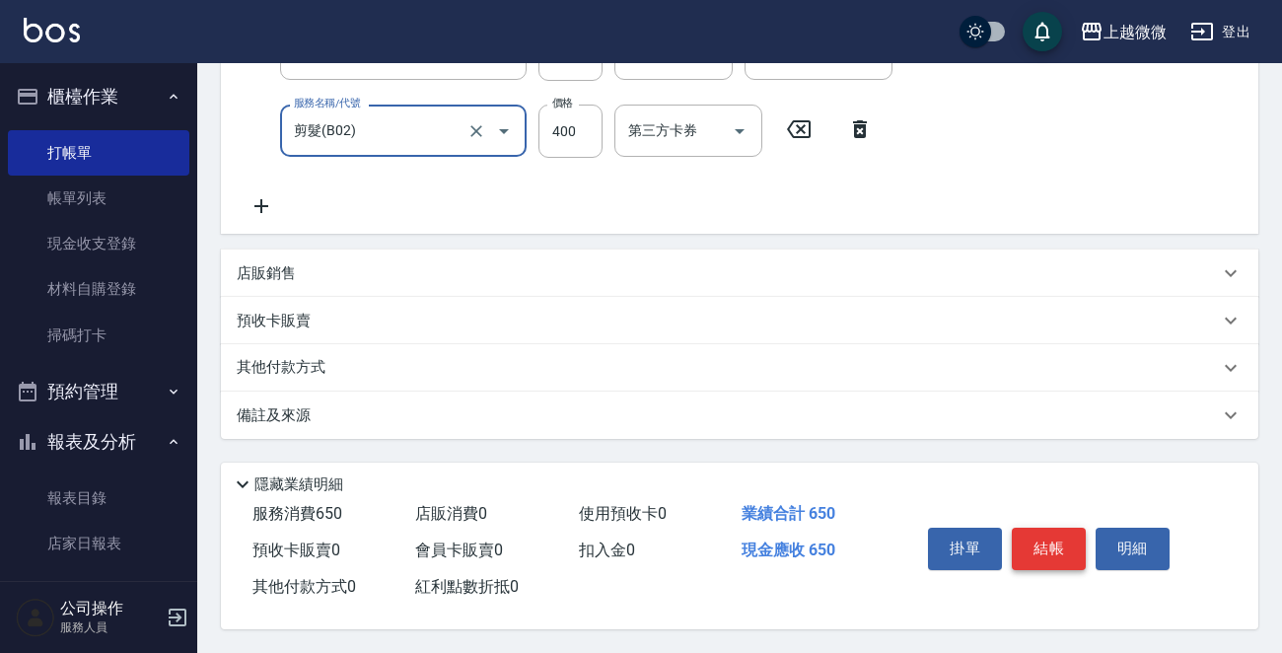
click at [1038, 541] on button "結帳" at bounding box center [1049, 548] width 74 height 41
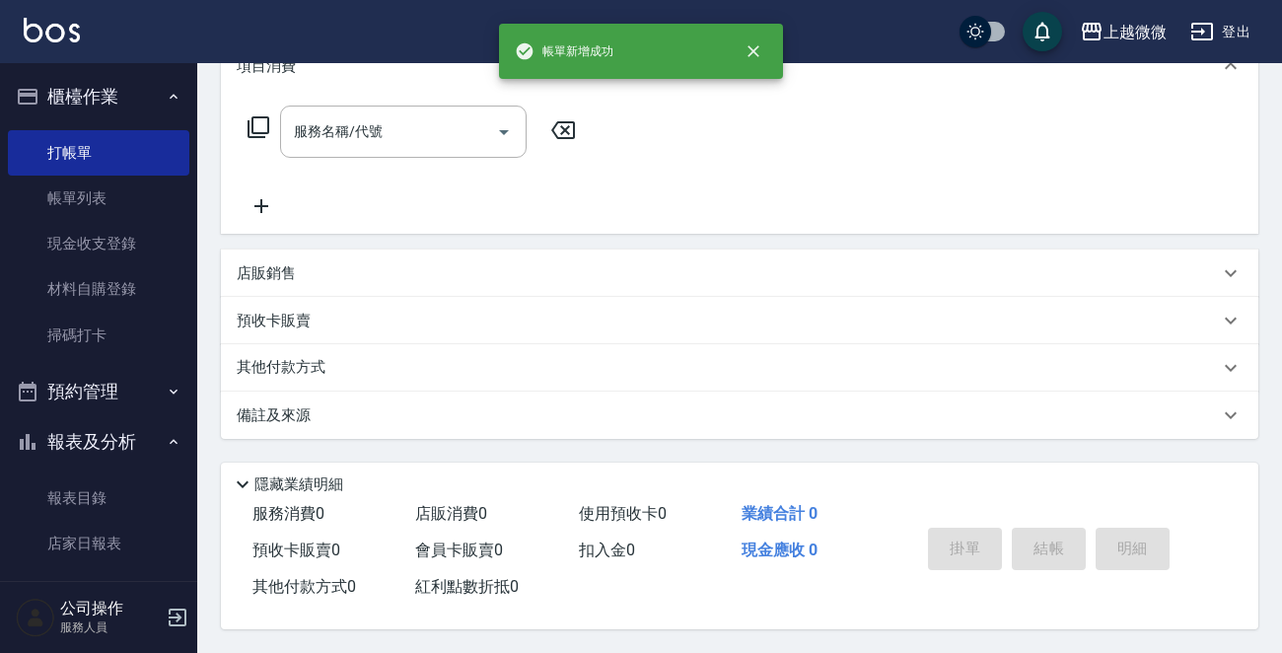
scroll to position [0, 0]
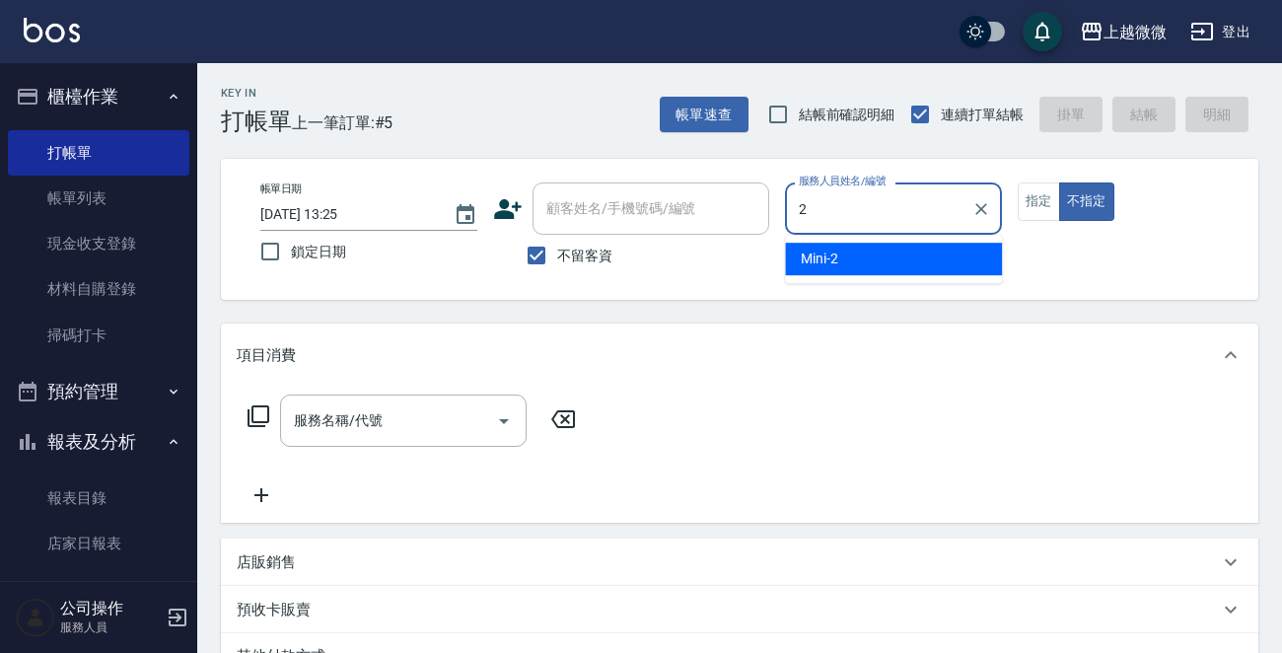
type input "Mini-2"
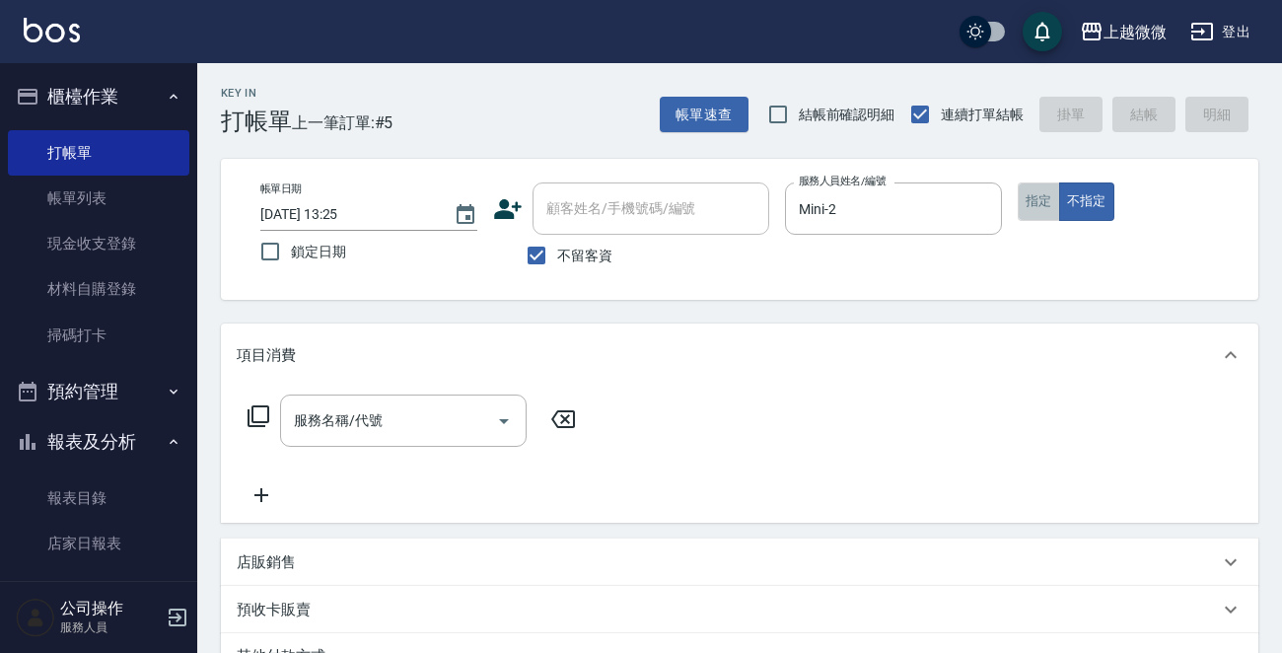
click at [1027, 207] on button "指定" at bounding box center [1039, 201] width 42 height 38
click at [502, 416] on icon "Open" at bounding box center [504, 421] width 24 height 24
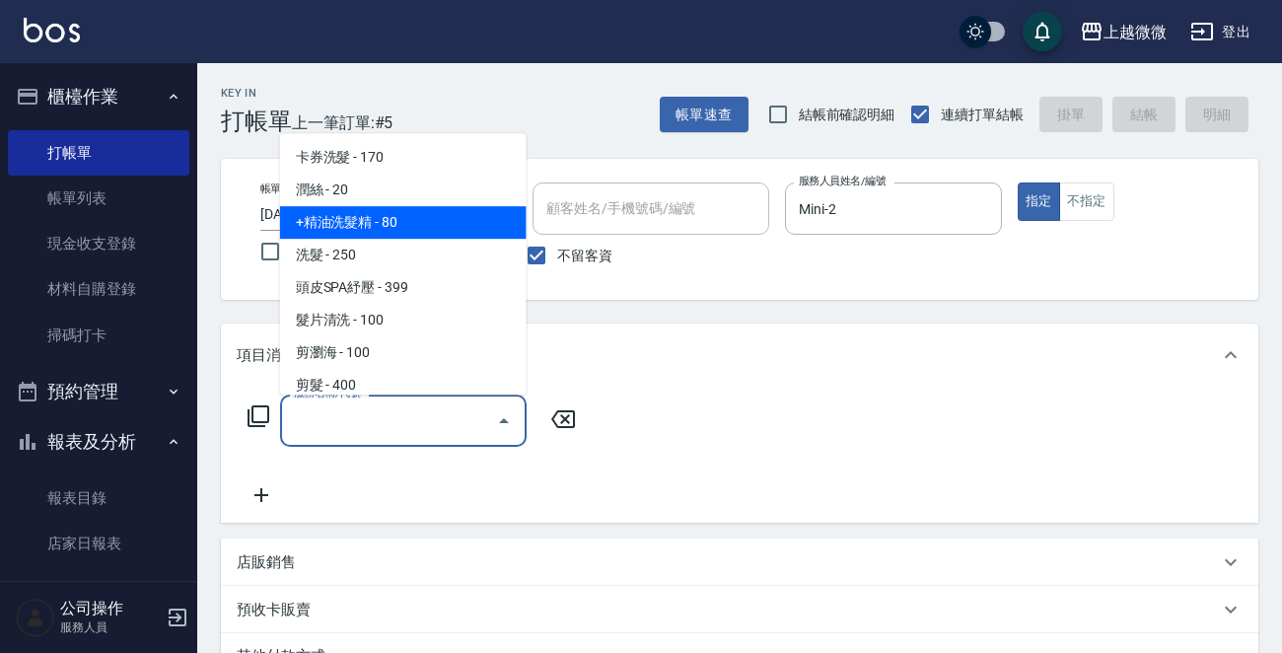
click at [398, 226] on span "+精油洗髮精 - 80" at bounding box center [403, 222] width 247 height 33
type input "+精油洗髮精(A02)"
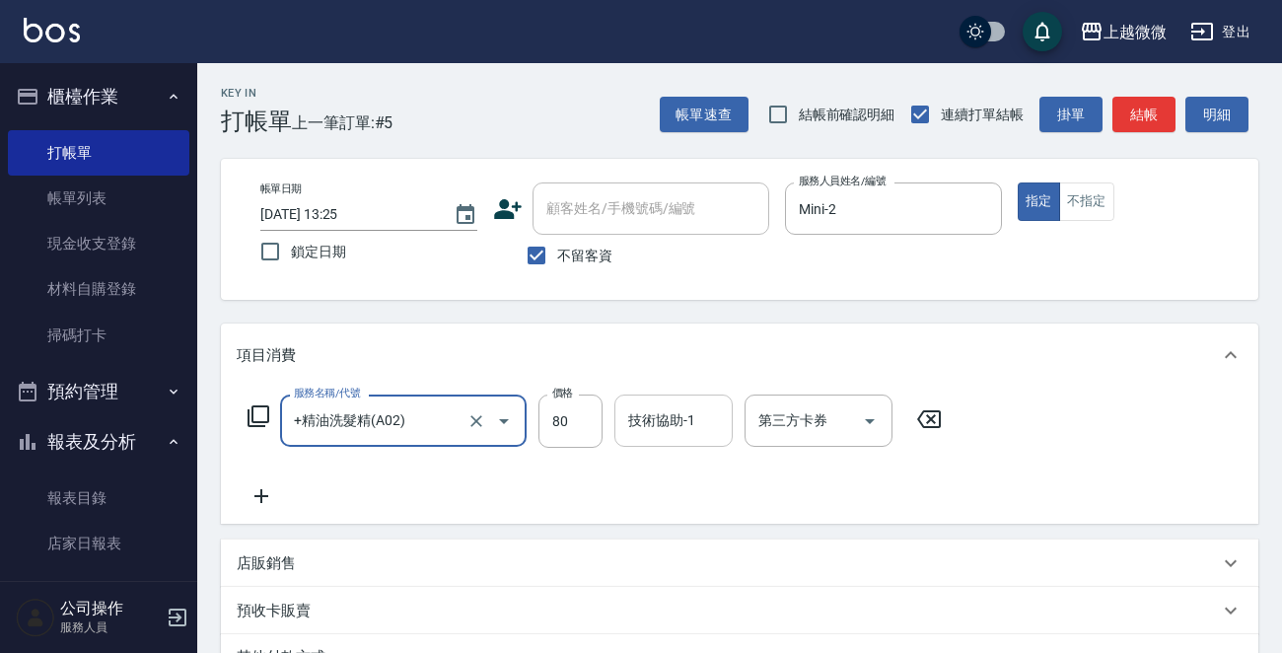
click at [681, 408] on div "技術協助-1 技術協助-1" at bounding box center [673, 421] width 118 height 52
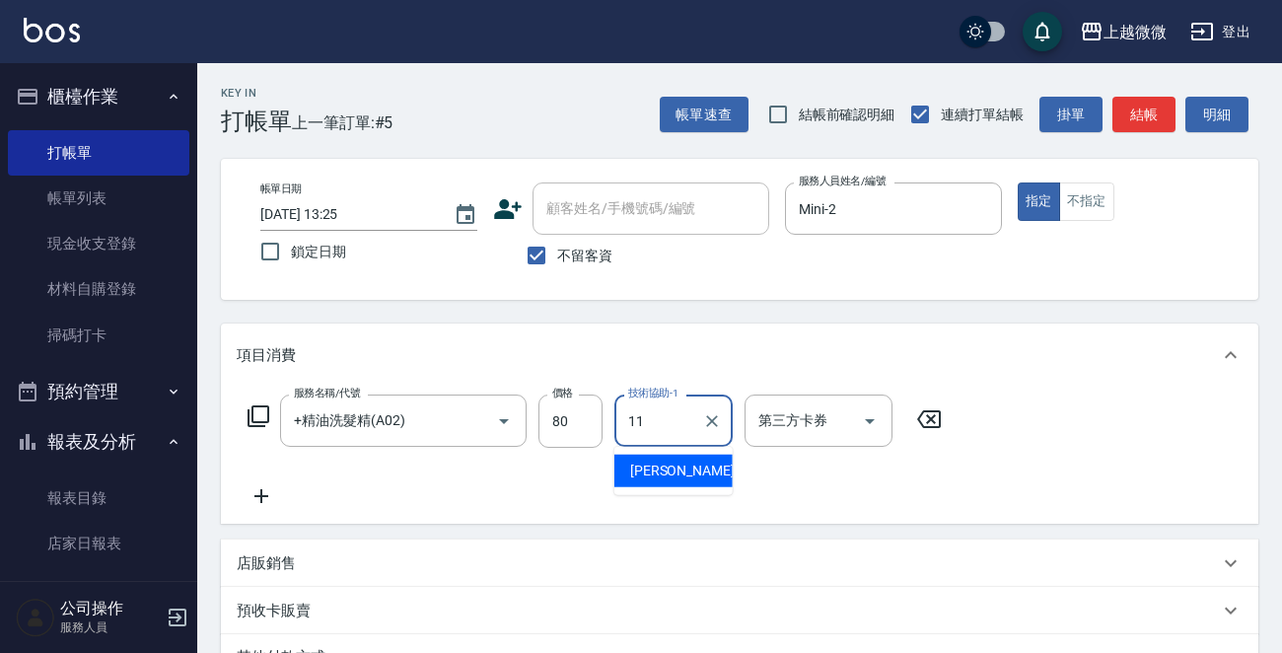
type input "[PERSON_NAME]-11"
click at [262, 493] on icon at bounding box center [261, 496] width 49 height 24
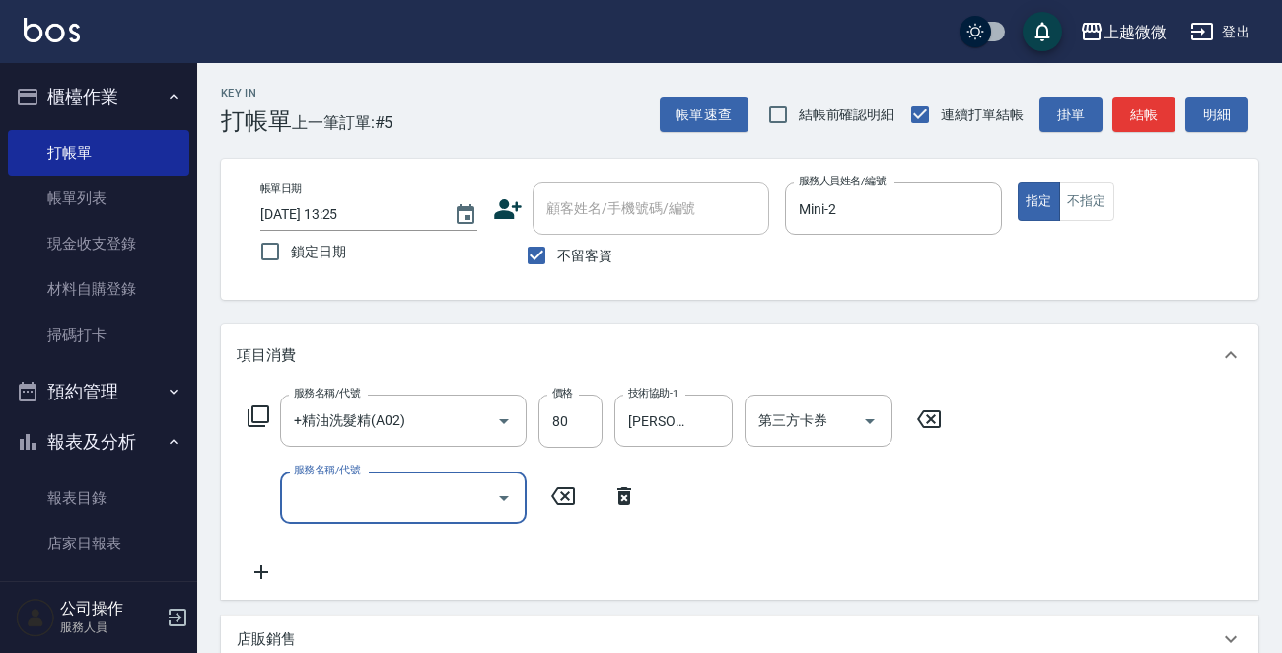
click at [502, 496] on icon "Open" at bounding box center [504, 498] width 10 height 5
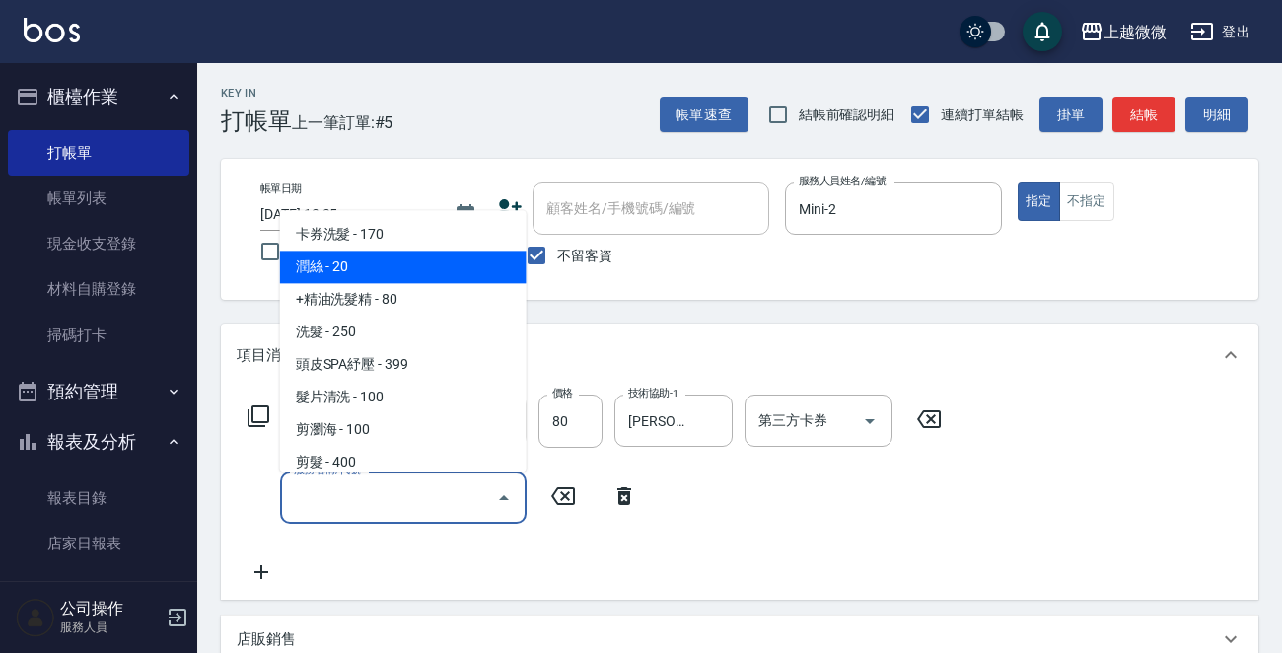
click at [369, 268] on span "潤絲 - 20" at bounding box center [403, 268] width 247 height 33
type input "潤絲(A01)"
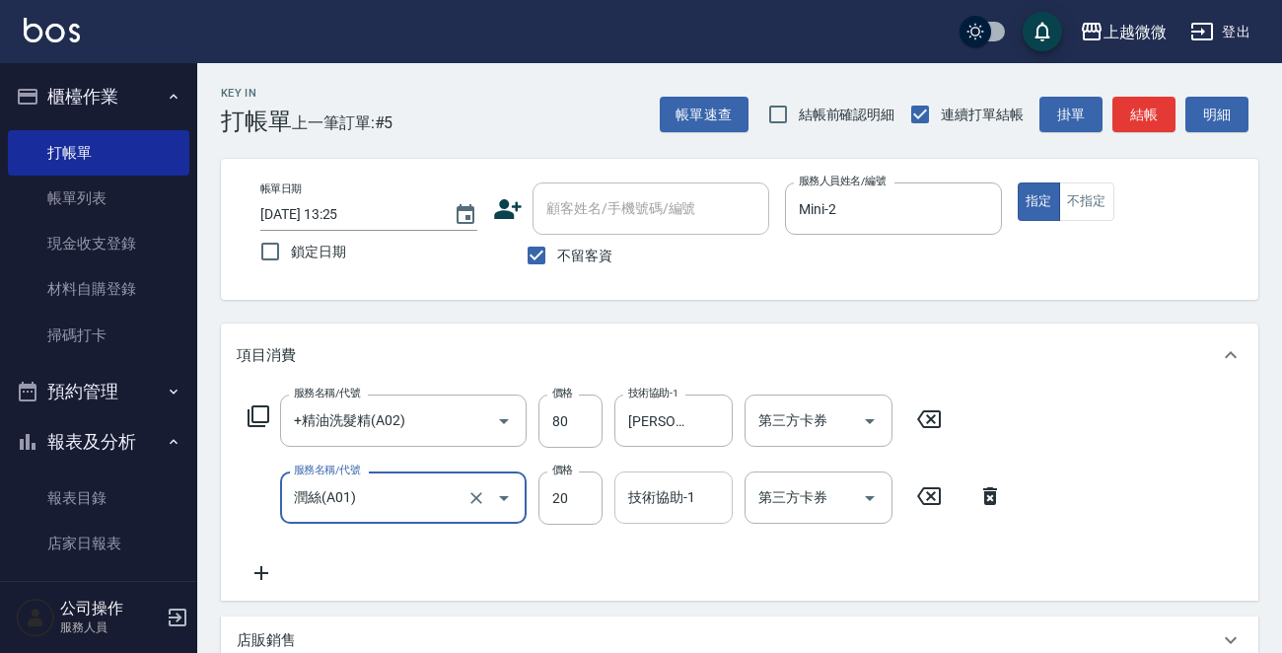
click at [657, 505] on input "技術協助-1" at bounding box center [673, 497] width 101 height 35
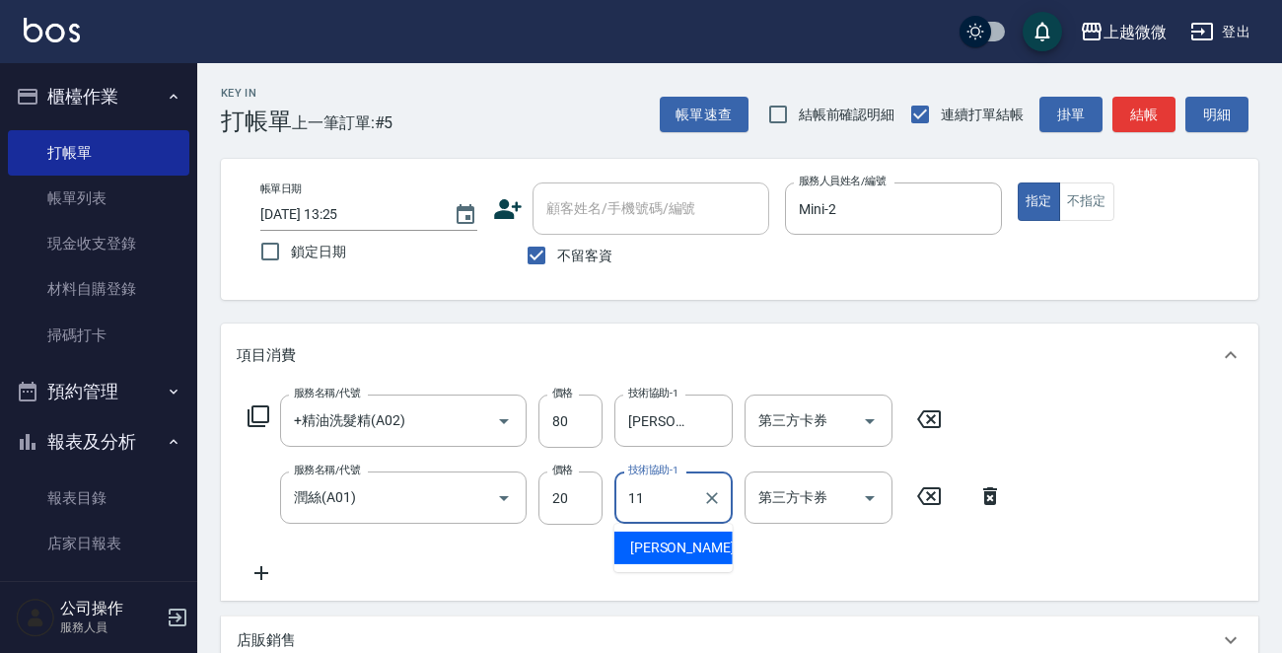
type input "[PERSON_NAME]-11"
click at [250, 571] on icon at bounding box center [261, 573] width 49 height 24
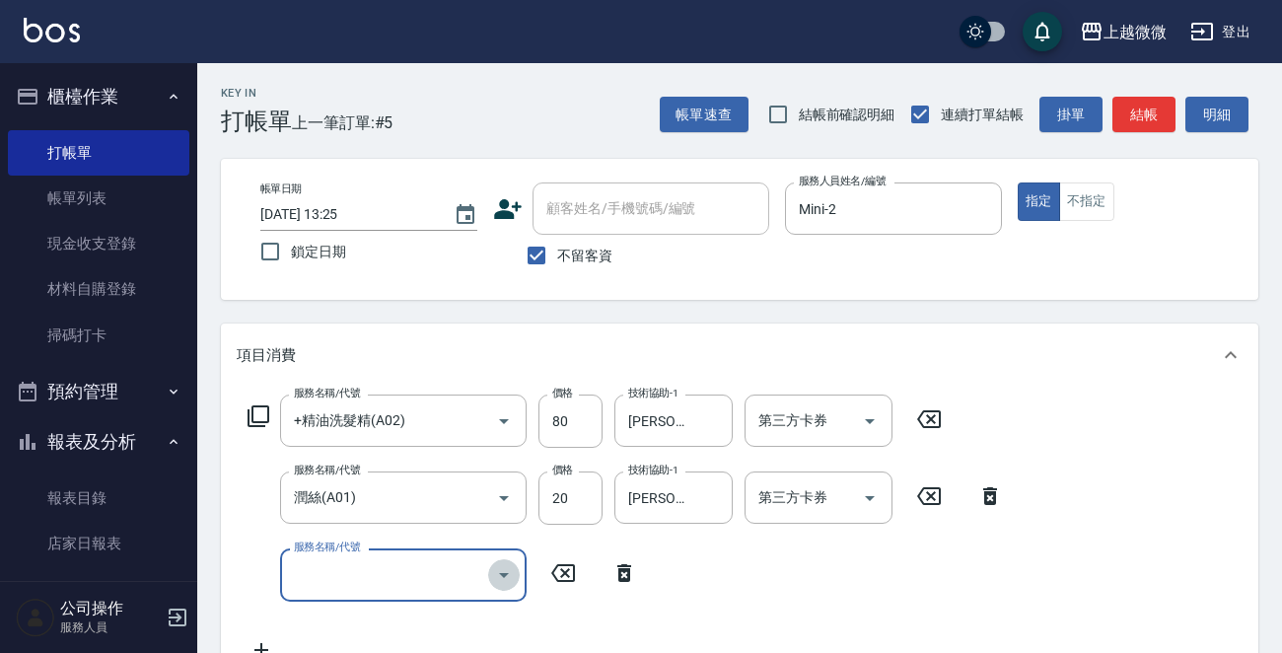
click at [510, 581] on icon "Open" at bounding box center [504, 575] width 24 height 24
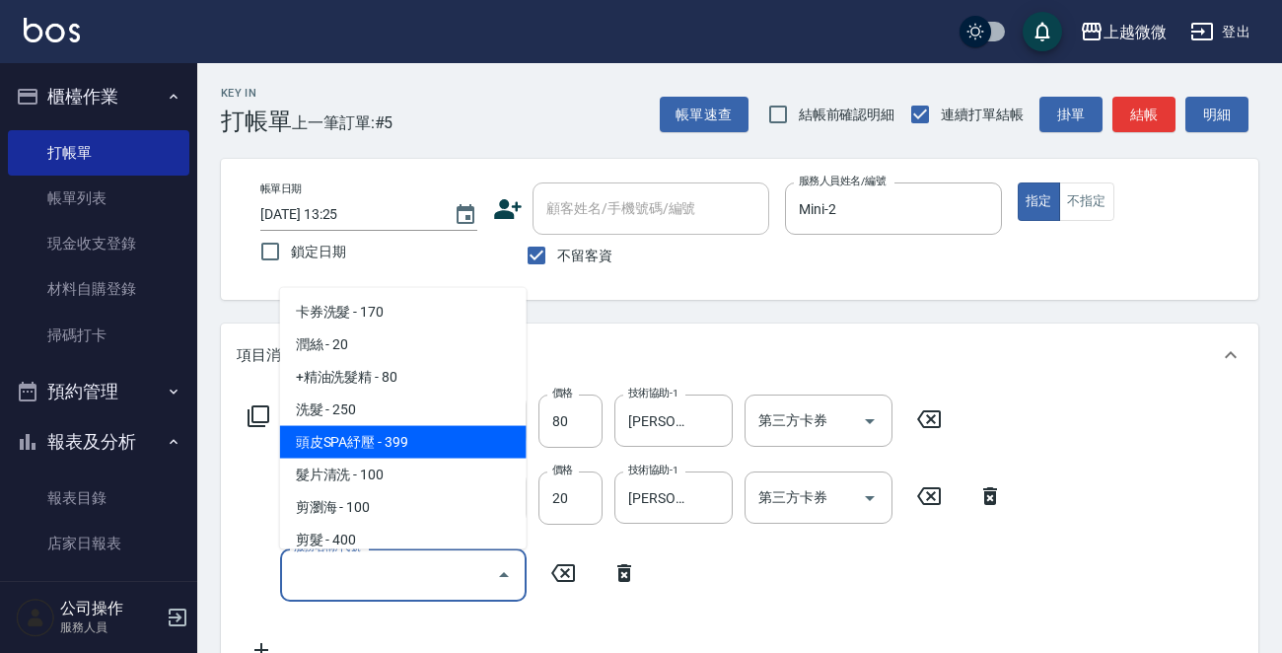
click at [431, 439] on span "頭皮SPA紓壓 - 399" at bounding box center [403, 442] width 247 height 33
type input "頭皮SPA紓壓(A04)"
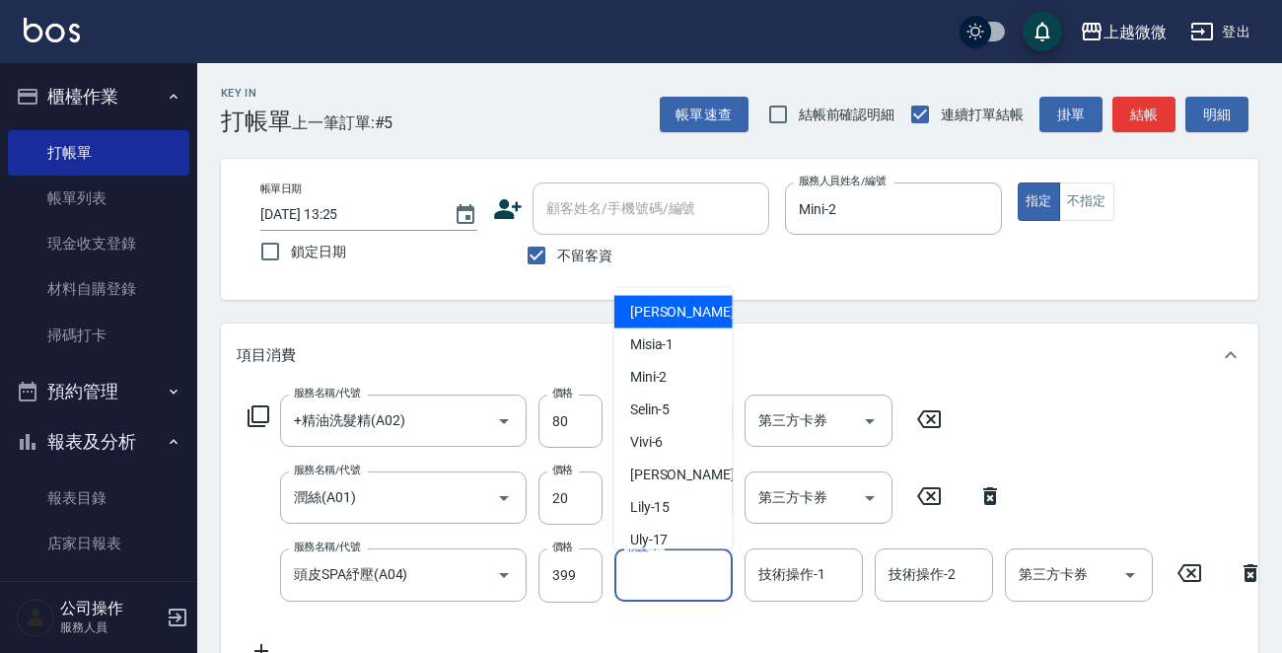
click at [675, 583] on input "洗髮-1" at bounding box center [673, 574] width 101 height 35
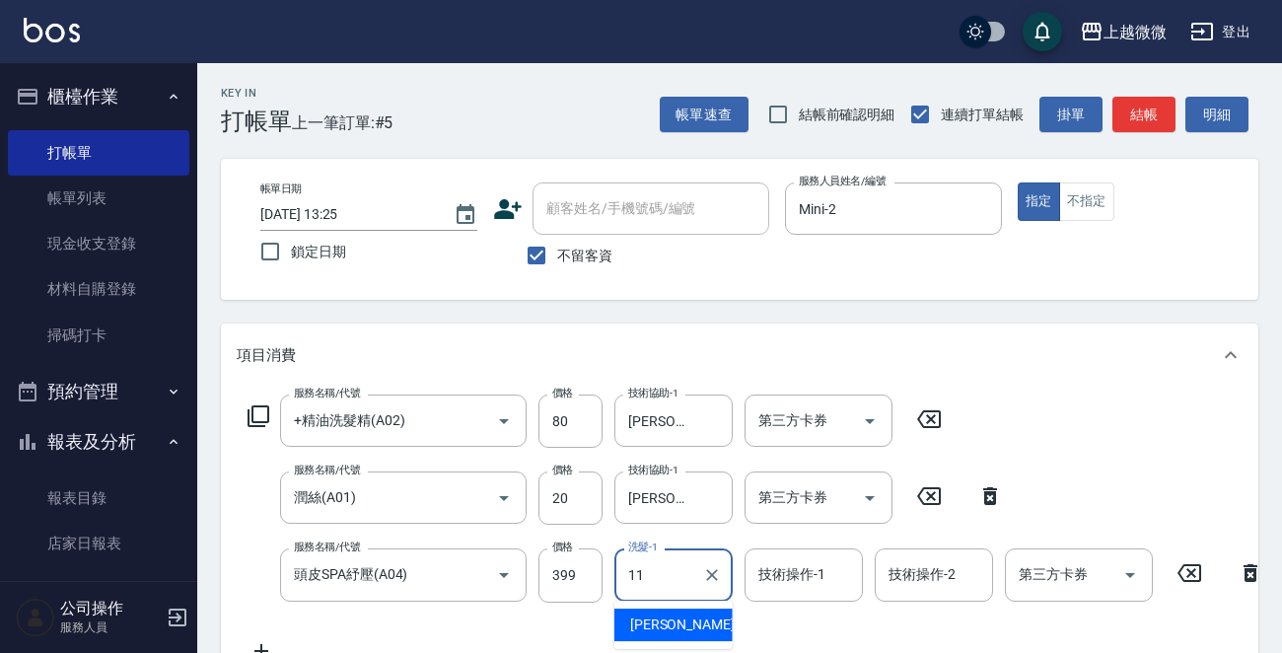
type input "[PERSON_NAME]-11"
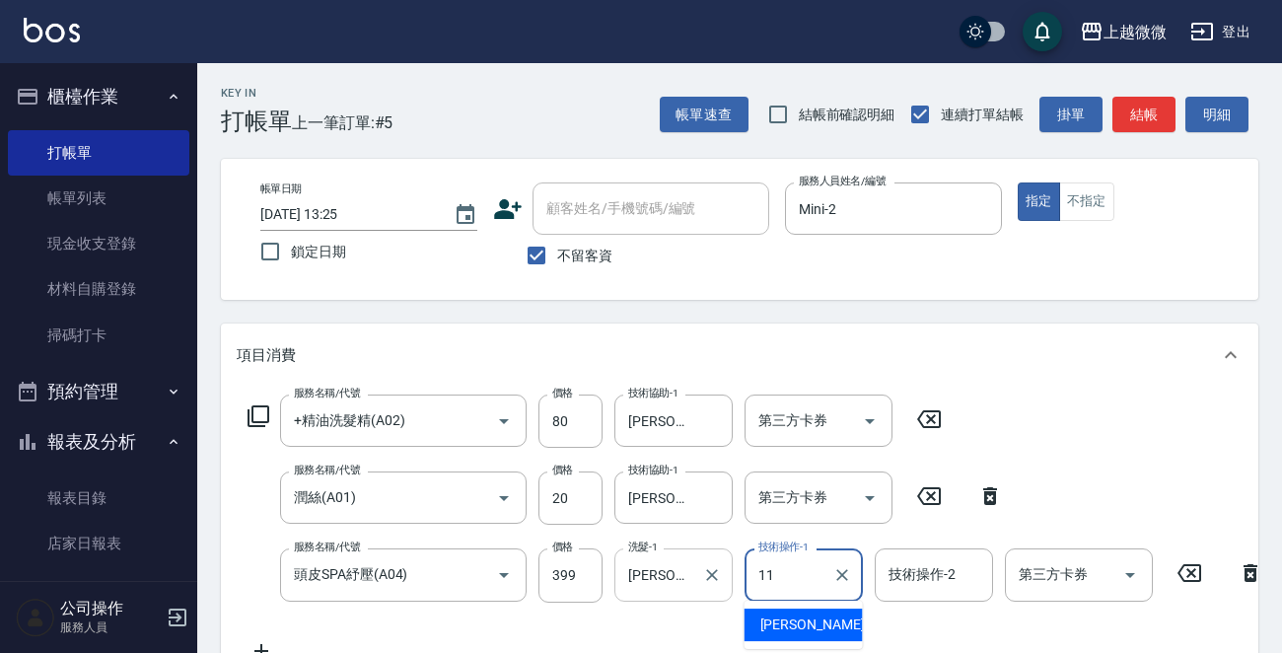
type input "[PERSON_NAME]-11"
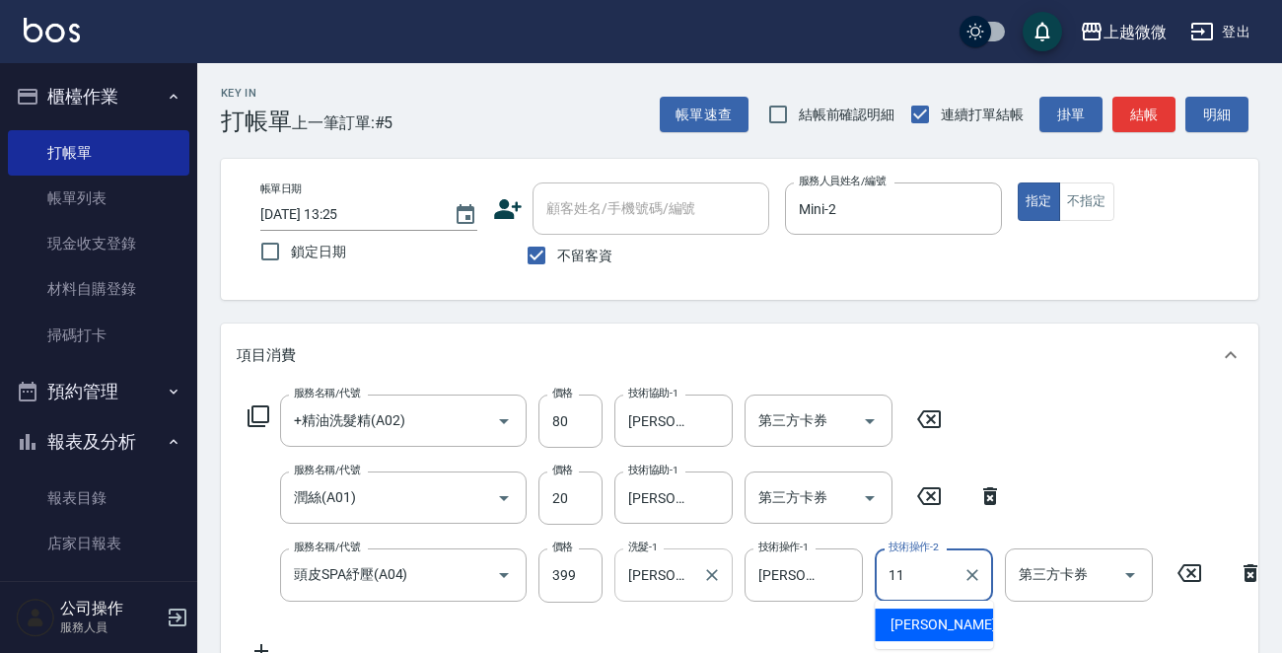
type input "[PERSON_NAME]-11"
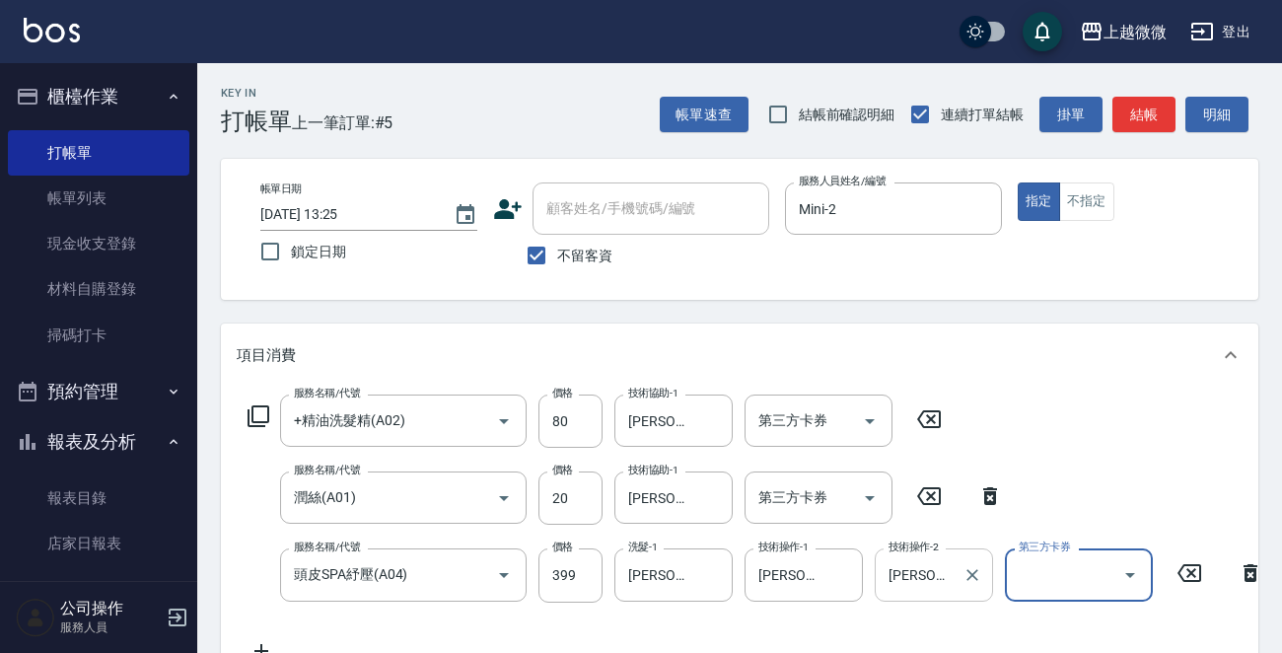
scroll to position [395, 0]
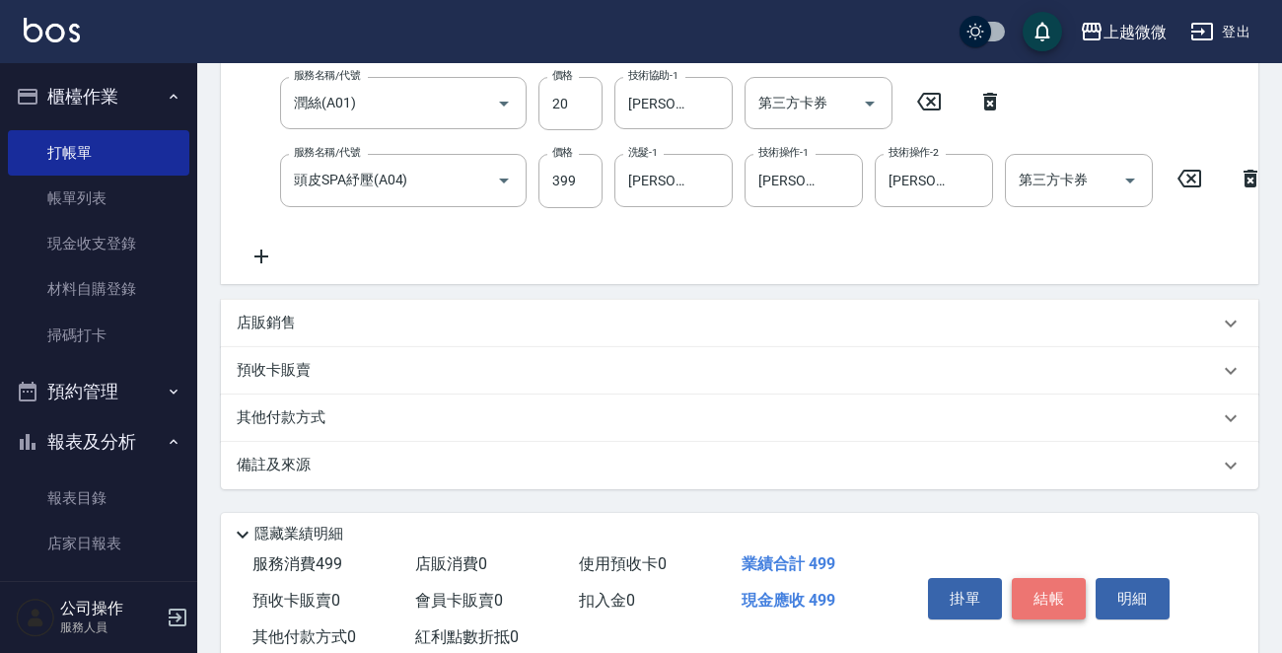
click at [1046, 611] on button "結帳" at bounding box center [1049, 598] width 74 height 41
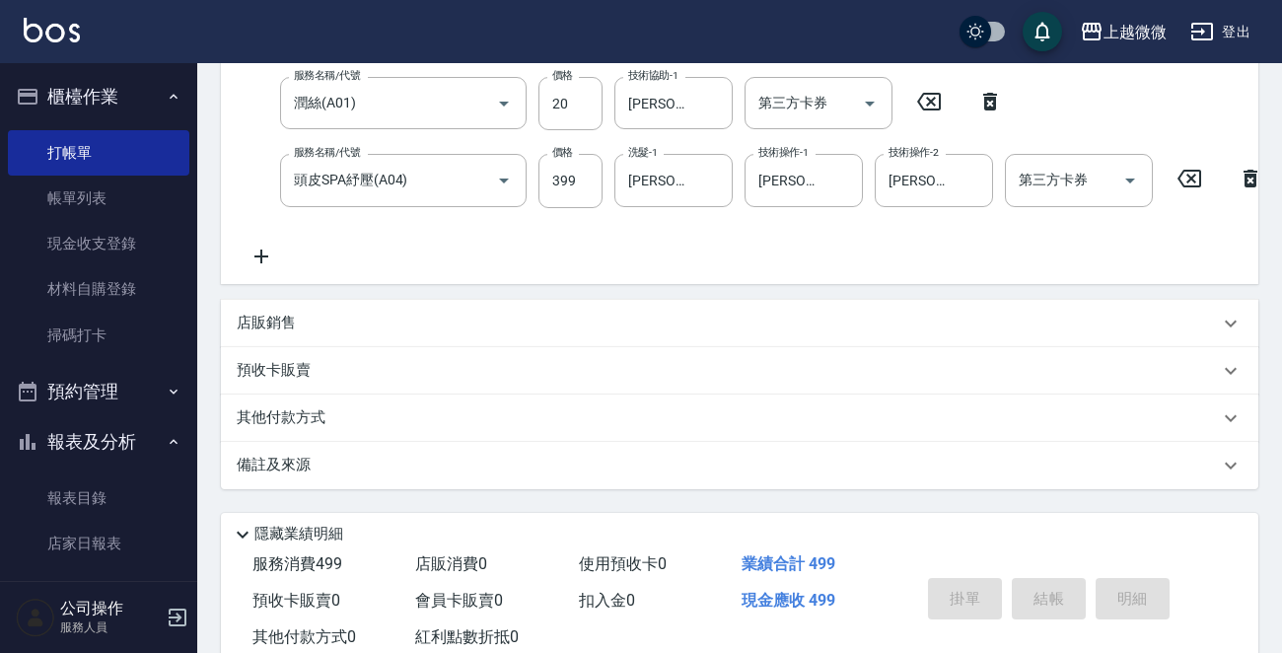
scroll to position [0, 0]
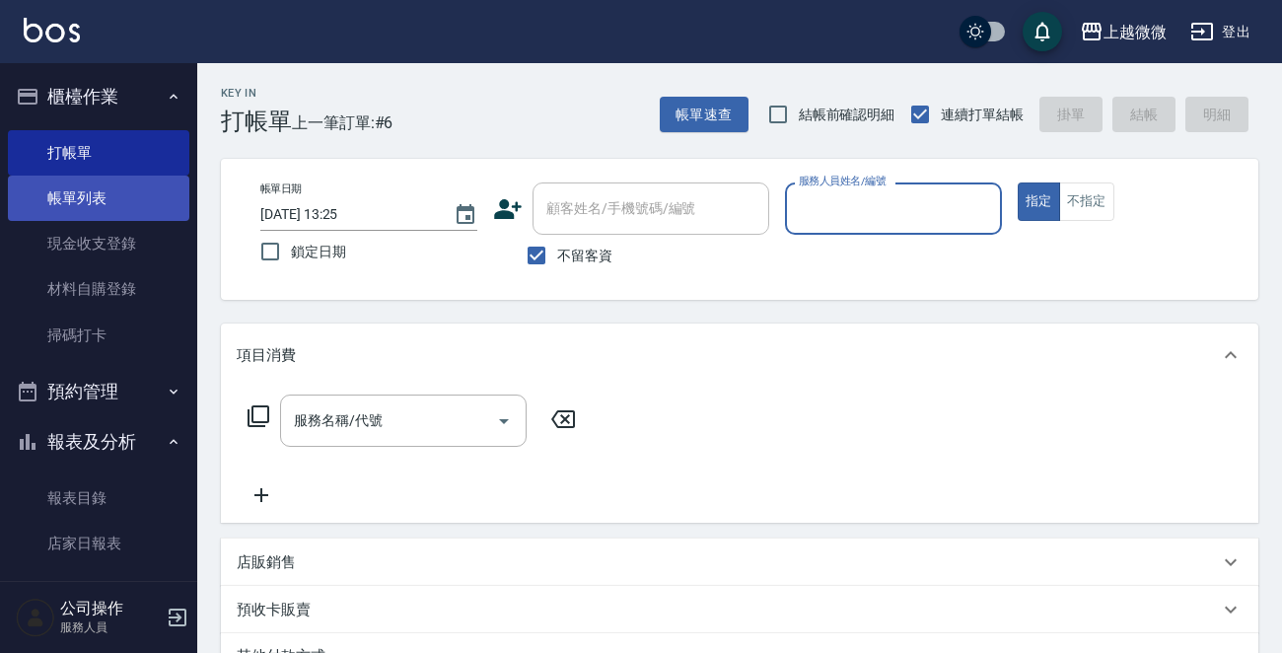
click at [90, 194] on link "帳單列表" at bounding box center [98, 198] width 181 height 45
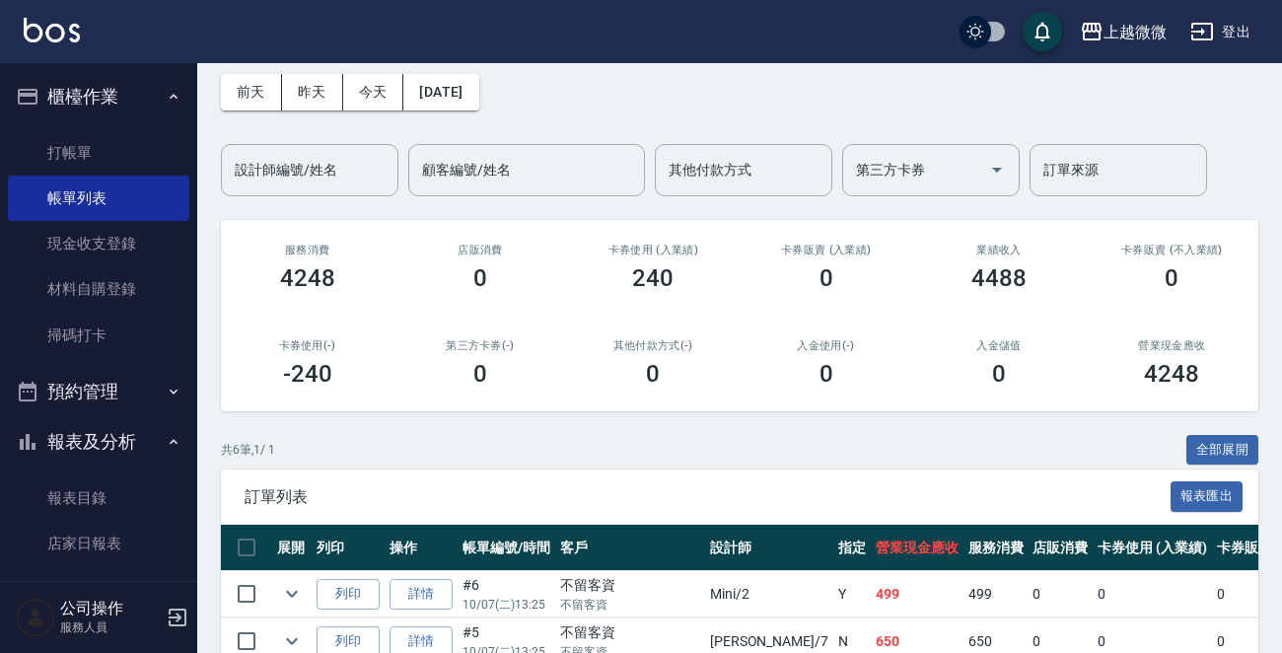
scroll to position [81, 0]
